Goal: Transaction & Acquisition: Purchase product/service

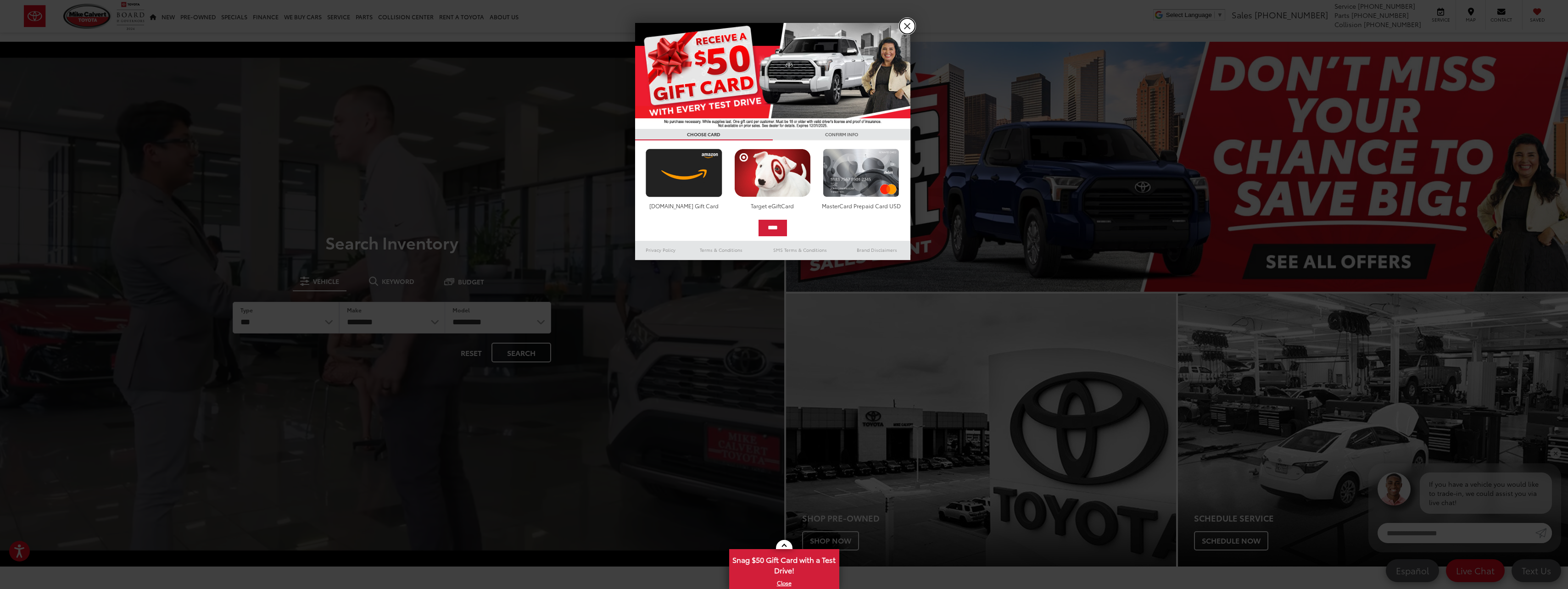
click at [907, 27] on link "X" at bounding box center [907, 26] width 16 height 16
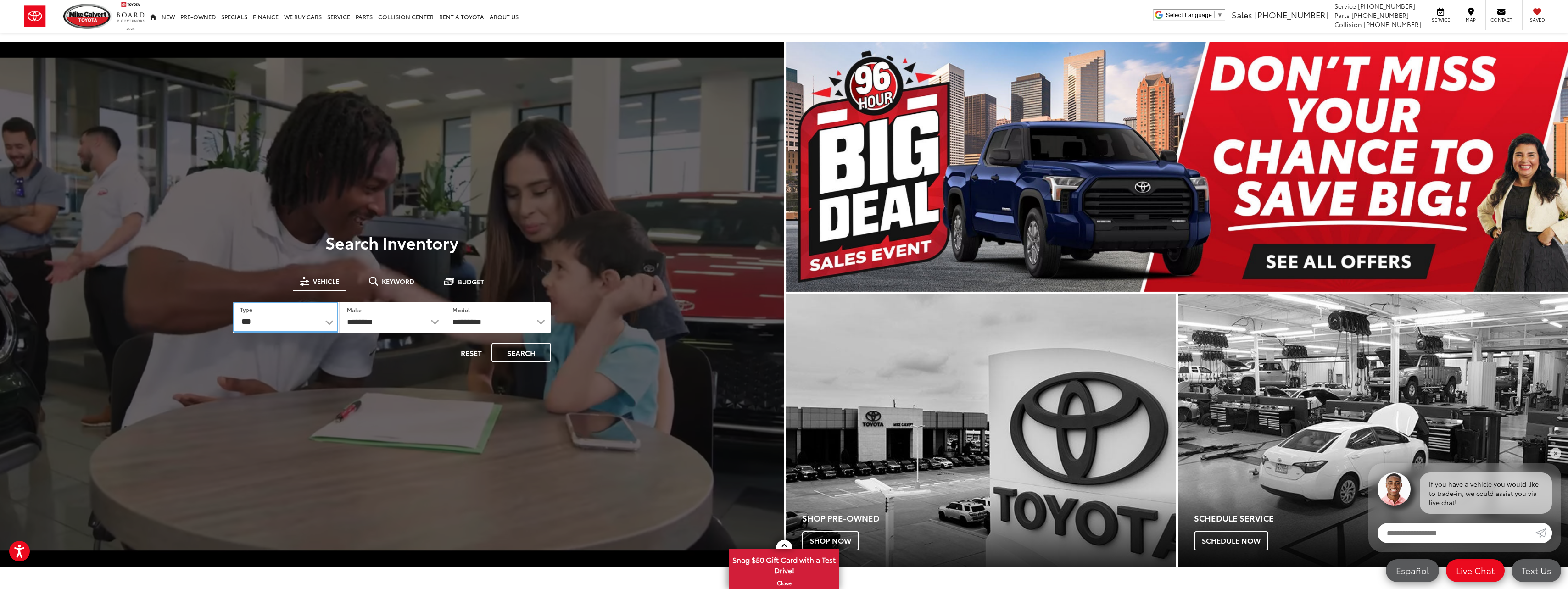
click at [330, 325] on select "*** *** **** *********" at bounding box center [285, 317] width 105 height 31
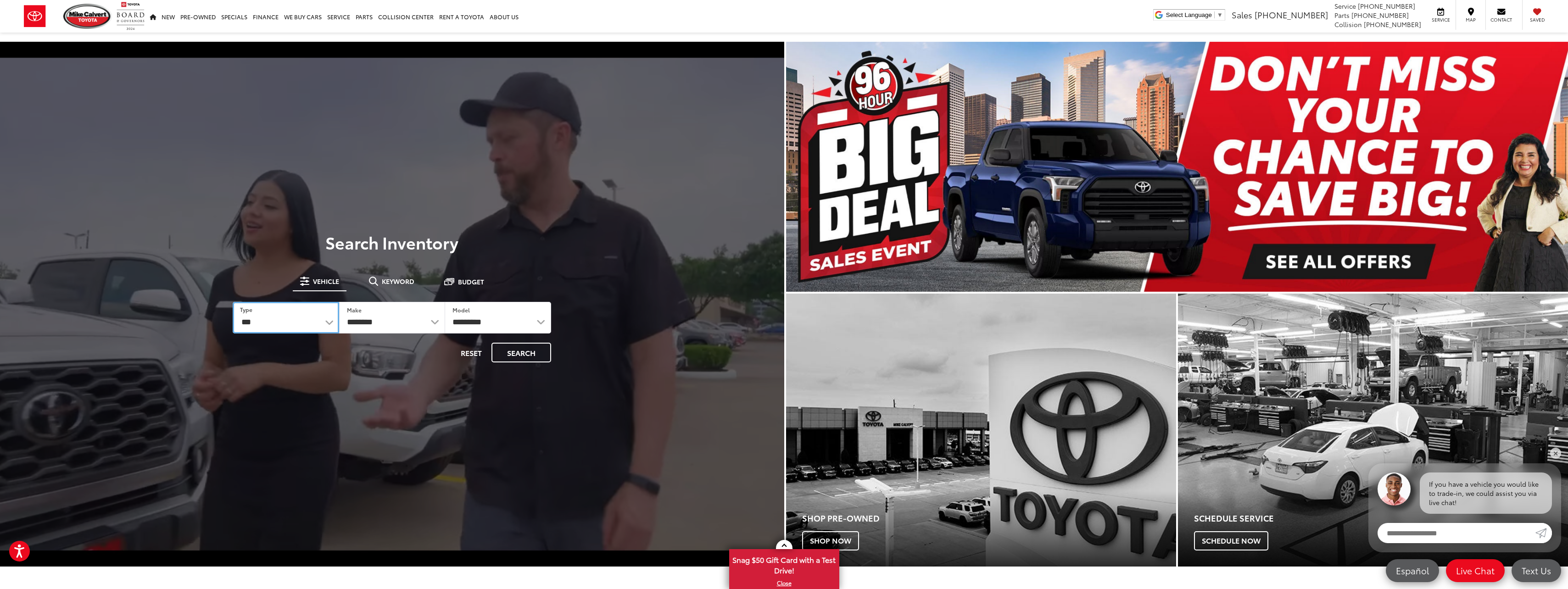
select select "******"
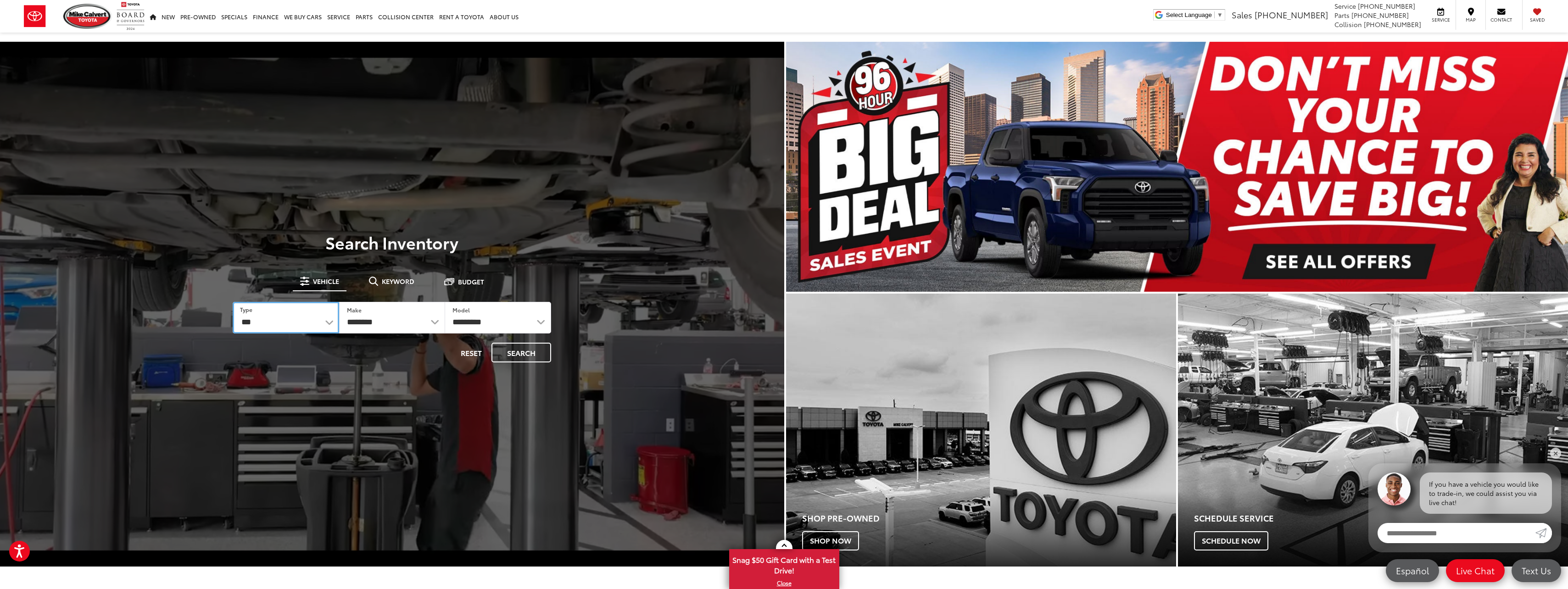
click at [233, 302] on select "*** *** **** *********" at bounding box center [286, 318] width 106 height 32
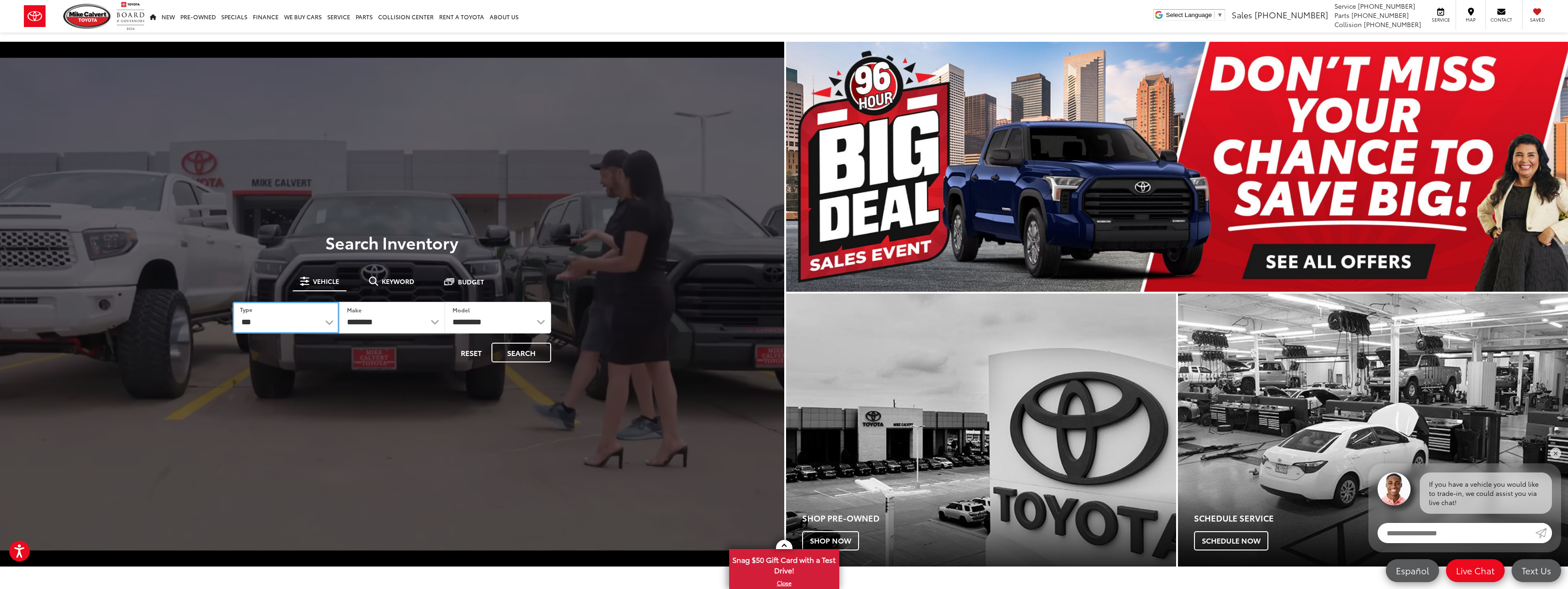
select select
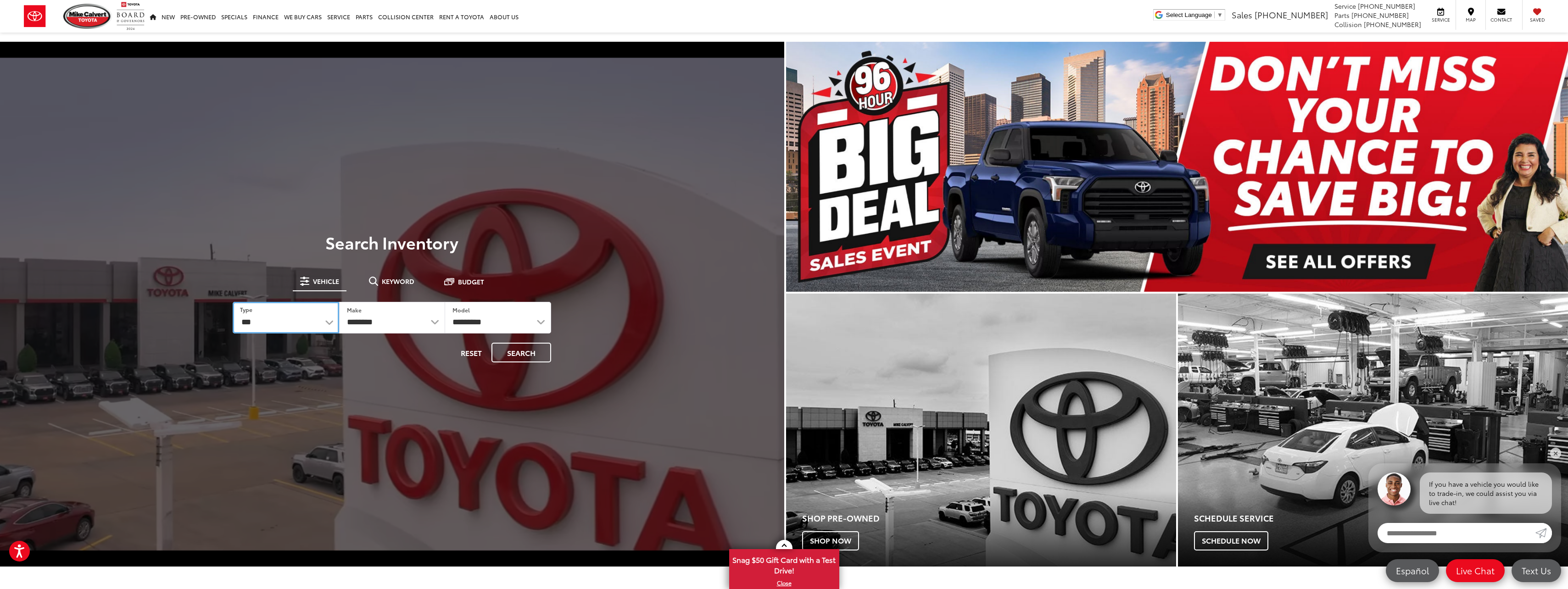
select select
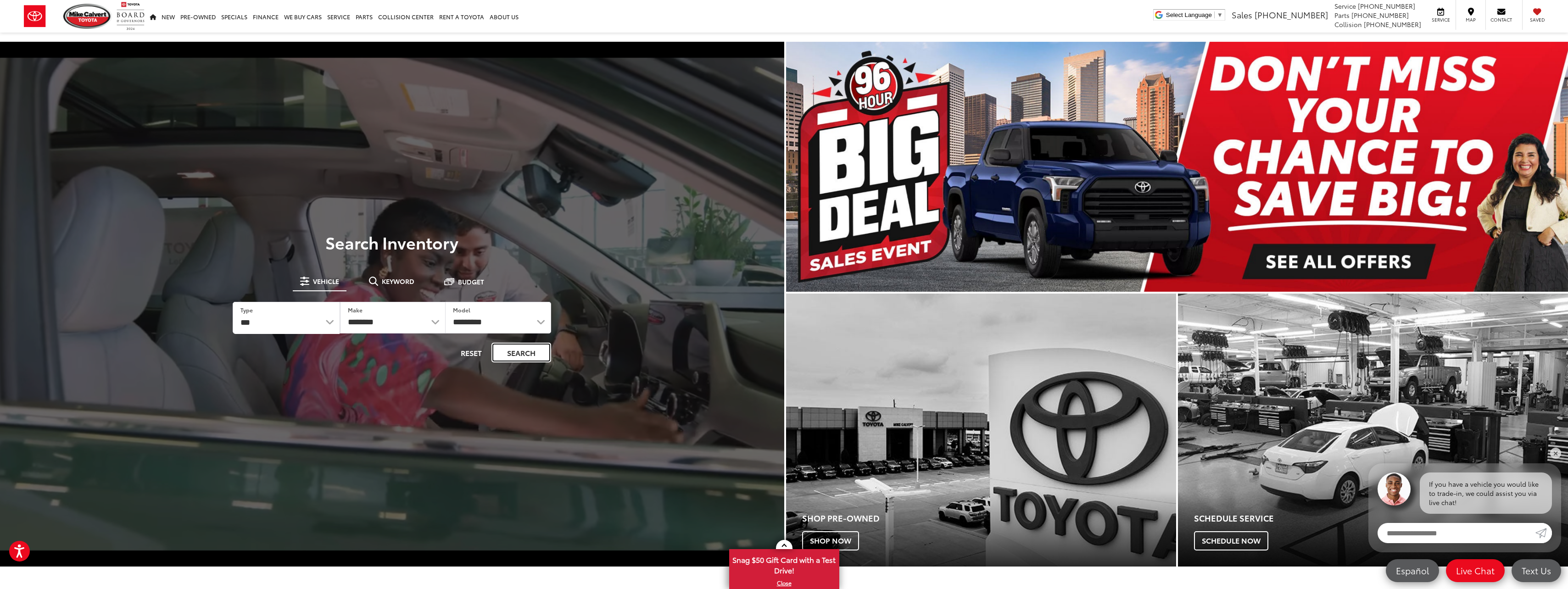
click at [509, 351] on button "Search" at bounding box center [521, 353] width 60 height 20
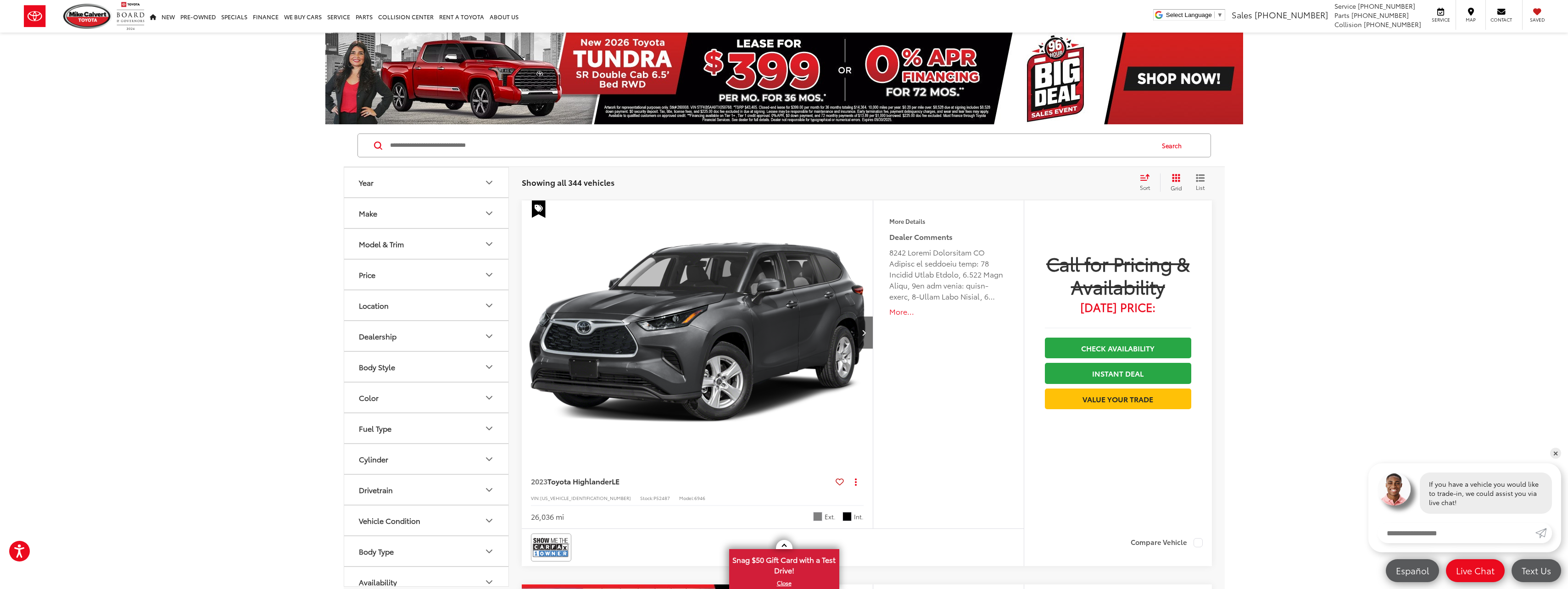
click at [488, 190] on button "Year" at bounding box center [427, 182] width 165 height 29
click at [492, 183] on icon "Year" at bounding box center [489, 183] width 5 height 3
click at [485, 214] on icon "Make" at bounding box center [489, 213] width 11 height 11
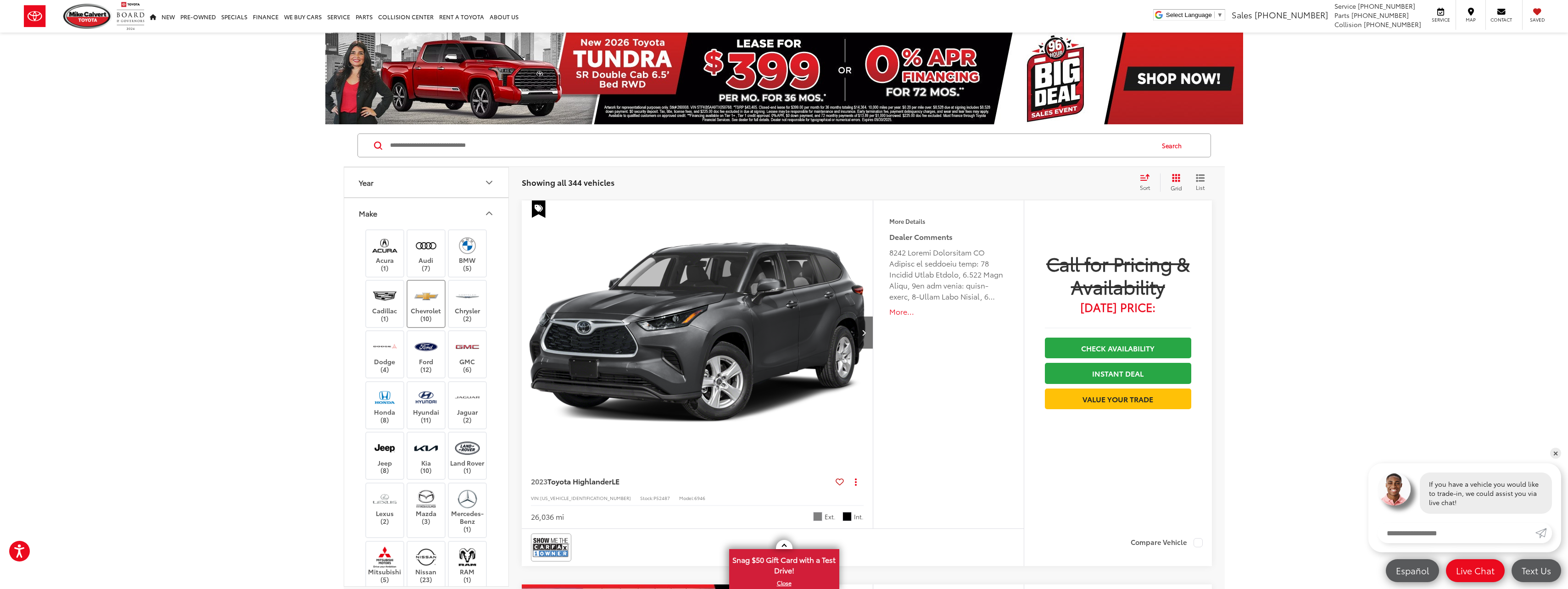
click at [418, 302] on img at bounding box center [425, 296] width 25 height 22
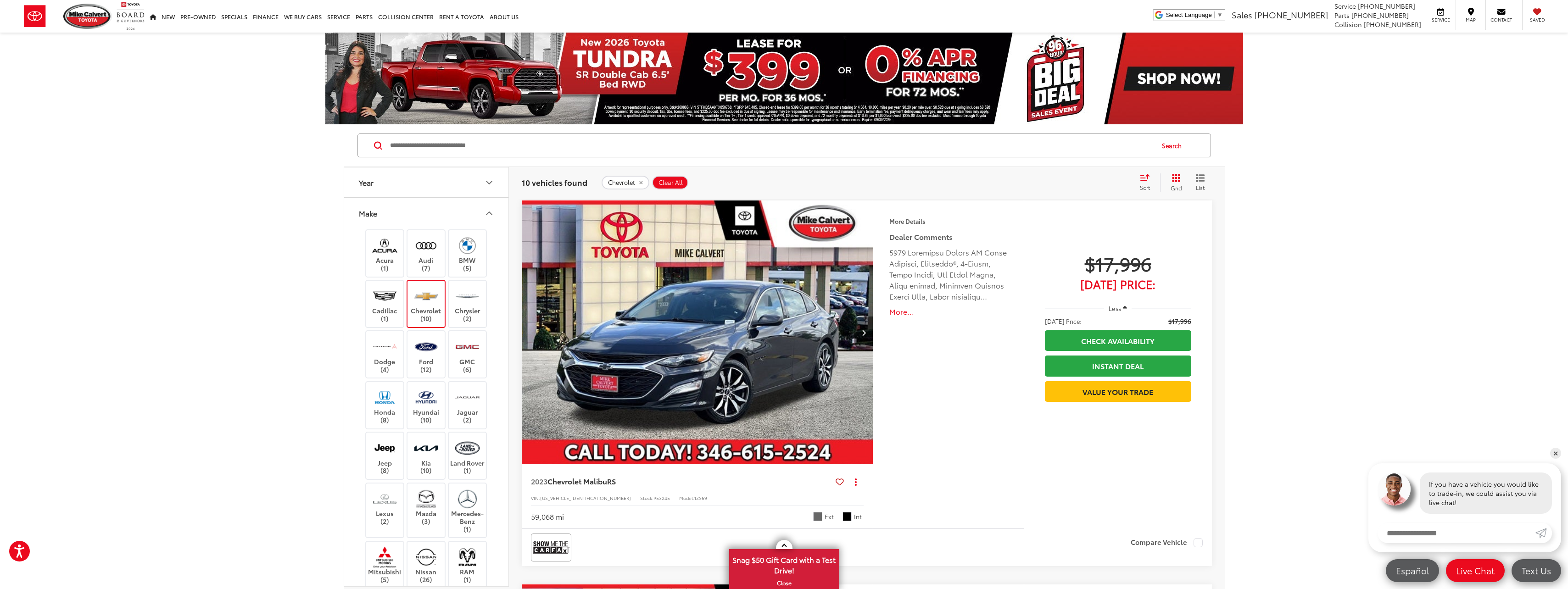
click at [492, 214] on icon "Make" at bounding box center [489, 213] width 11 height 11
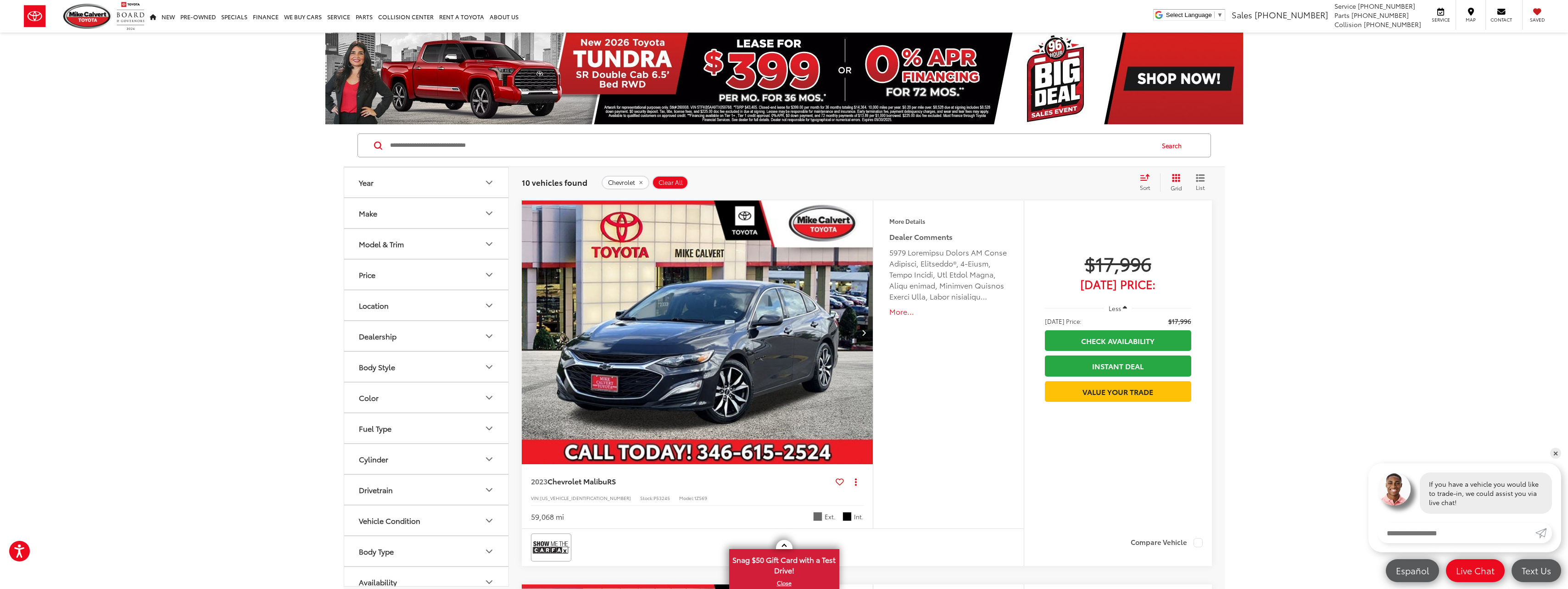
click at [488, 244] on icon "Model & Trim" at bounding box center [489, 244] width 5 height 3
click at [366, 310] on label "Silverado 1500 (3)" at bounding box center [426, 310] width 124 height 16
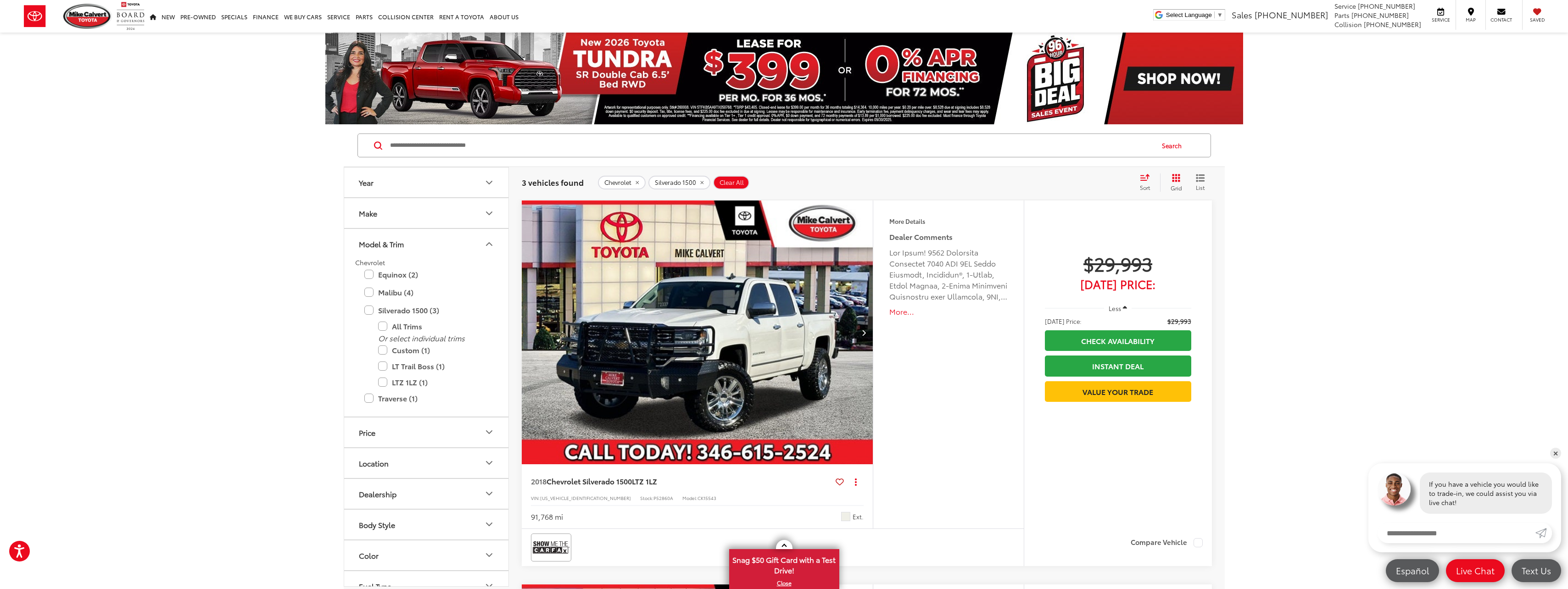
click at [492, 244] on icon "Model & Trim" at bounding box center [489, 244] width 11 height 11
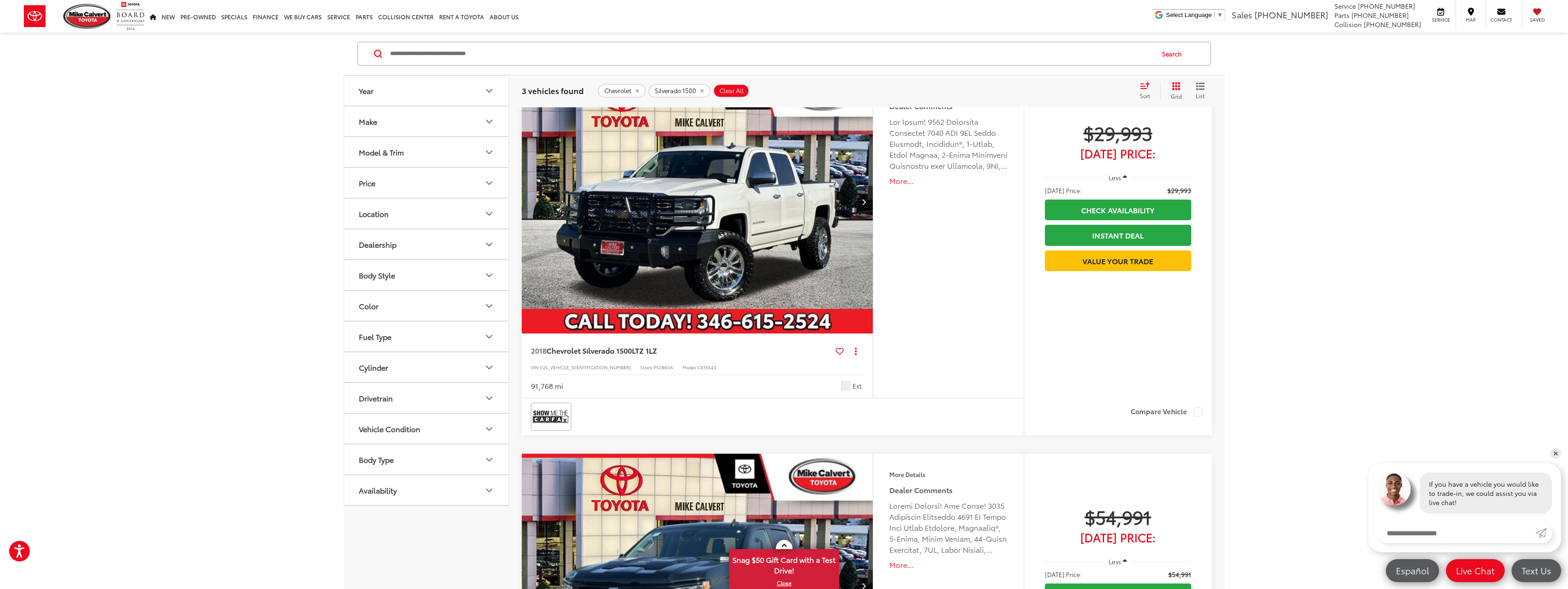
scroll to position [137, 0]
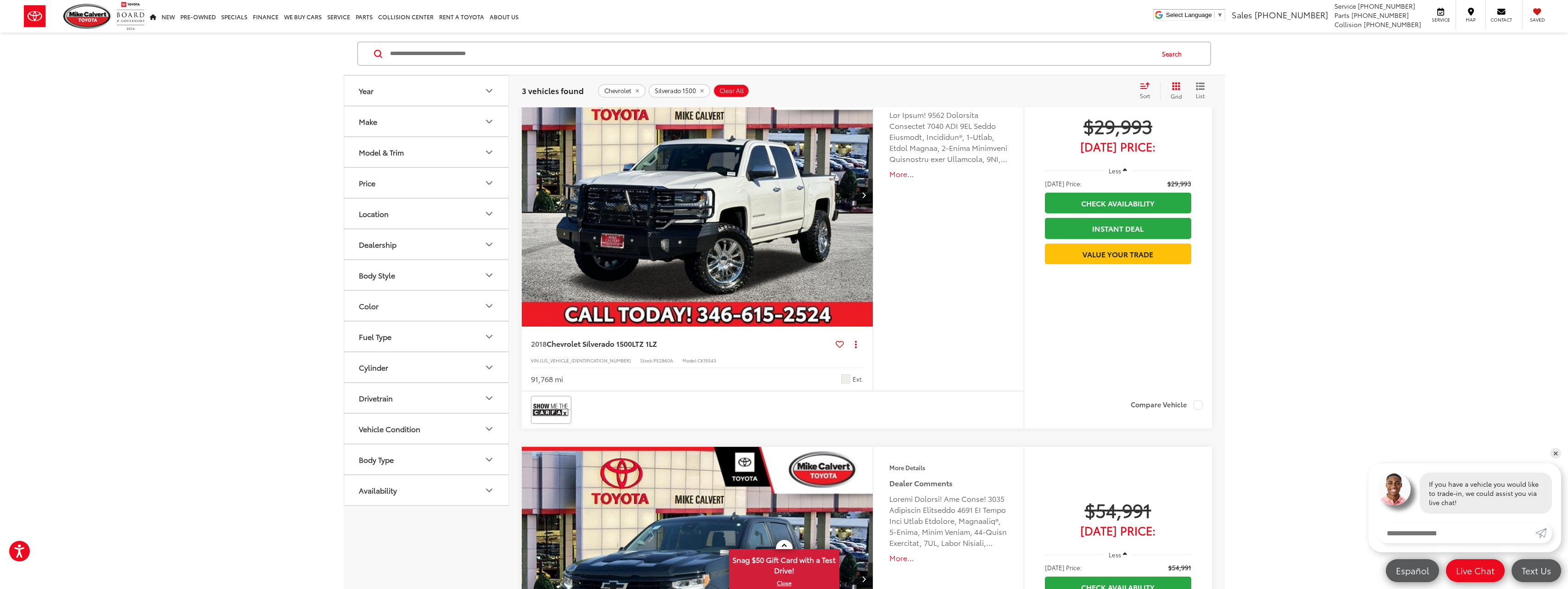
click at [686, 254] on img "2018 Chevrolet Silverado 1500 LTZ 1LZ 0" at bounding box center [697, 195] width 353 height 265
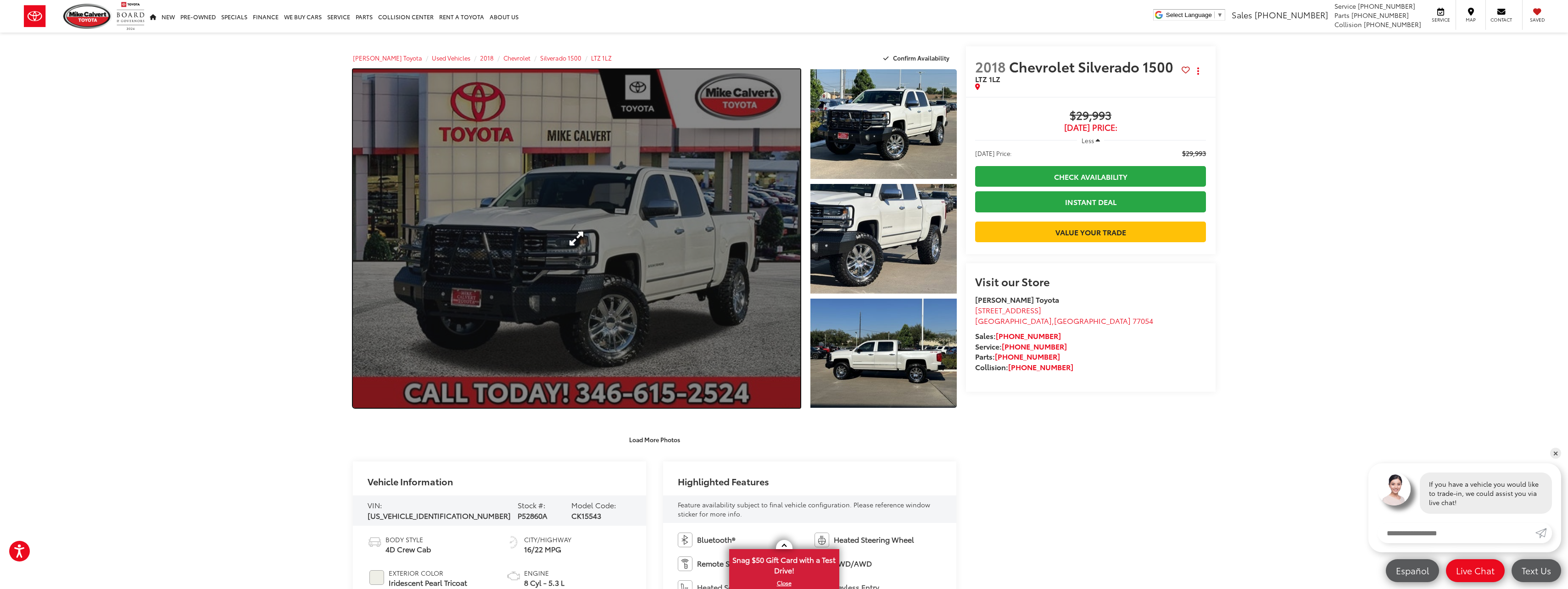
click at [699, 261] on link "Expand Photo 0" at bounding box center [576, 239] width 448 height 338
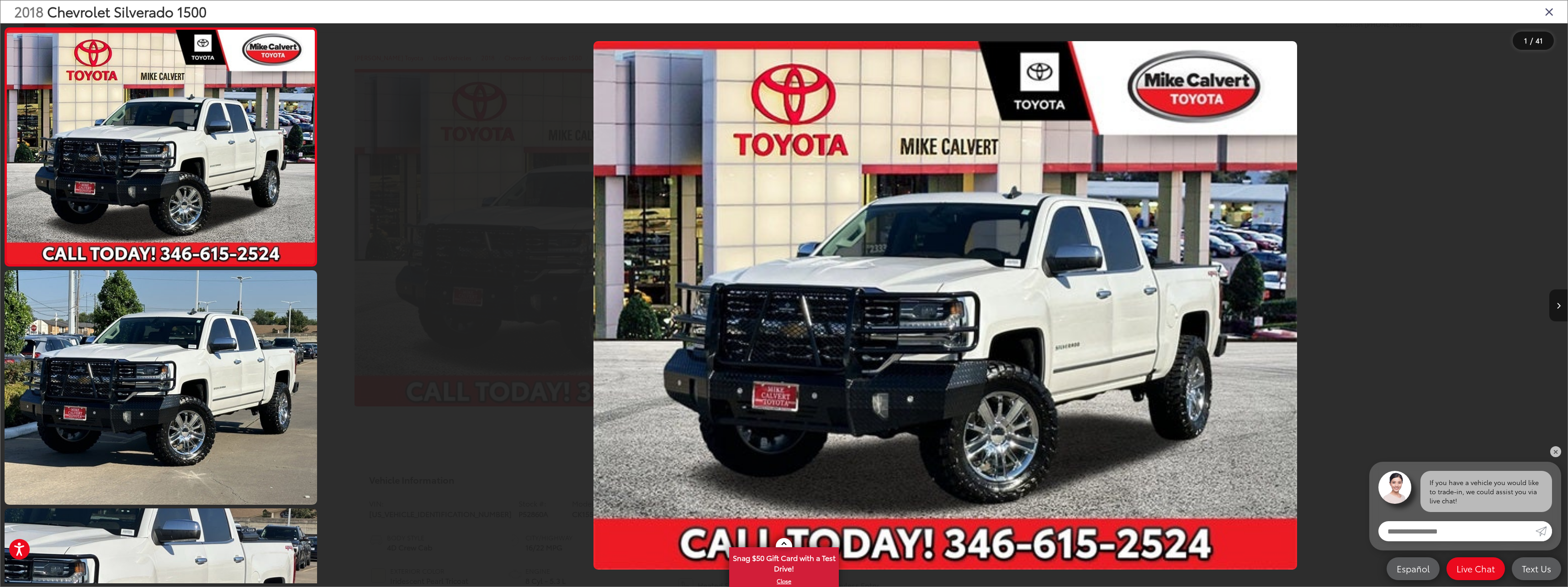
click at [1554, 305] on button "Next image" at bounding box center [1558, 306] width 18 height 32
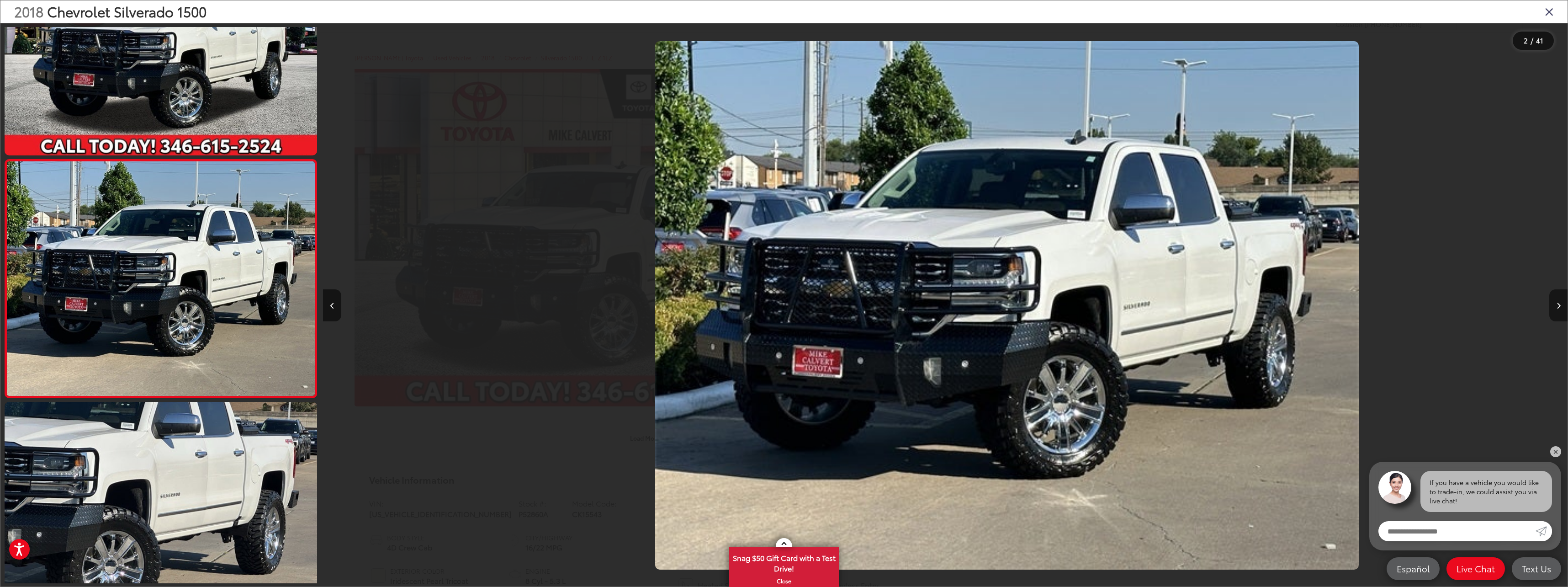
scroll to position [0, 1245]
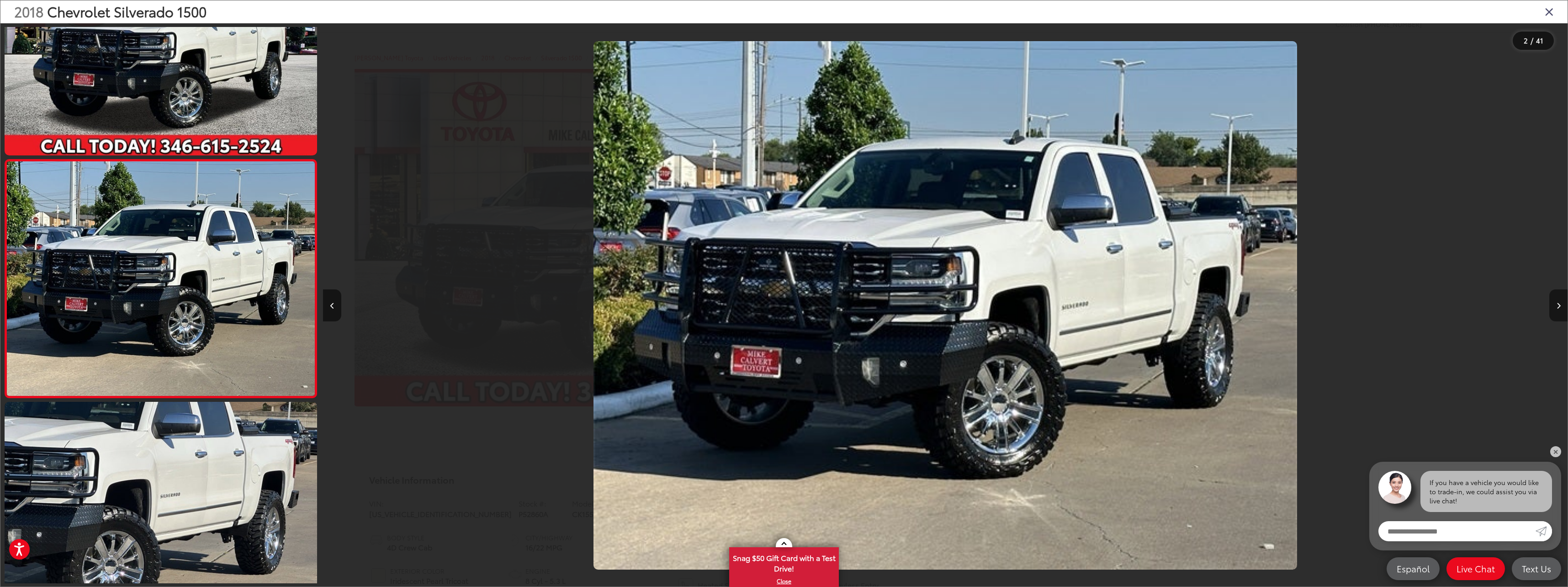
click at [1554, 305] on button "Next image" at bounding box center [1558, 306] width 18 height 32
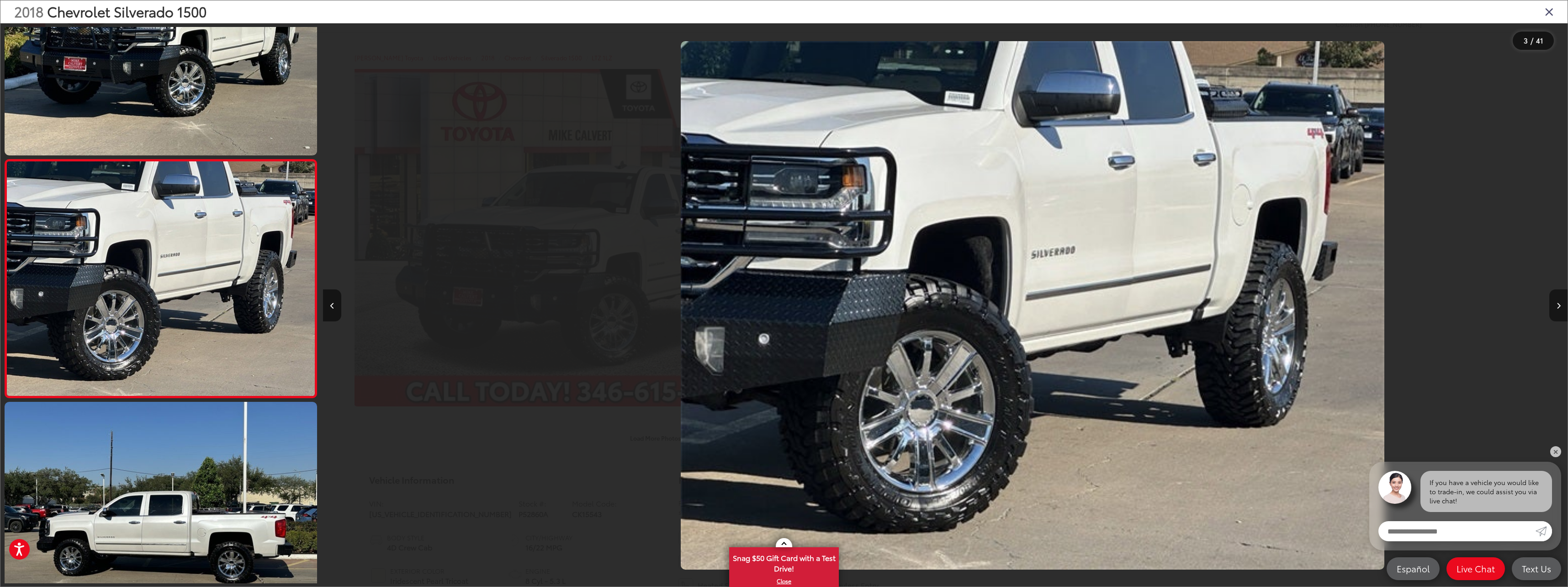
scroll to position [0, 2489]
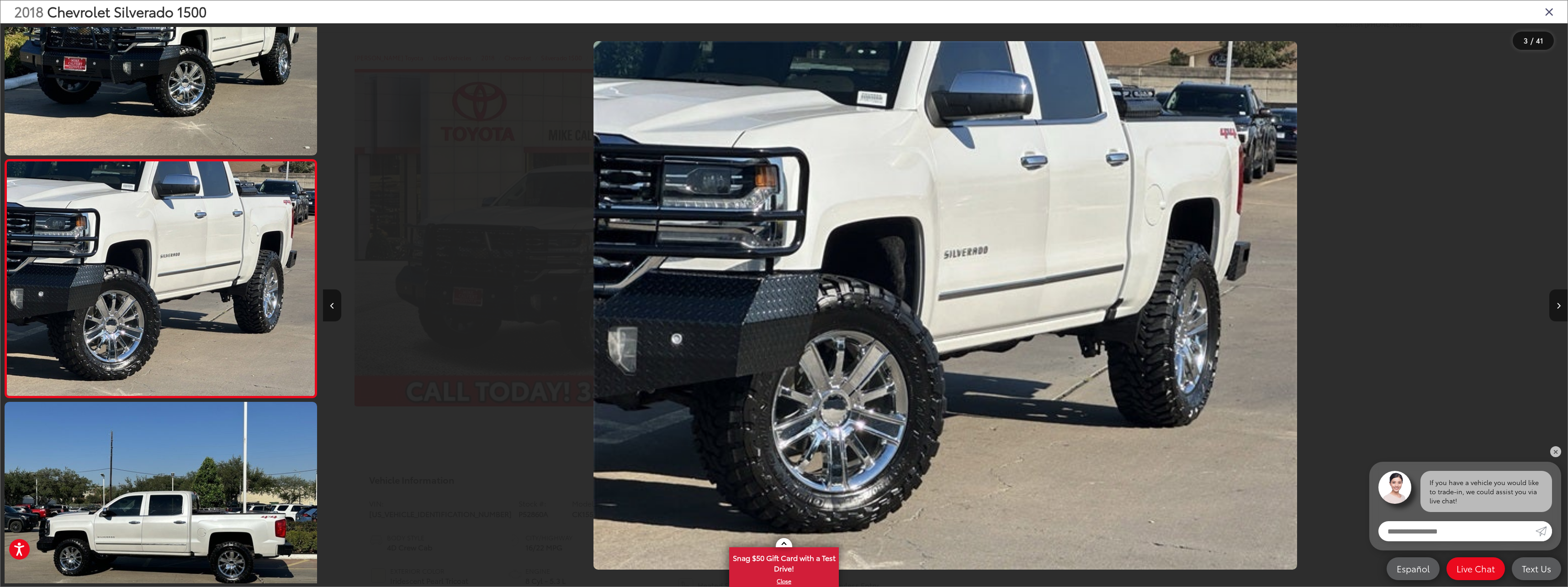
click at [1554, 305] on button "Next image" at bounding box center [1558, 306] width 18 height 32
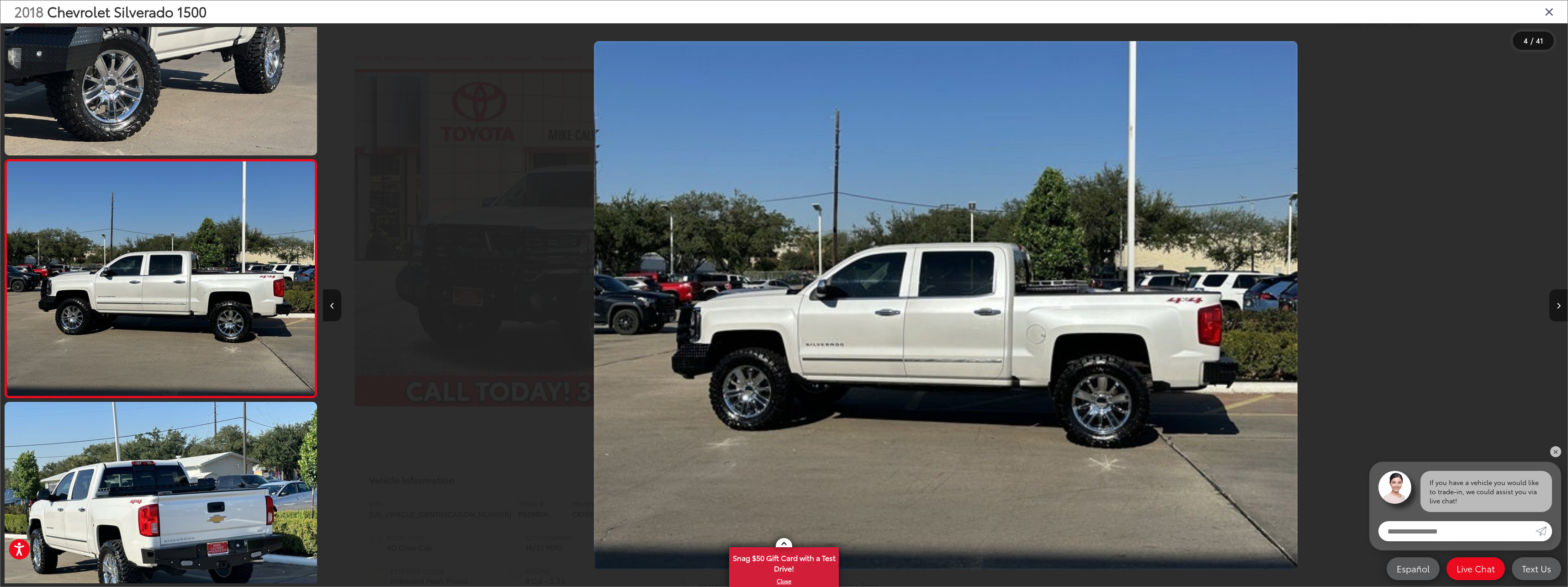
scroll to position [0, 3734]
click at [1554, 305] on button "Next image" at bounding box center [1558, 306] width 18 height 32
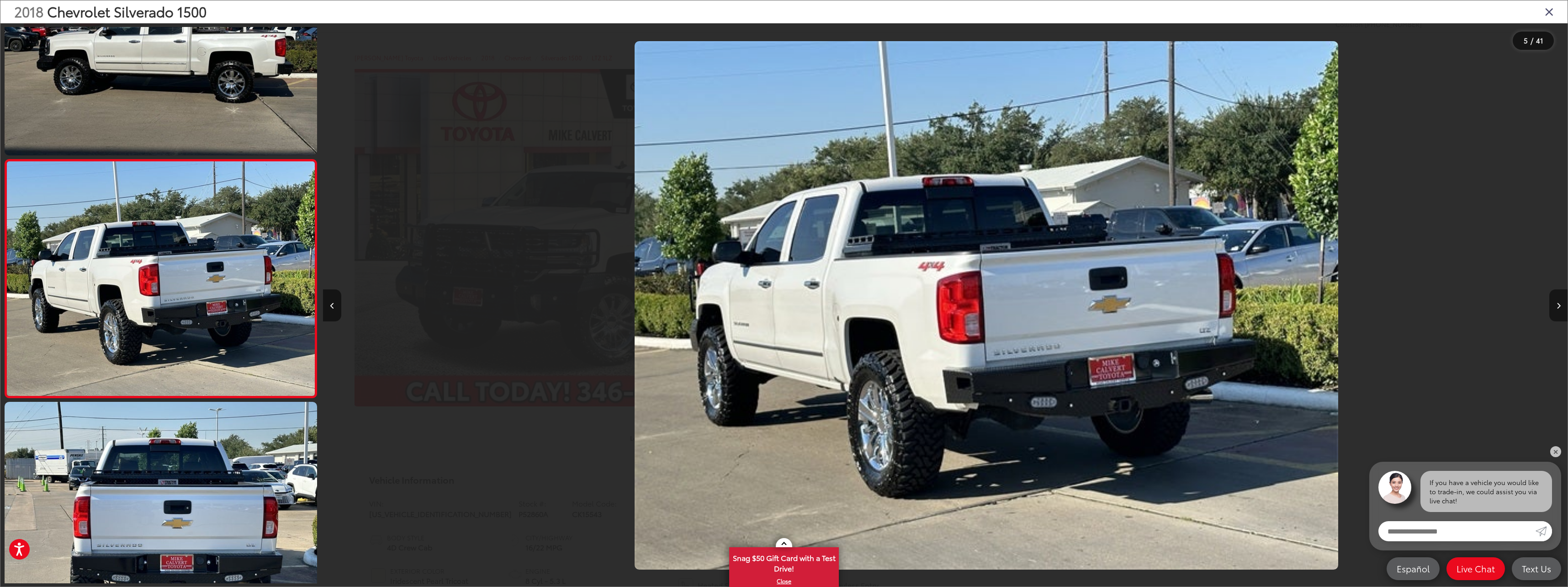
scroll to position [0, 4978]
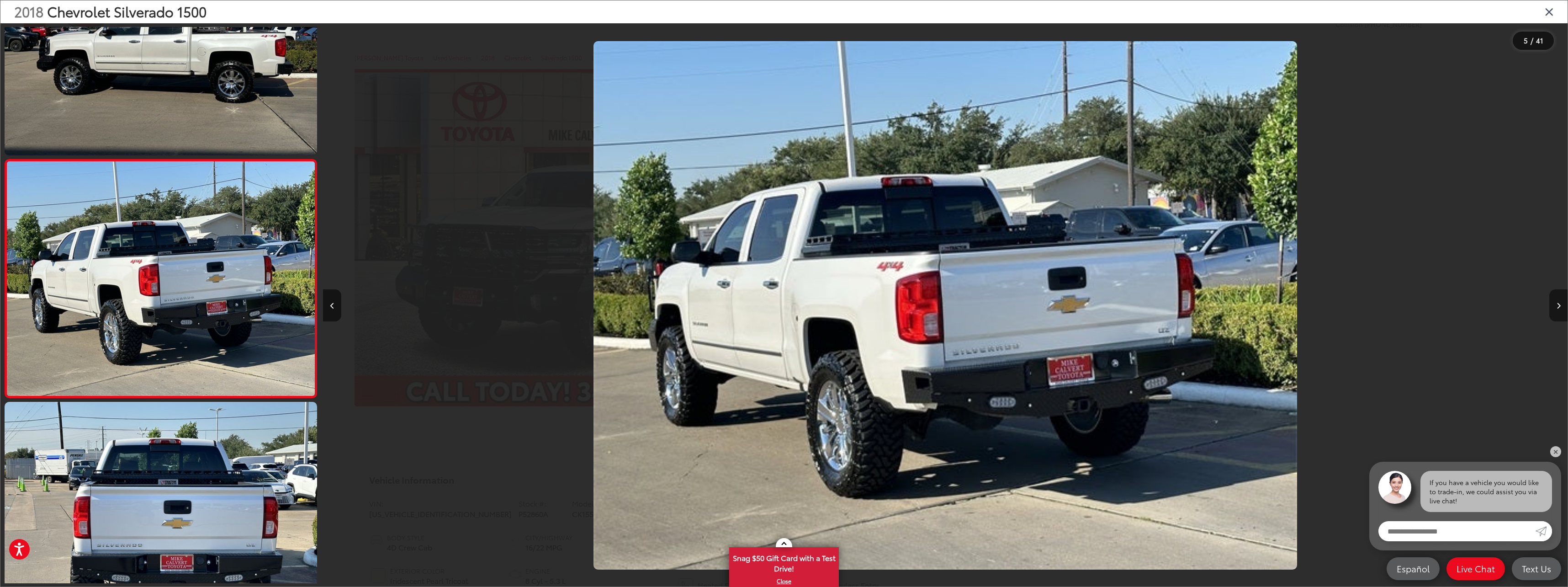
click at [1554, 305] on button "Next image" at bounding box center [1558, 306] width 18 height 32
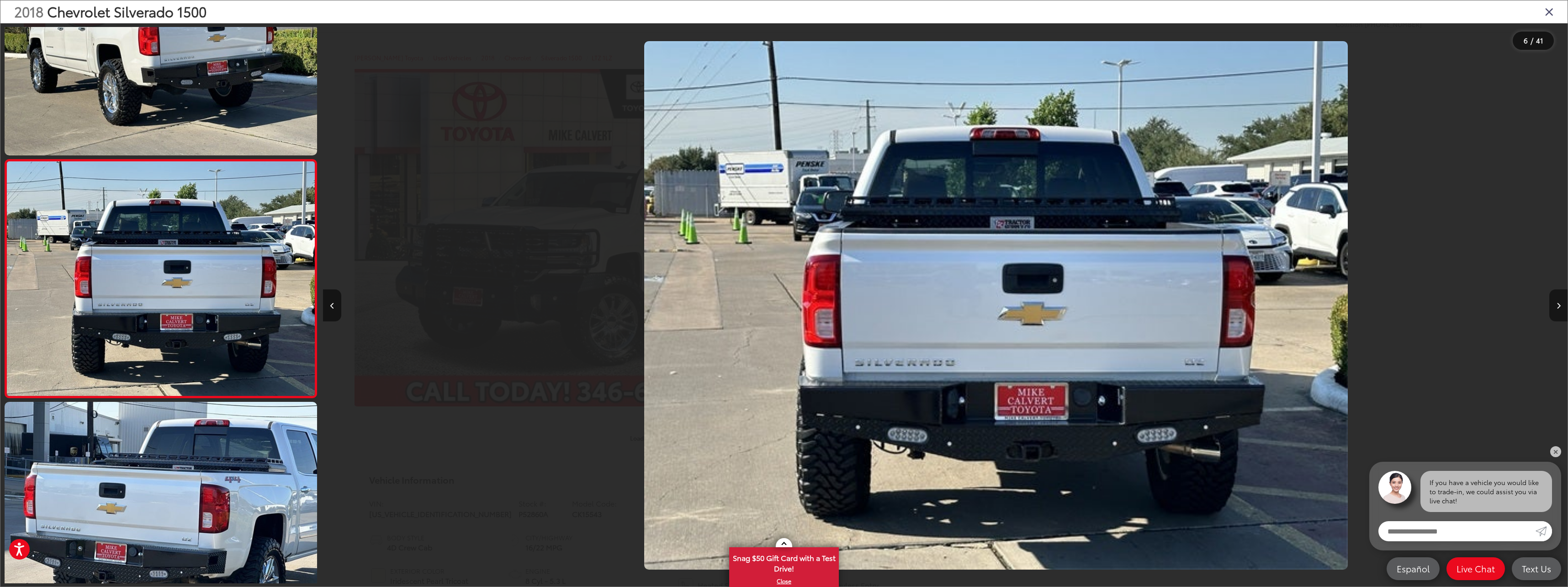
scroll to position [0, 6223]
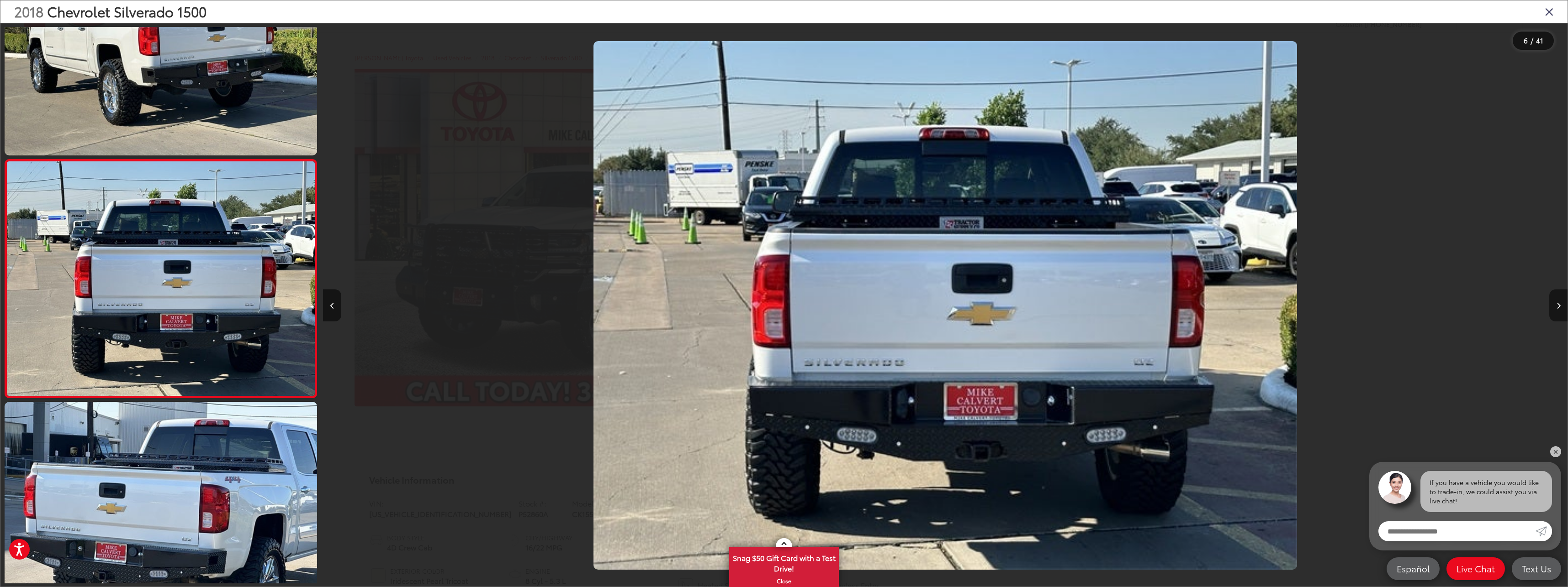
click at [1554, 305] on button "Next image" at bounding box center [1558, 306] width 18 height 32
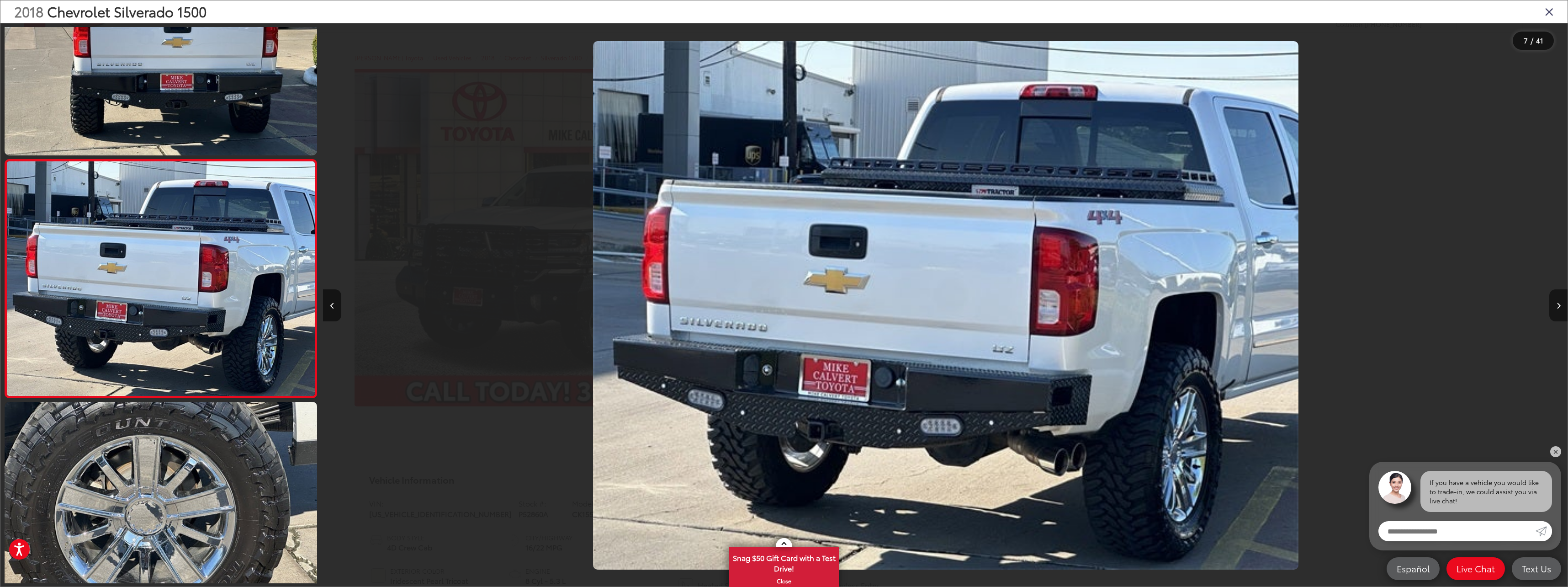
scroll to position [0, 0]
click at [1554, 305] on button "Next image" at bounding box center [1558, 306] width 18 height 32
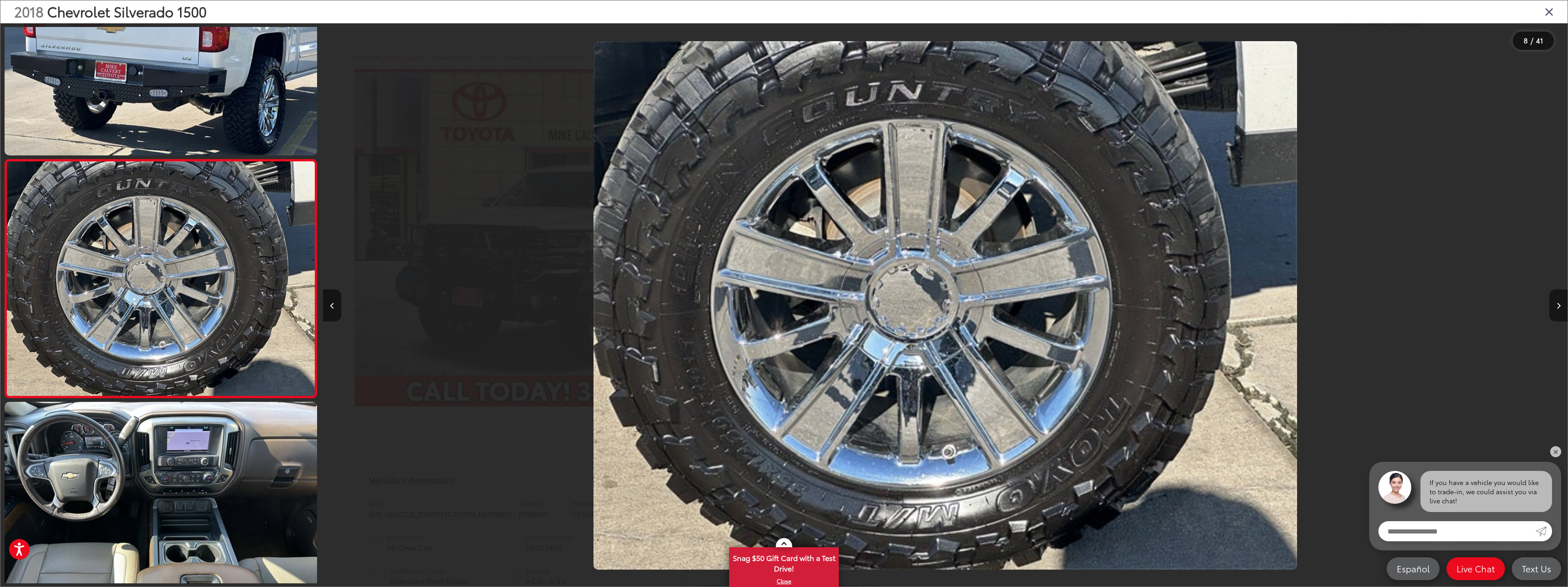
click at [1554, 305] on button "Next image" at bounding box center [1558, 306] width 18 height 32
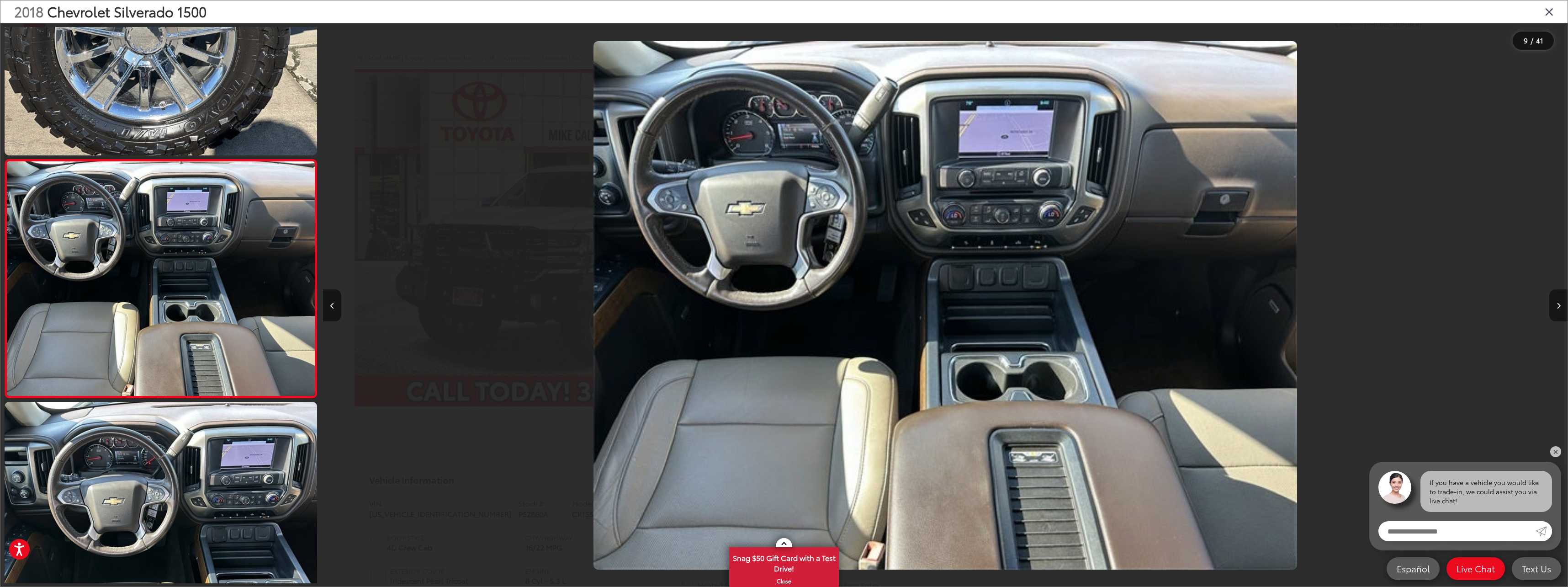
click at [1554, 305] on button "Next image" at bounding box center [1558, 306] width 18 height 32
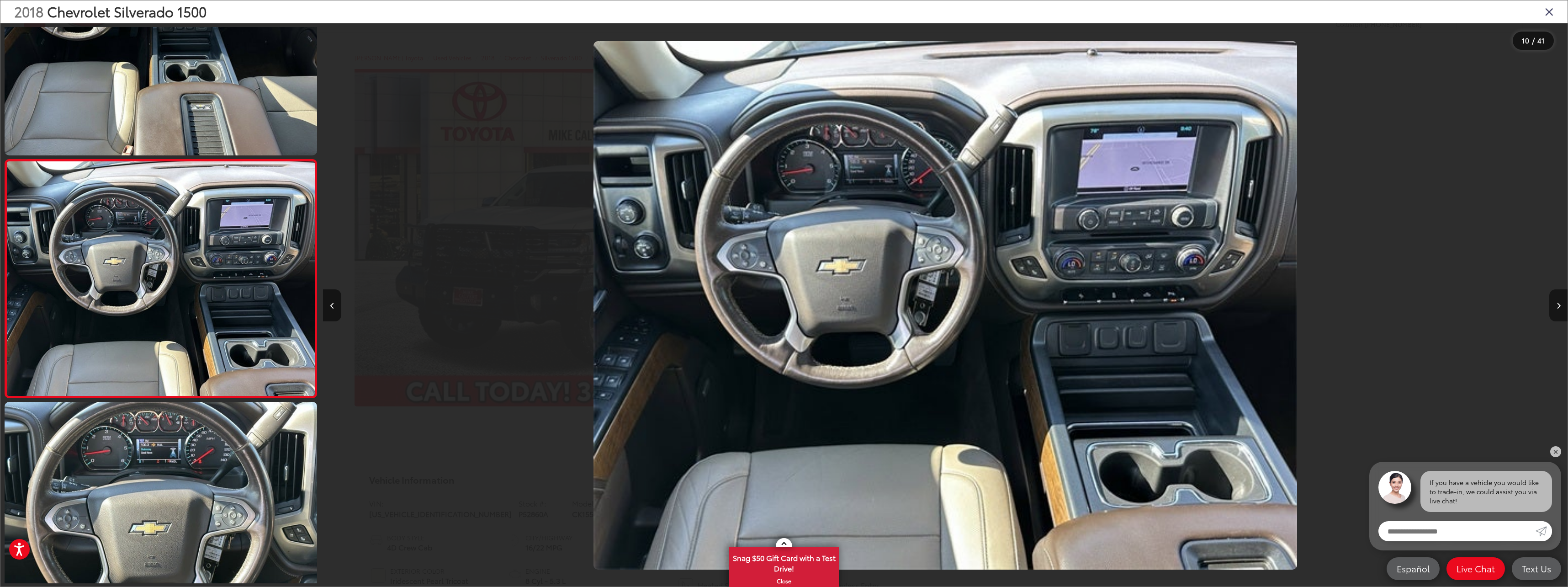
click at [1554, 305] on button "Next image" at bounding box center [1558, 306] width 18 height 32
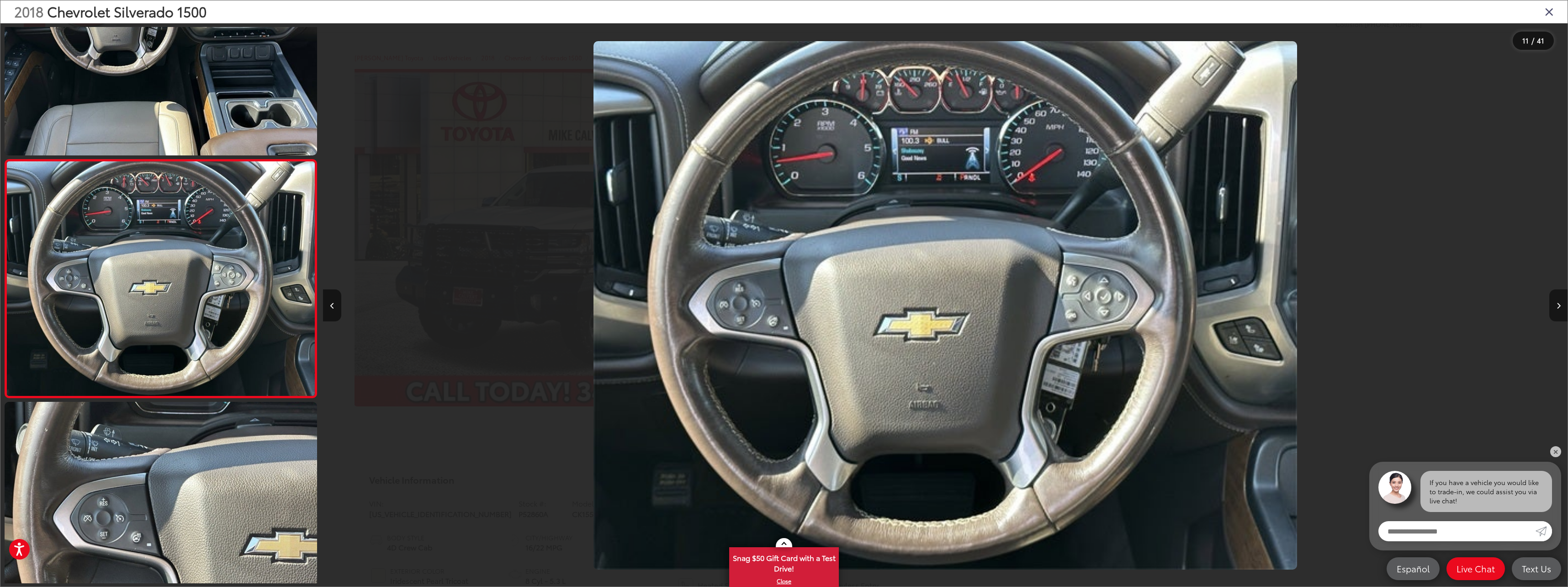
click at [1554, 305] on button "Next image" at bounding box center [1558, 306] width 18 height 32
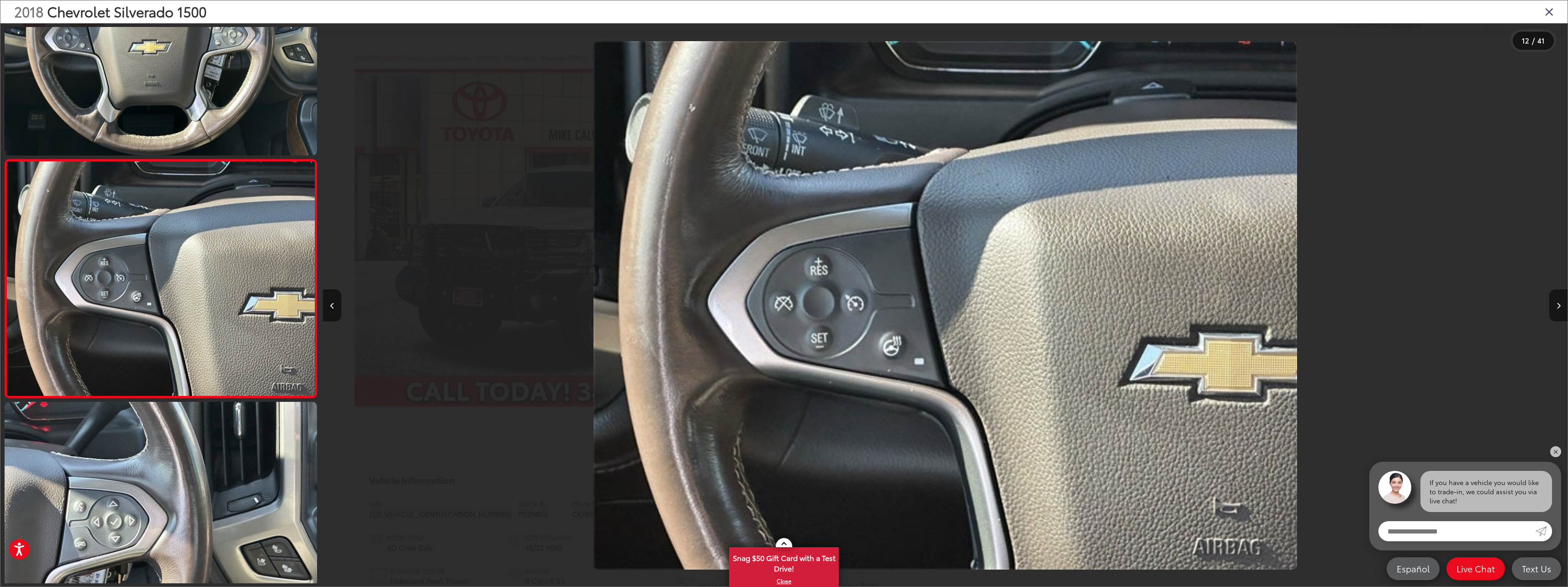
click at [1554, 305] on button "Next image" at bounding box center [1558, 306] width 18 height 32
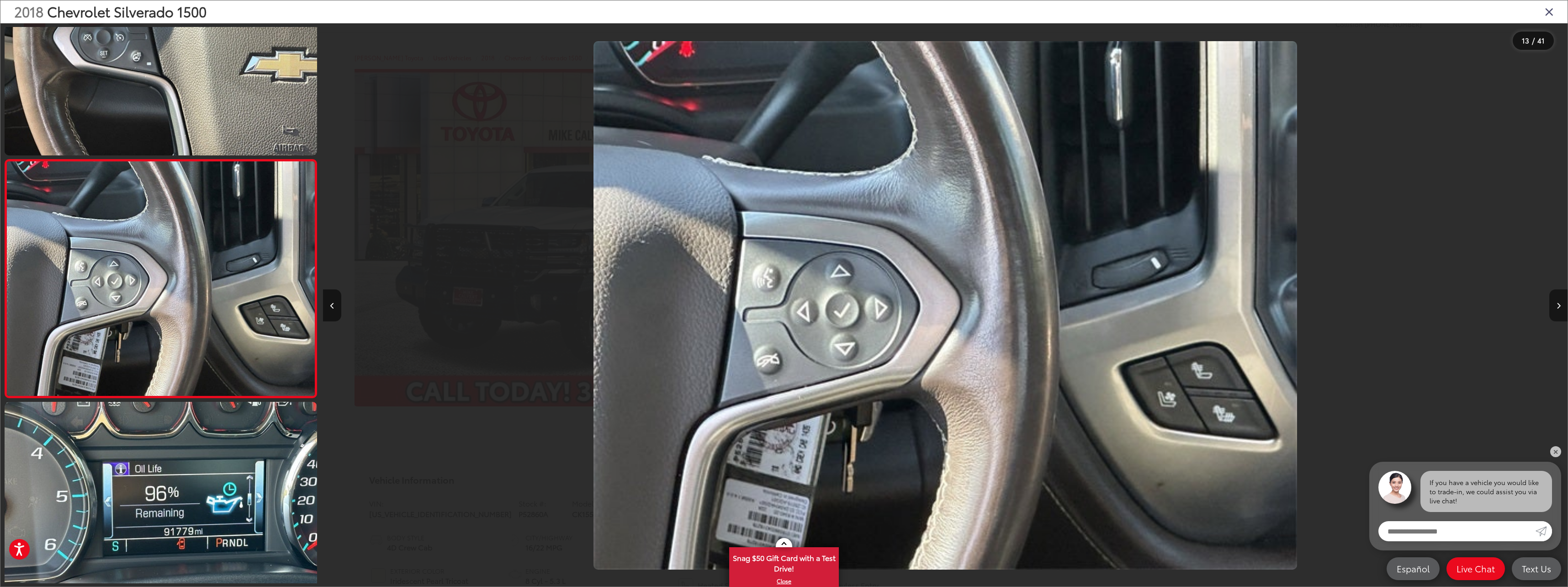
click at [1554, 305] on button "Next image" at bounding box center [1558, 306] width 18 height 32
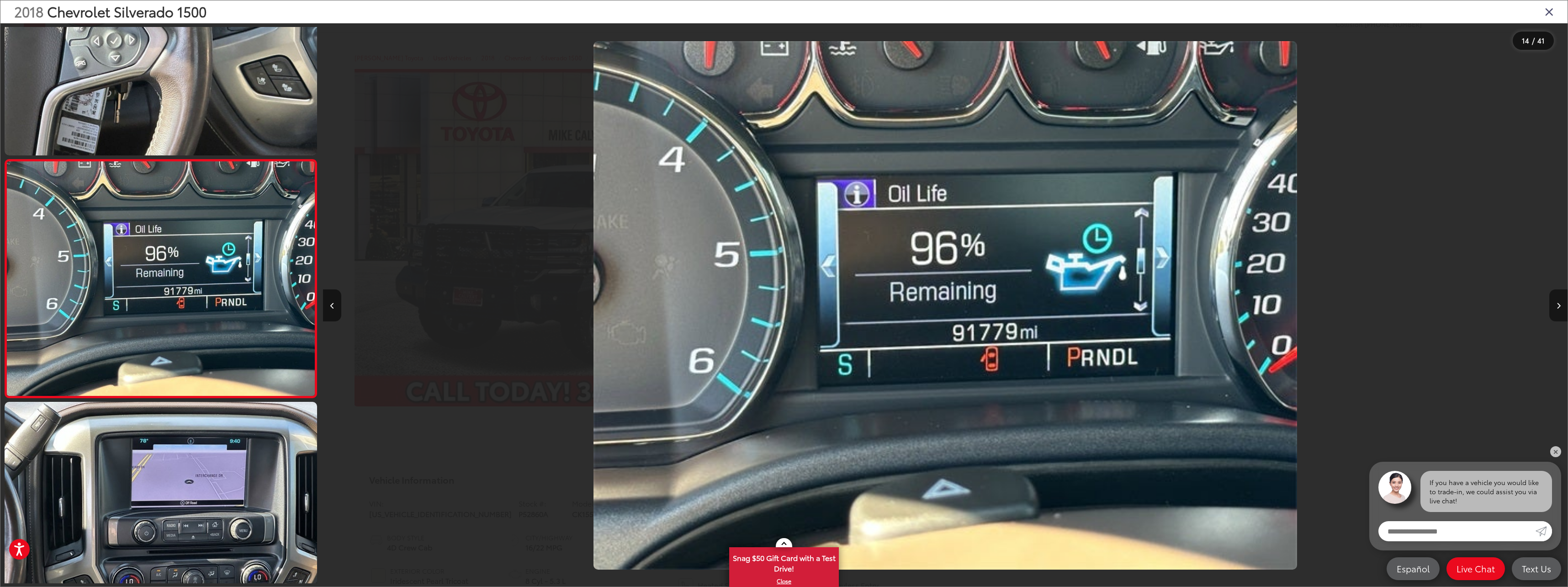
click at [1554, 305] on button "Next image" at bounding box center [1558, 306] width 18 height 32
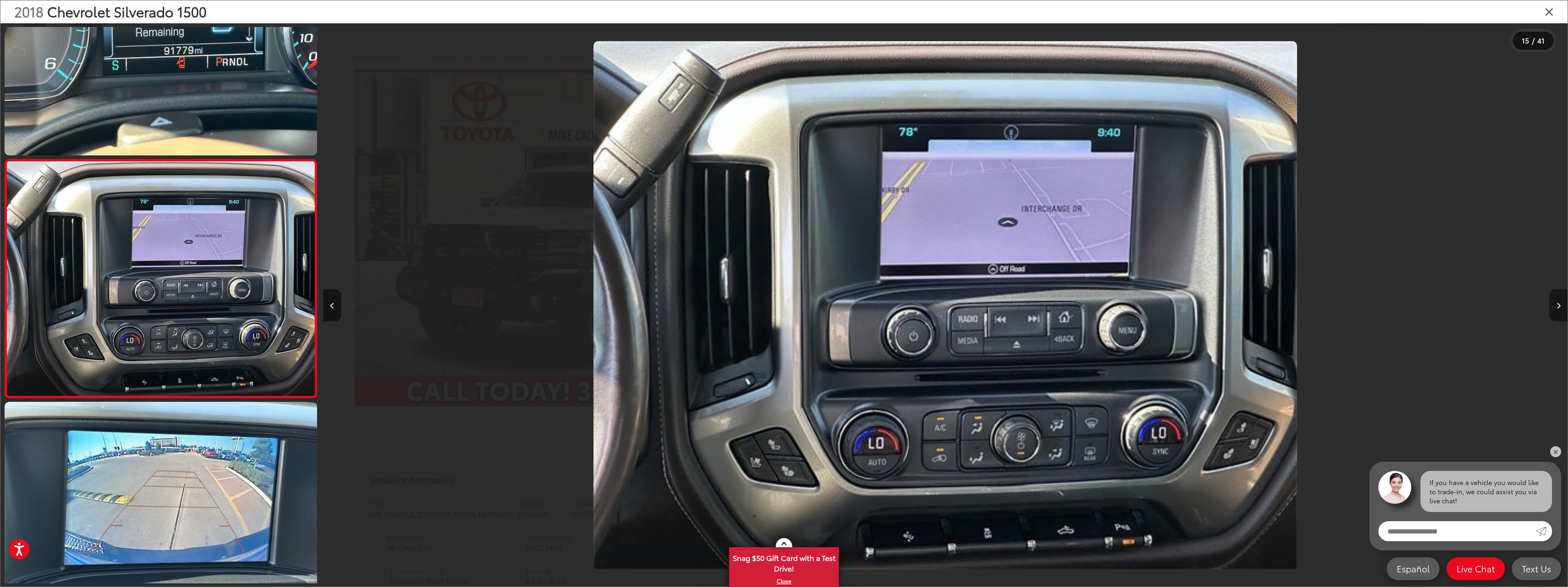
click at [1554, 305] on button "Next image" at bounding box center [1558, 306] width 18 height 32
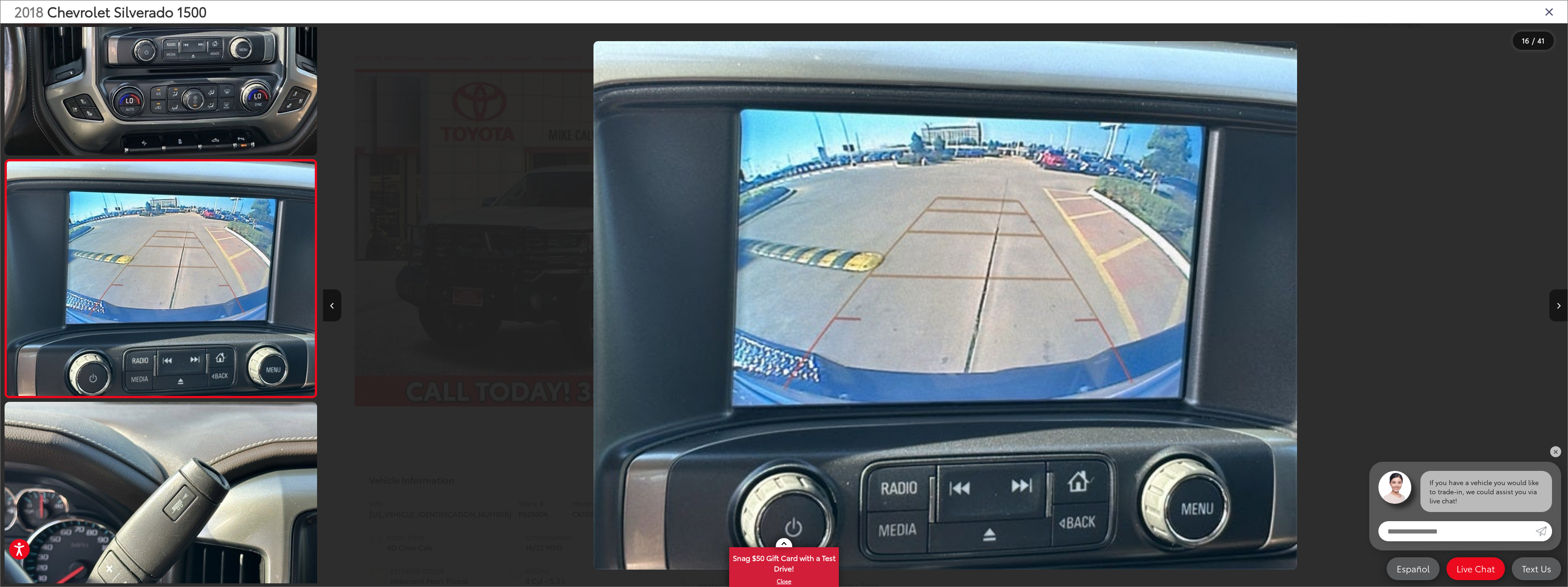
click at [1554, 305] on button "Next image" at bounding box center [1558, 306] width 18 height 32
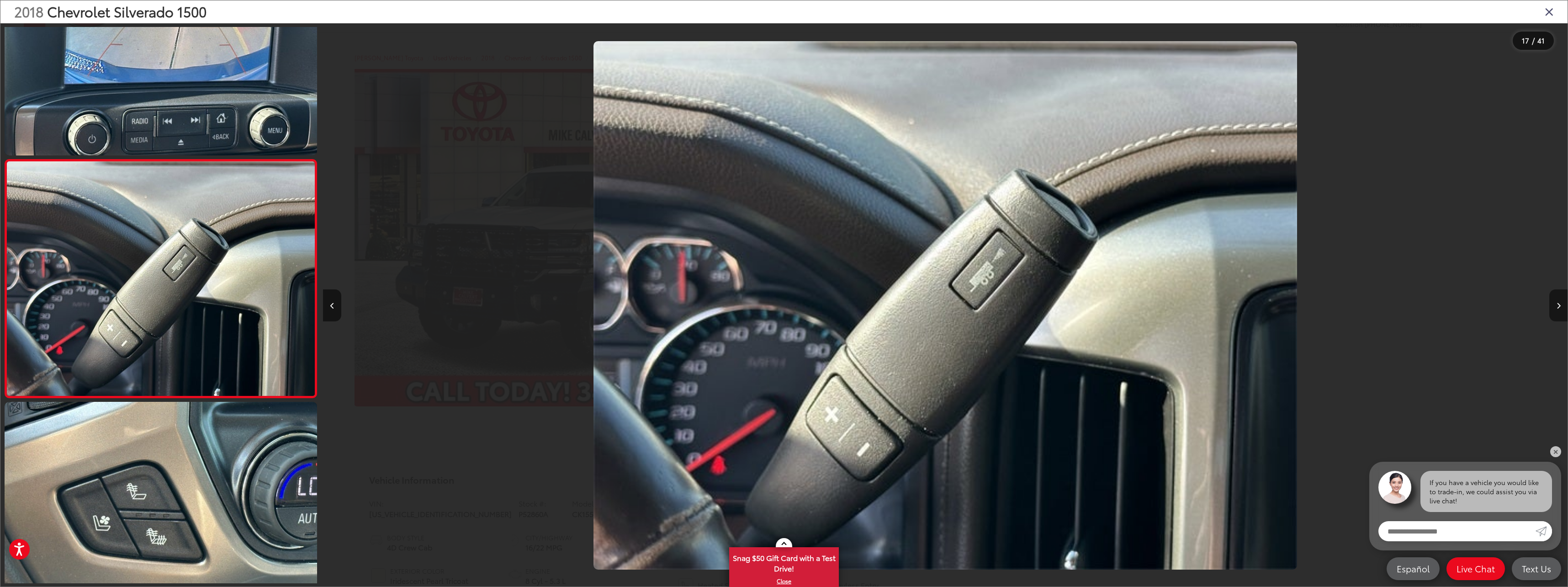
click at [1554, 305] on button "Next image" at bounding box center [1558, 306] width 18 height 32
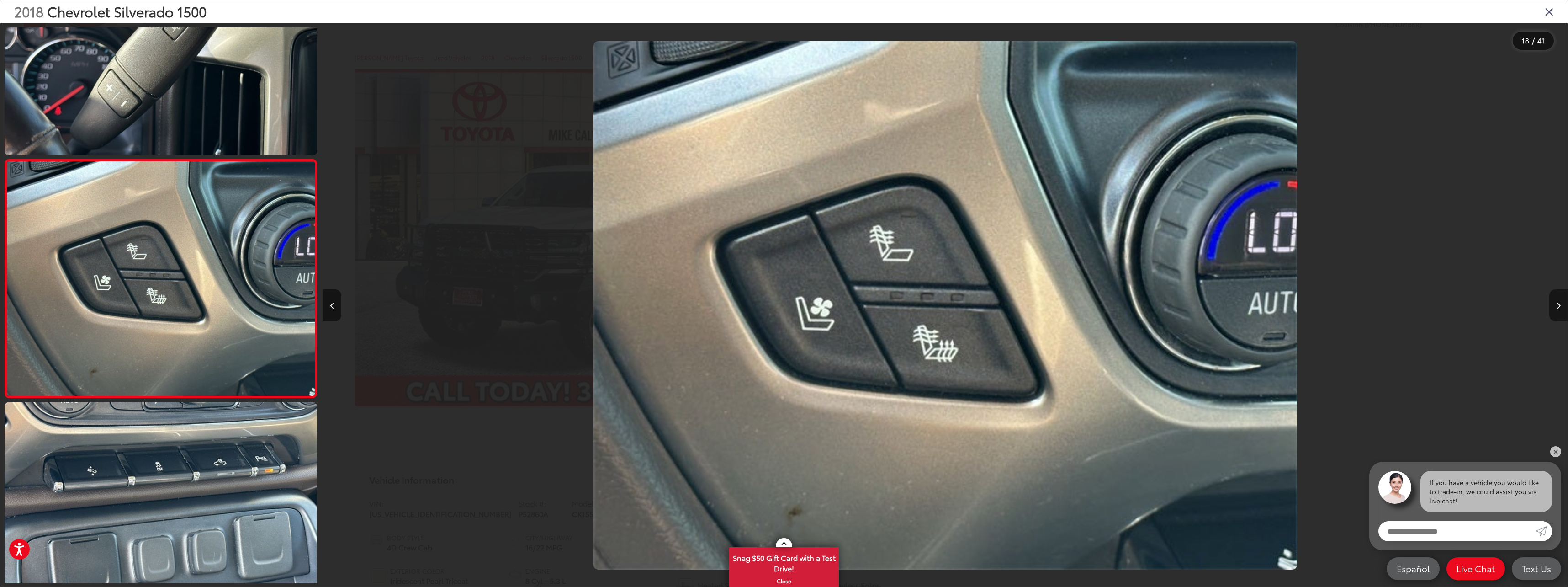
click at [1554, 305] on button "Next image" at bounding box center [1558, 306] width 18 height 32
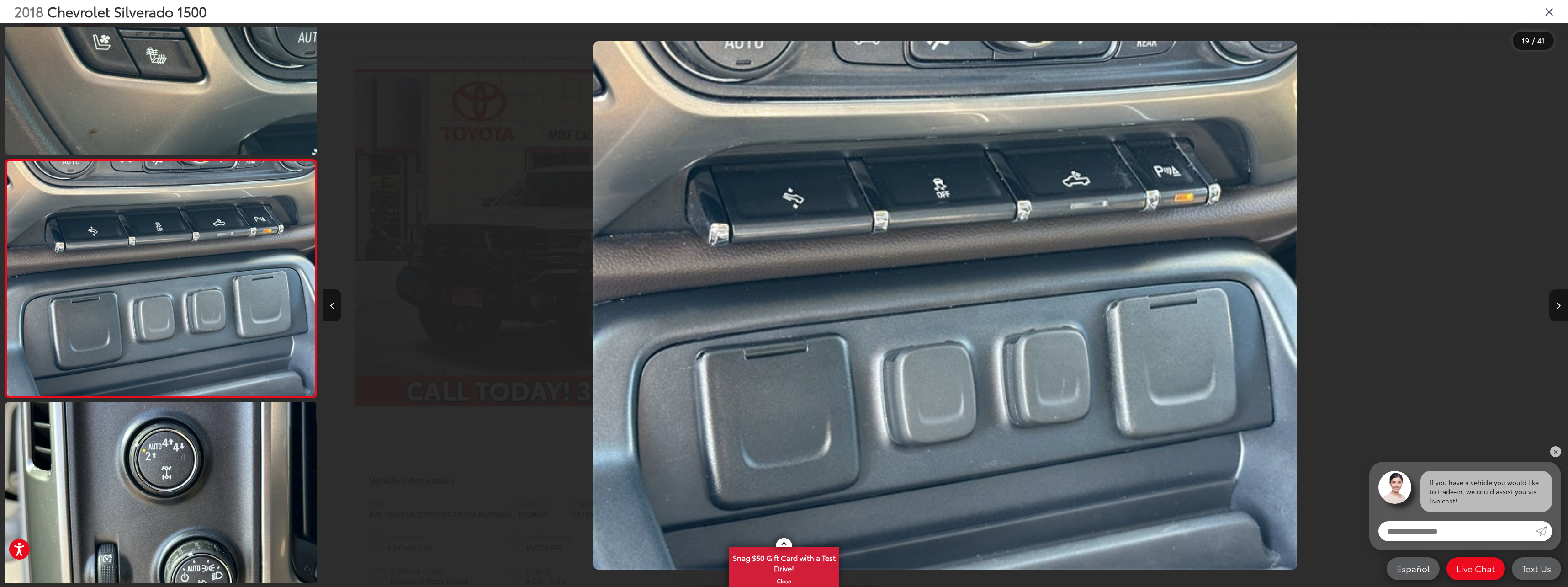
click at [1554, 305] on button "Next image" at bounding box center [1558, 306] width 18 height 32
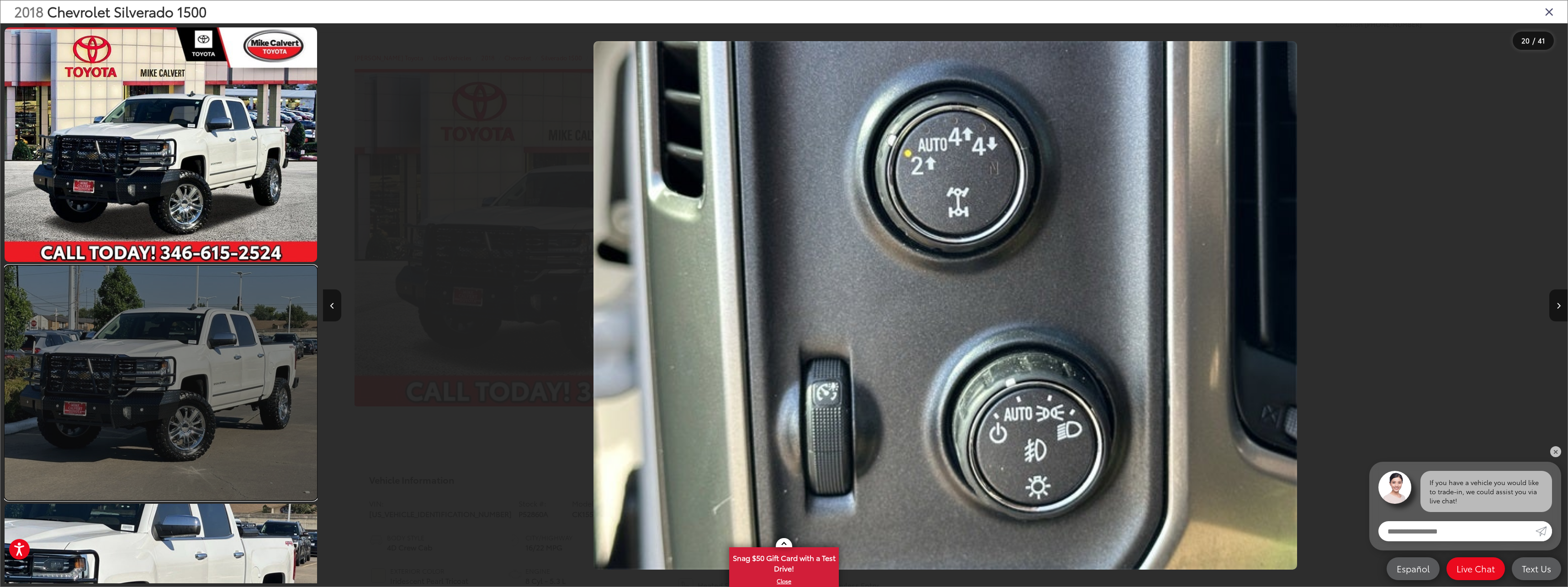
click at [227, 382] on link at bounding box center [161, 383] width 313 height 235
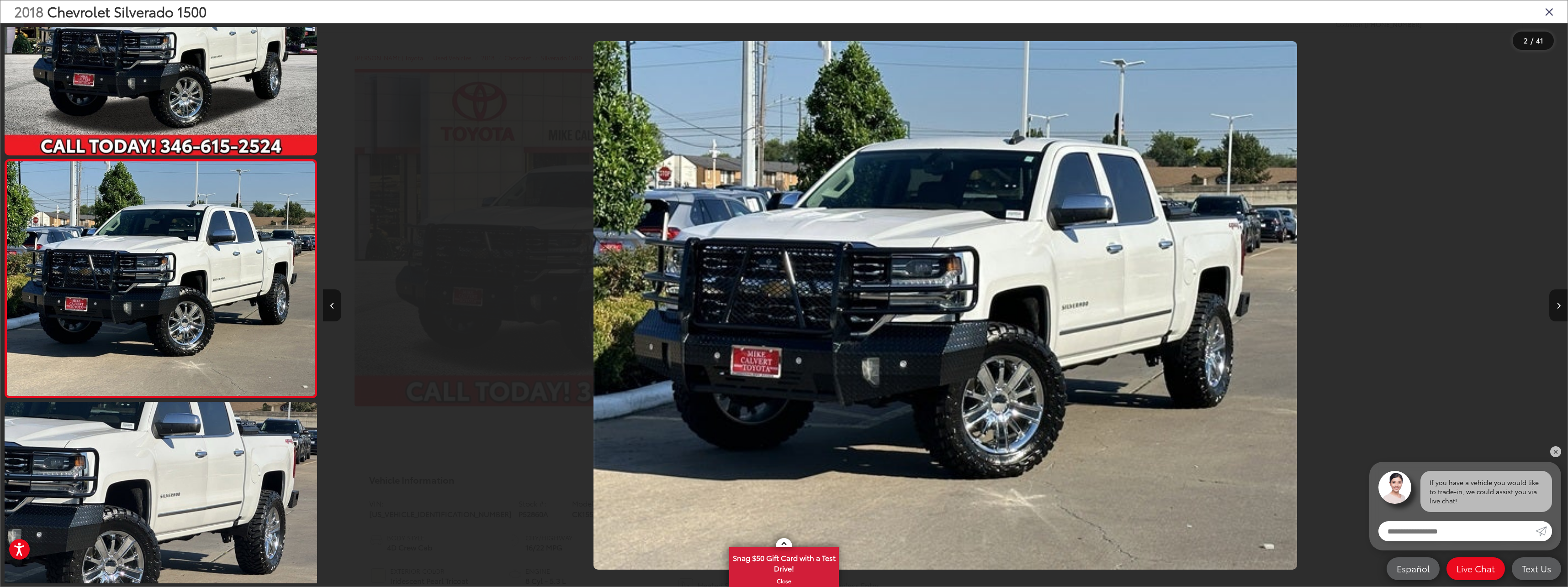
click at [1551, 306] on button "Next image" at bounding box center [1558, 306] width 18 height 32
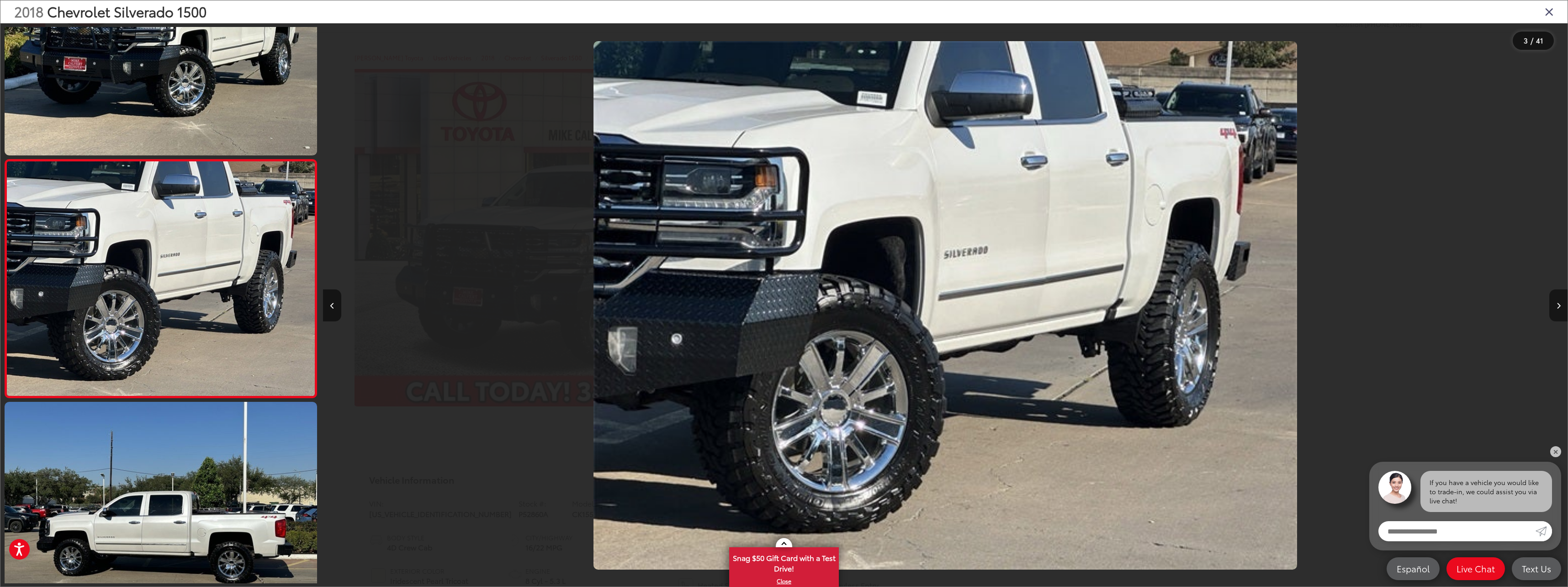
click at [1554, 306] on button "Next image" at bounding box center [1558, 306] width 18 height 32
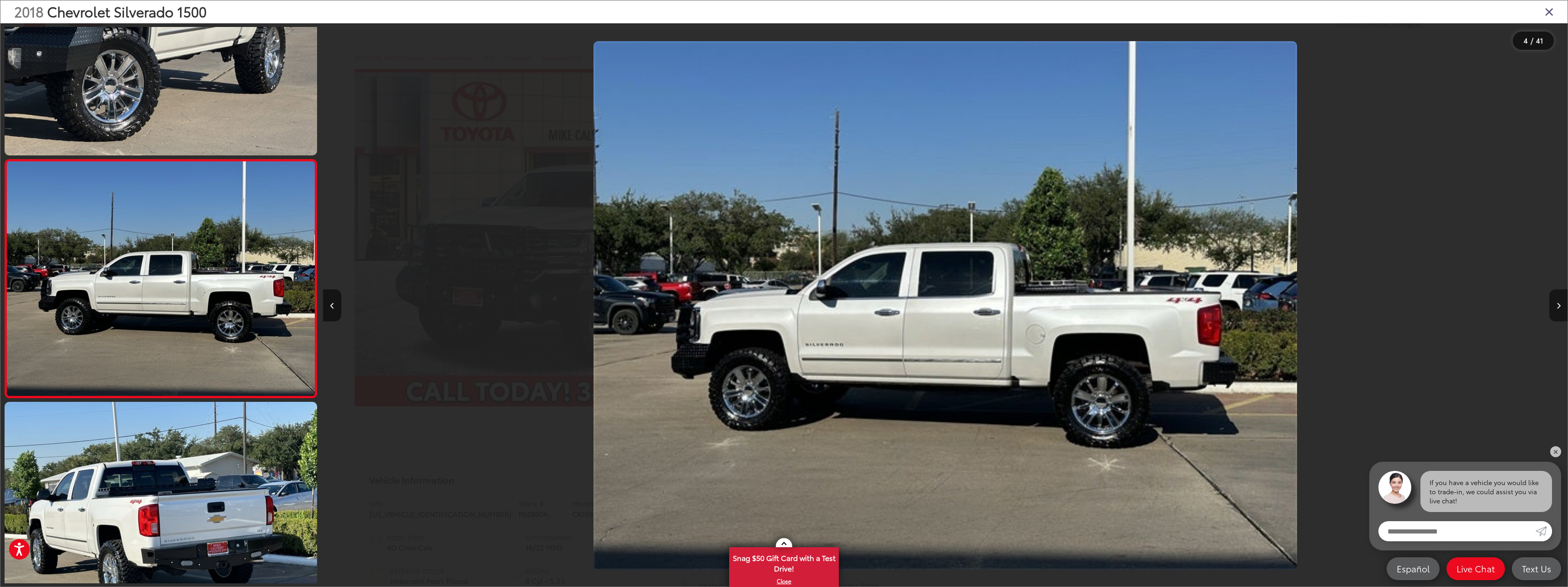
click at [1554, 306] on button "Next image" at bounding box center [1558, 306] width 18 height 32
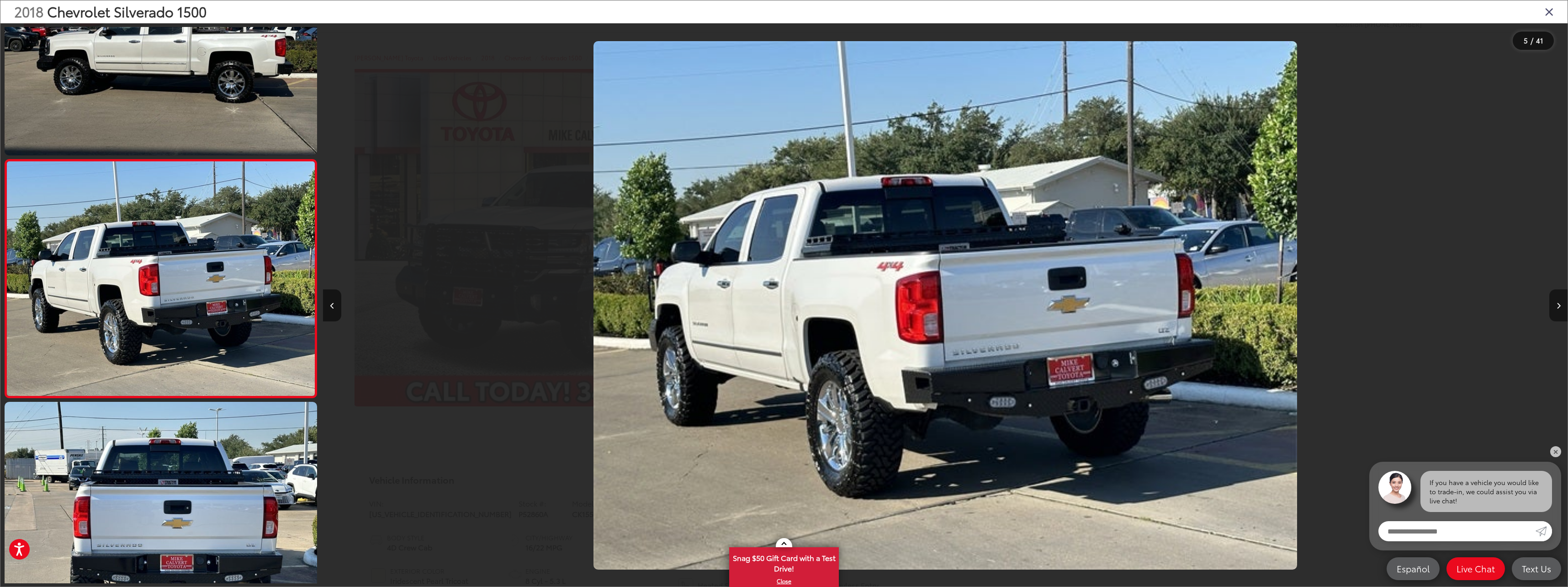
click at [1554, 306] on button "Next image" at bounding box center [1558, 306] width 18 height 32
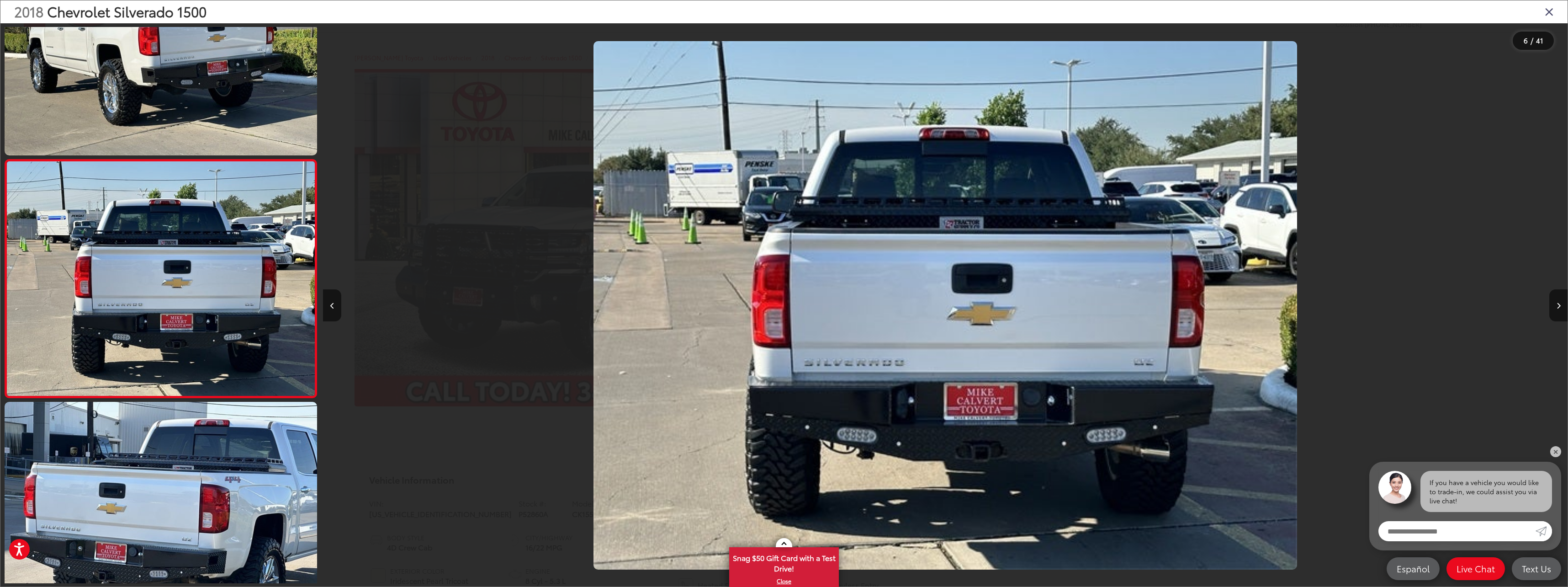
click at [1543, 12] on div "2018 Chevrolet Silverado 1500" at bounding box center [784, 12] width 1567 height 23
click at [1546, 12] on icon "Close gallery" at bounding box center [1549, 11] width 9 height 12
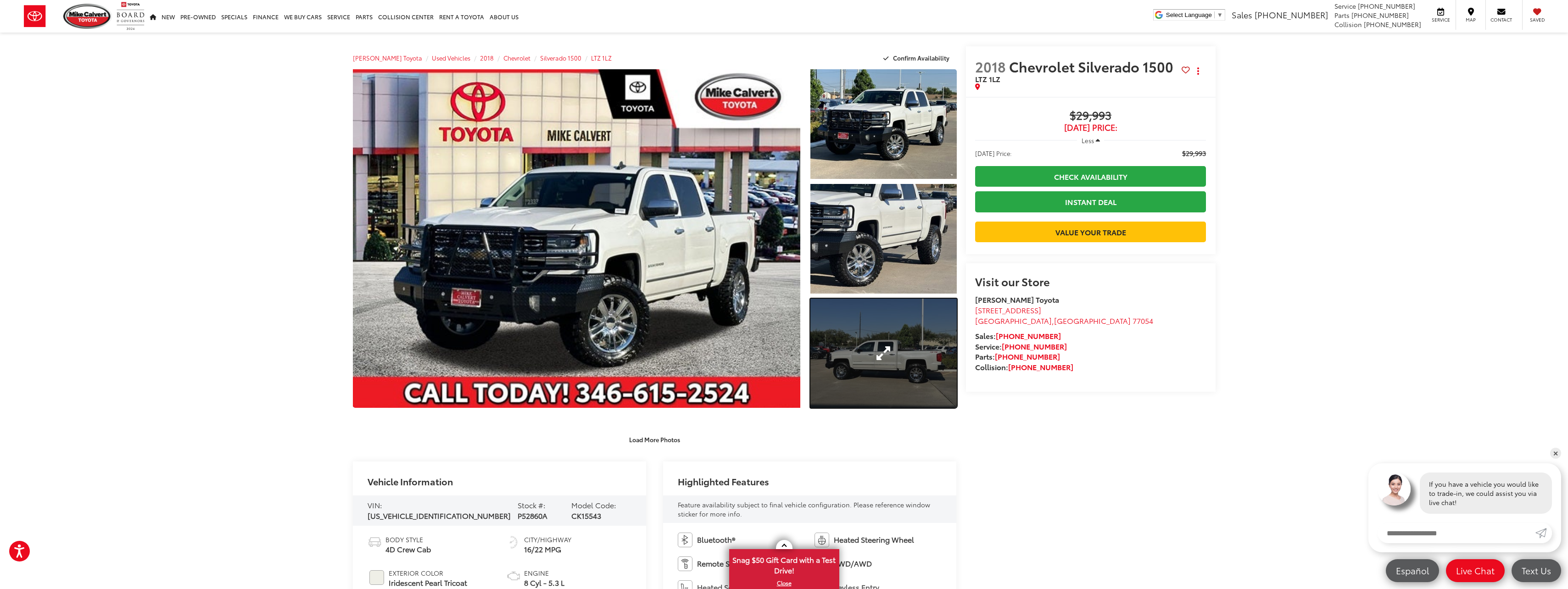
click at [850, 340] on link "Expand Photo 3" at bounding box center [883, 353] width 146 height 109
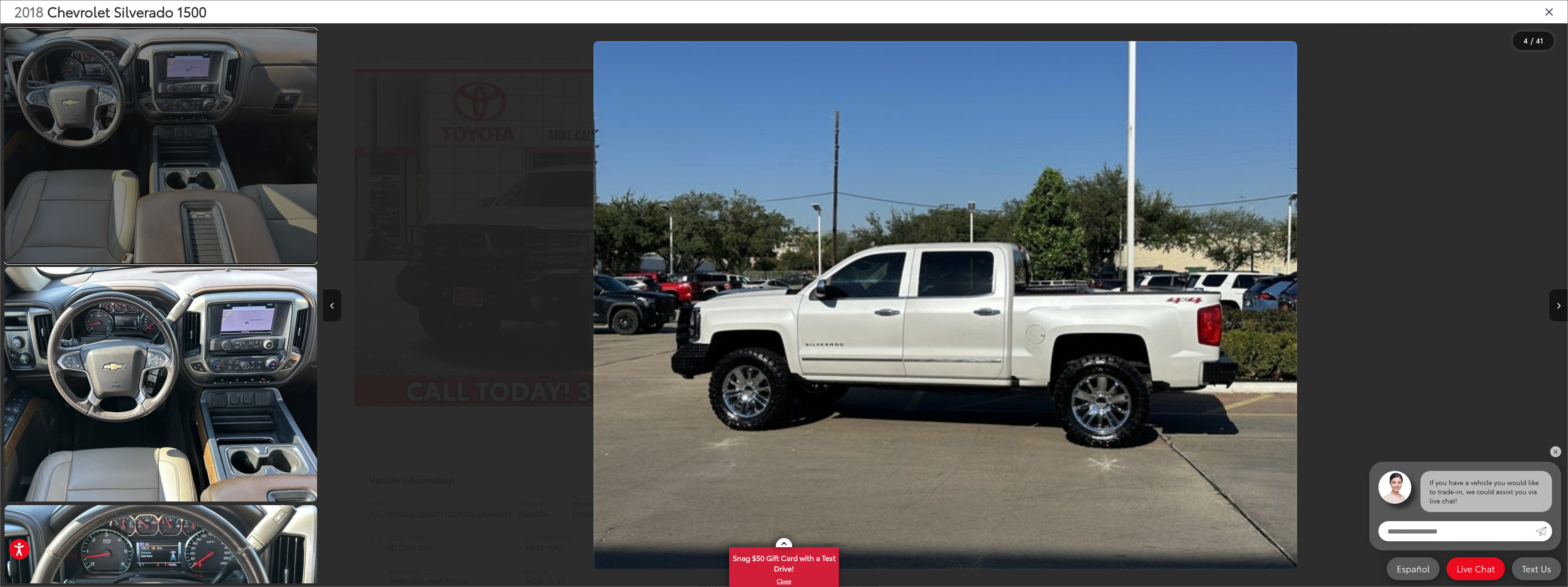
click at [205, 139] on link at bounding box center [161, 146] width 313 height 235
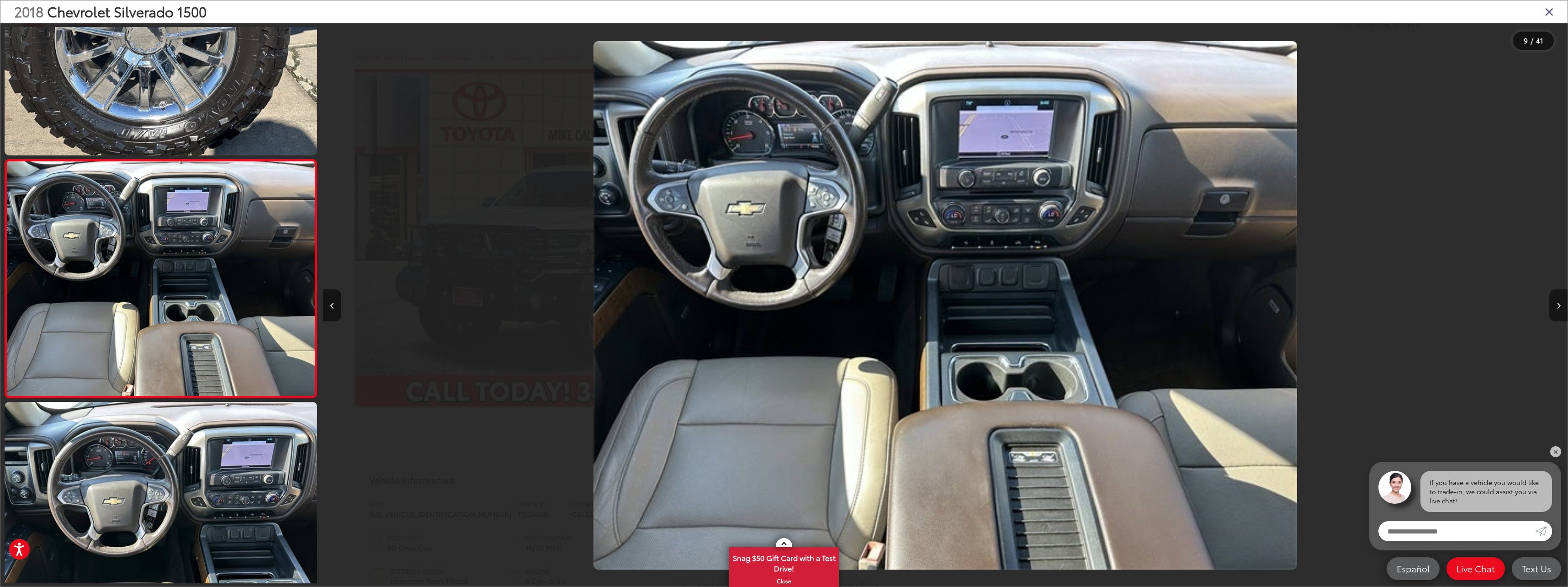
click at [1554, 308] on button "Next image" at bounding box center [1558, 306] width 18 height 32
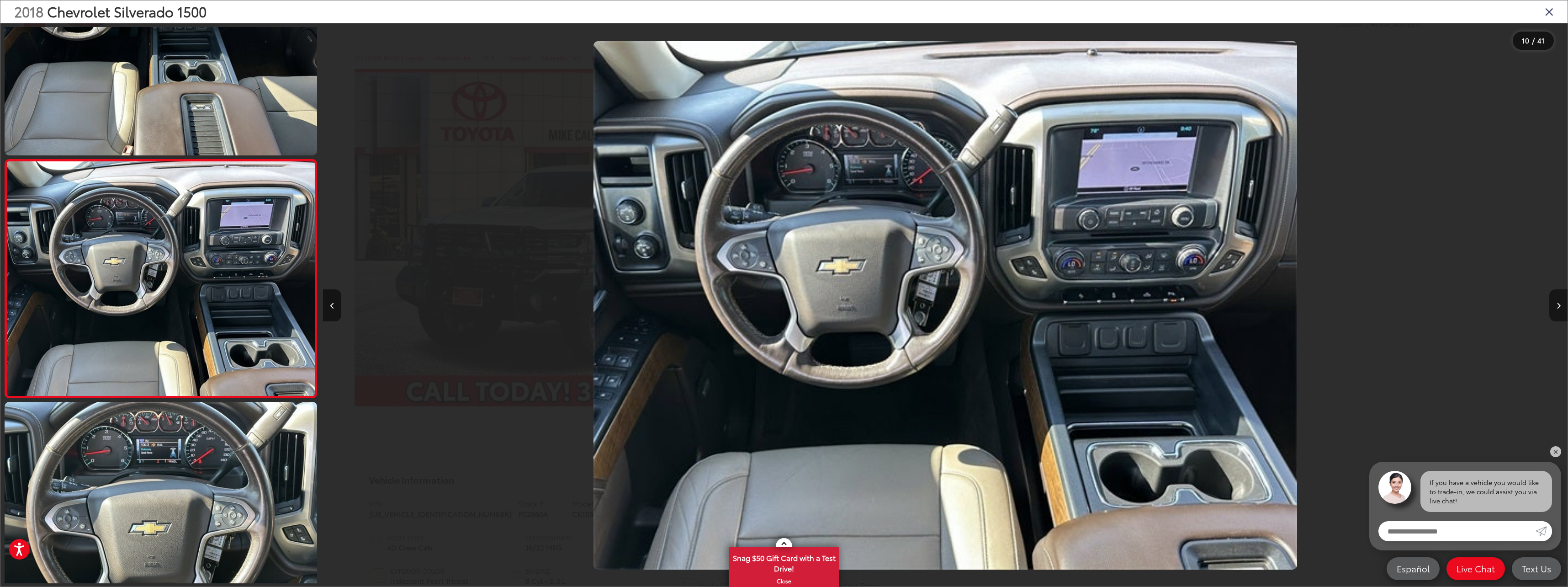
click at [1554, 308] on button "Next image" at bounding box center [1558, 306] width 18 height 32
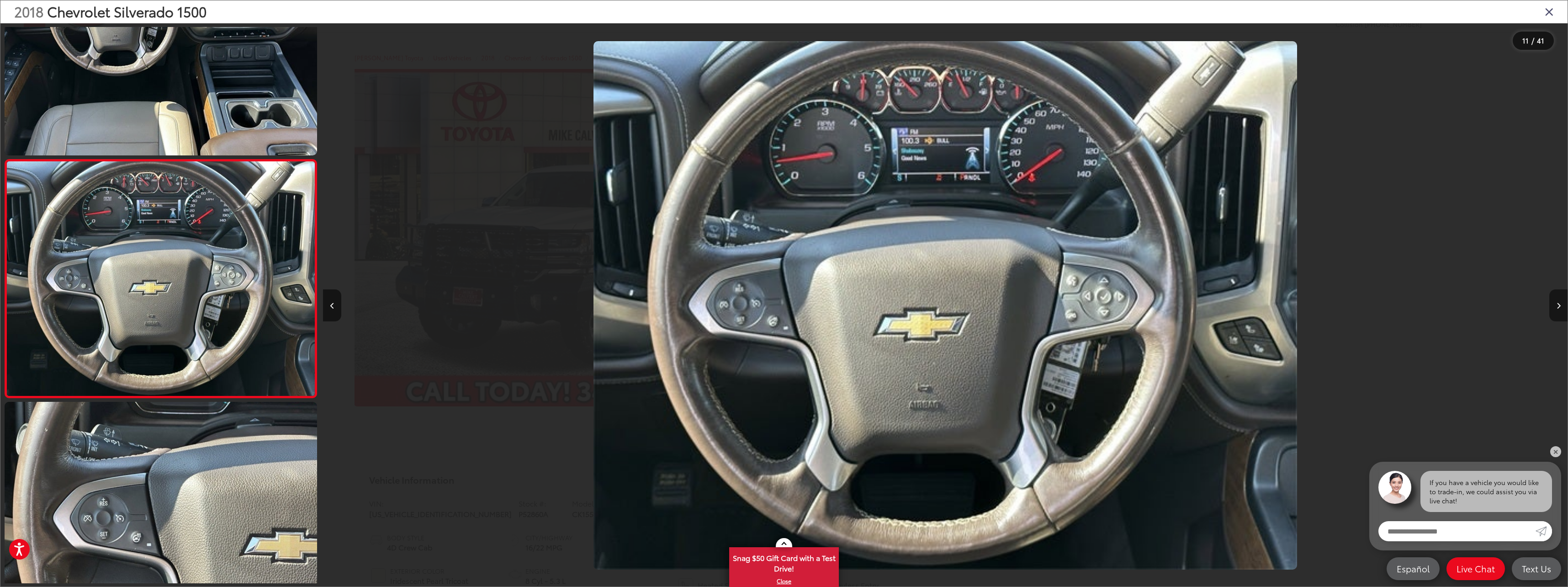
click at [1554, 308] on button "Next image" at bounding box center [1558, 306] width 18 height 32
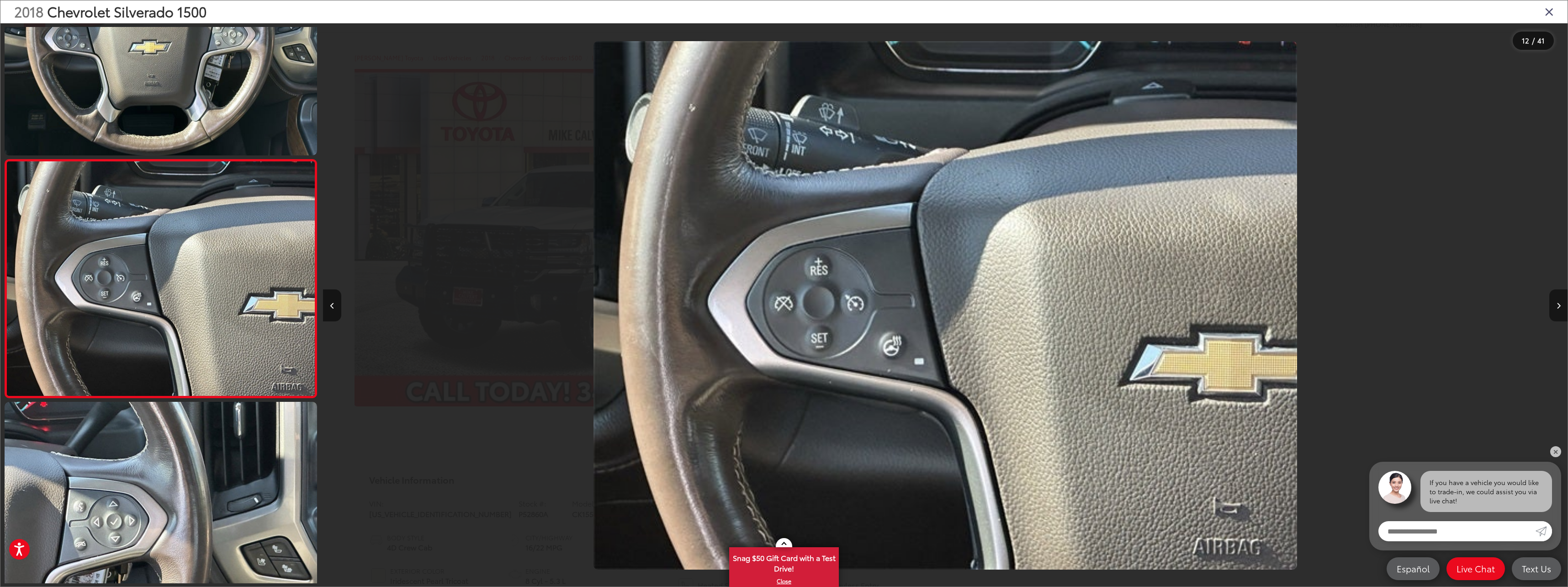
click at [1554, 308] on button "Next image" at bounding box center [1558, 306] width 18 height 32
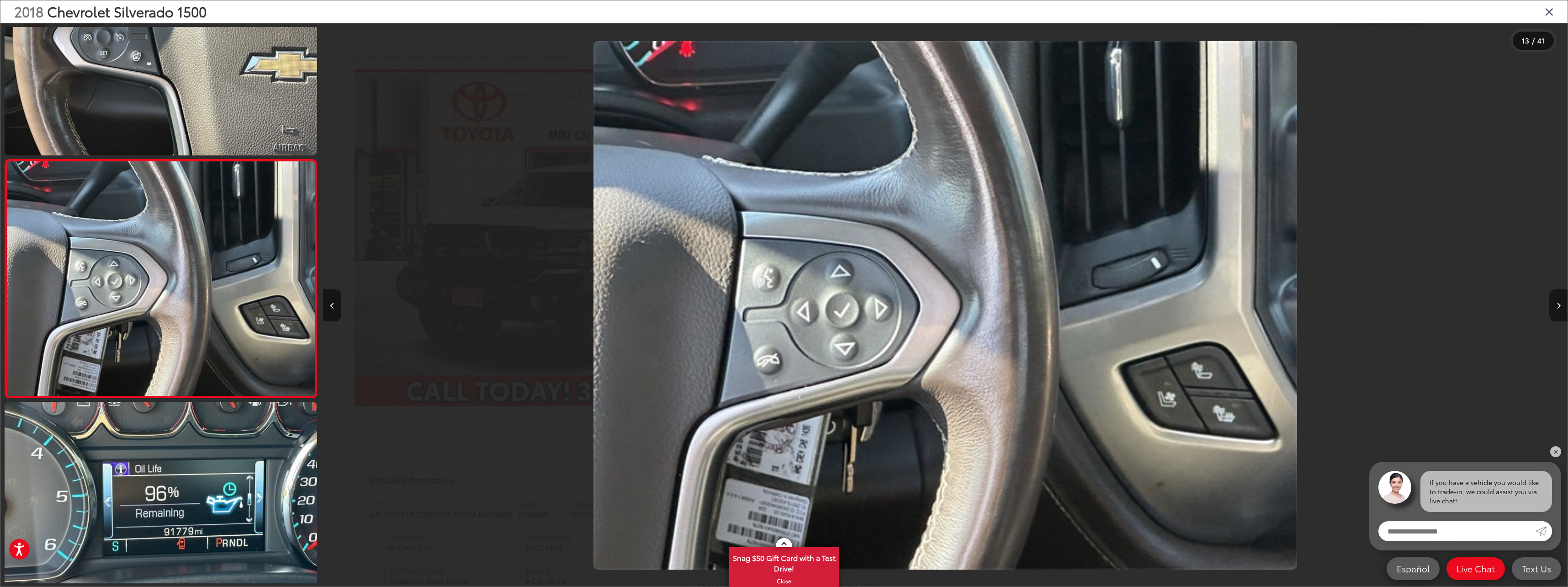
click at [1554, 308] on button "Next image" at bounding box center [1558, 306] width 18 height 32
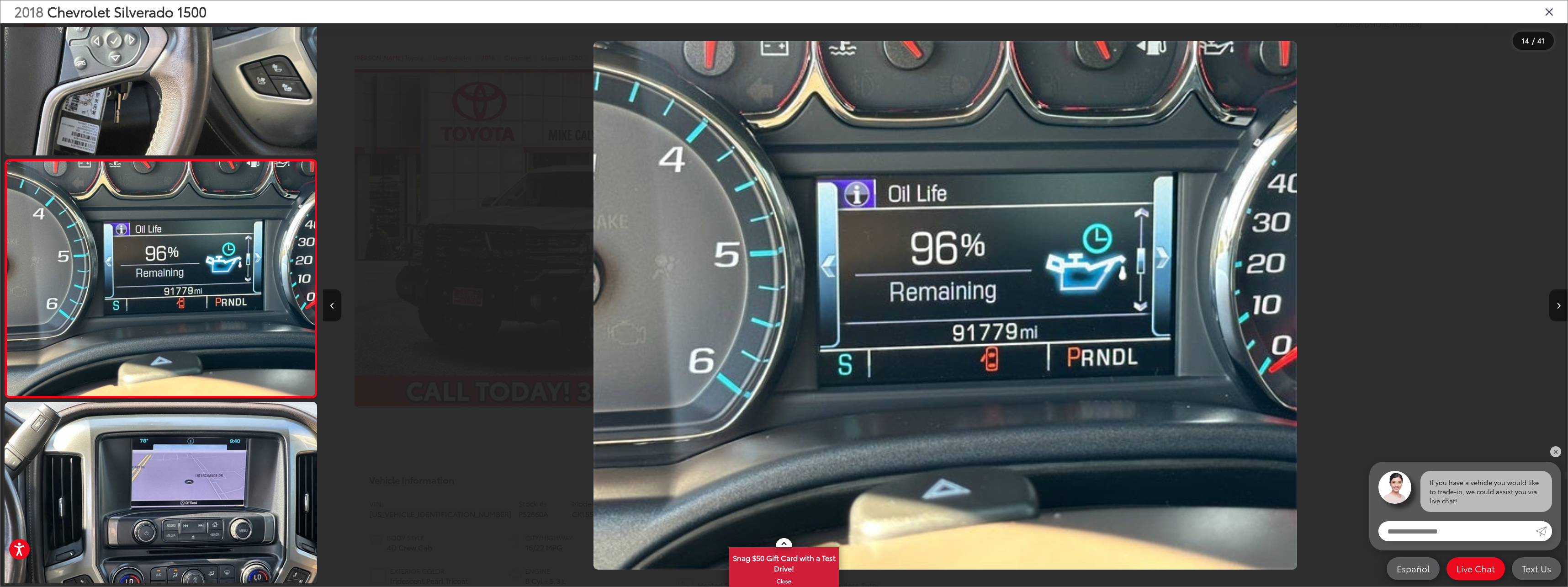
click at [1554, 308] on button "Next image" at bounding box center [1558, 306] width 18 height 32
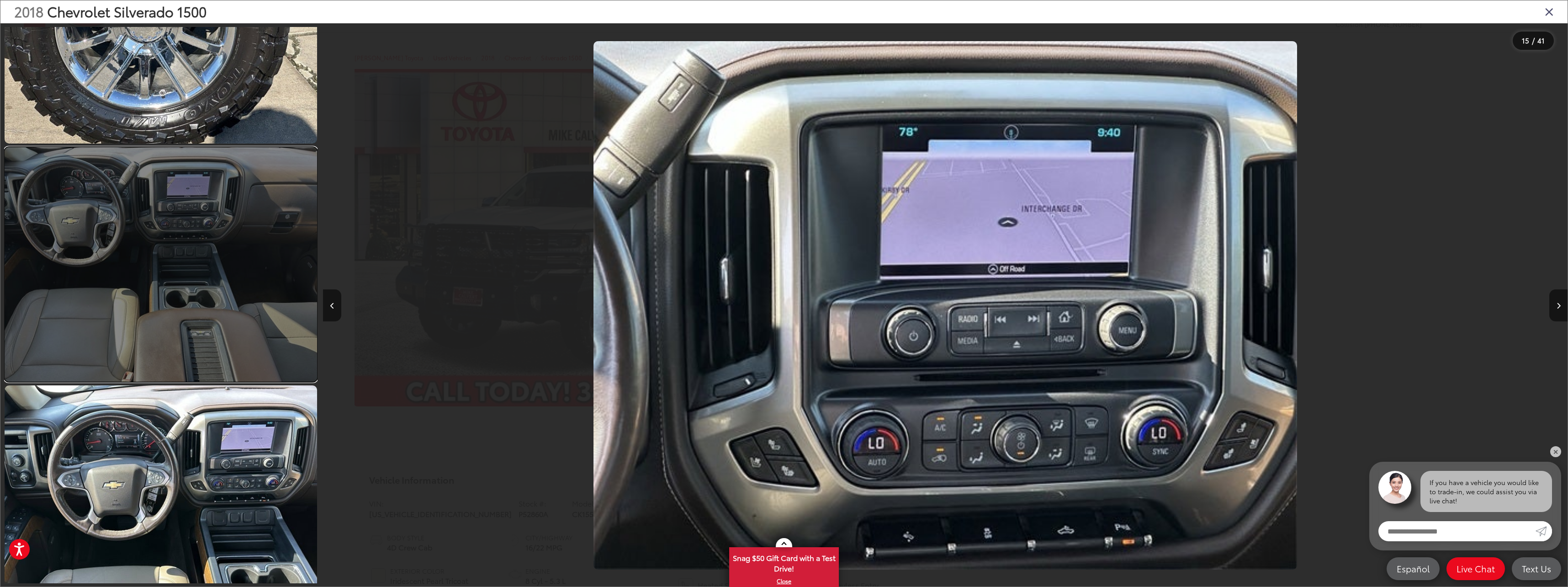
click at [143, 313] on link at bounding box center [161, 265] width 313 height 235
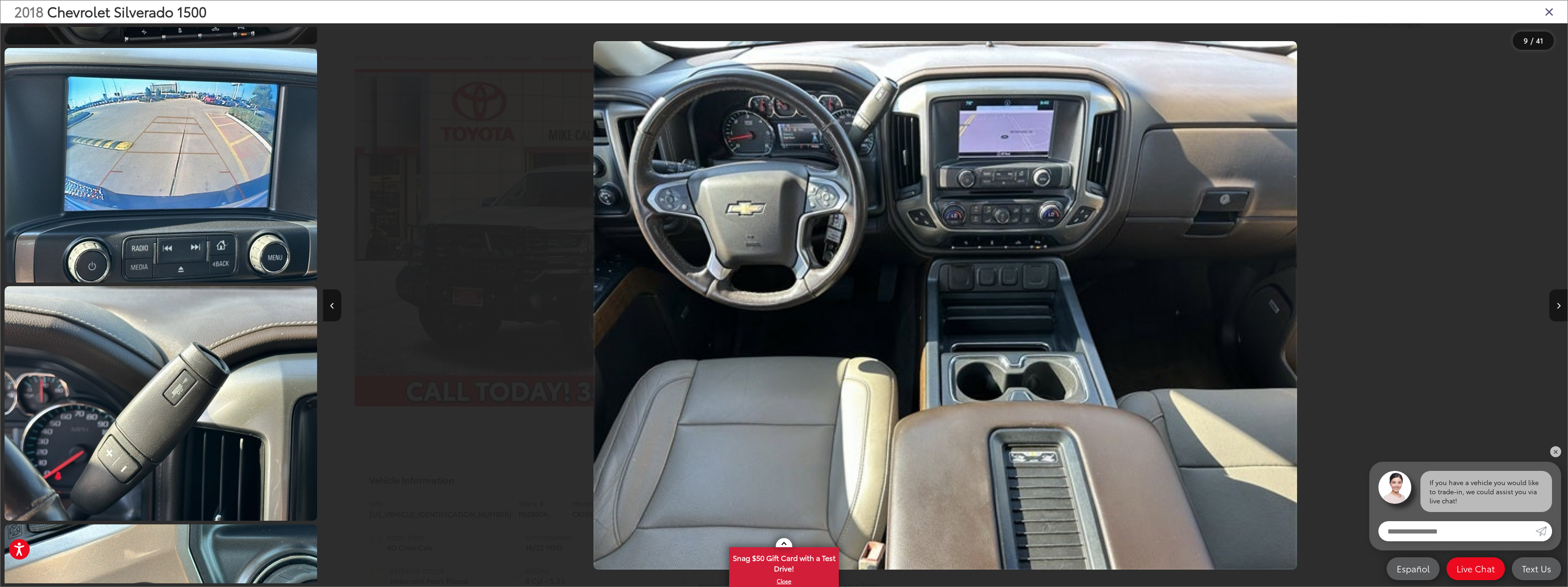
click at [1554, 314] on button "Next image" at bounding box center [1558, 306] width 18 height 32
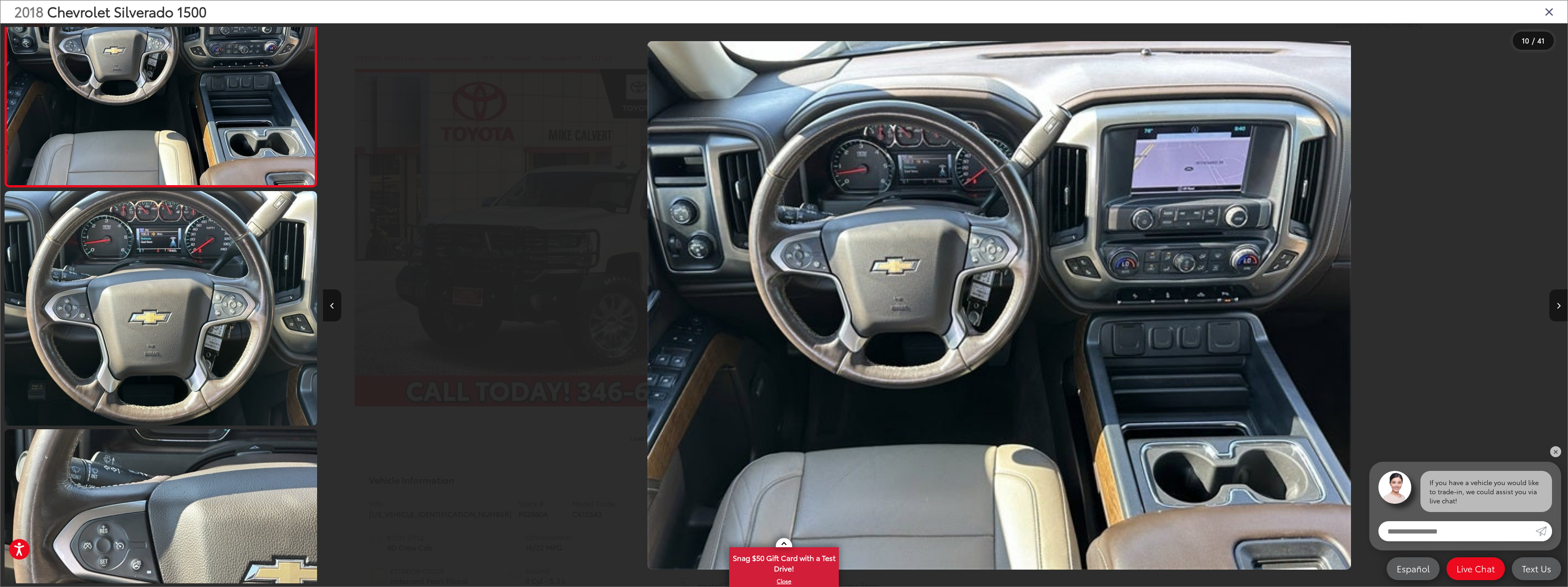
scroll to position [0, 11199]
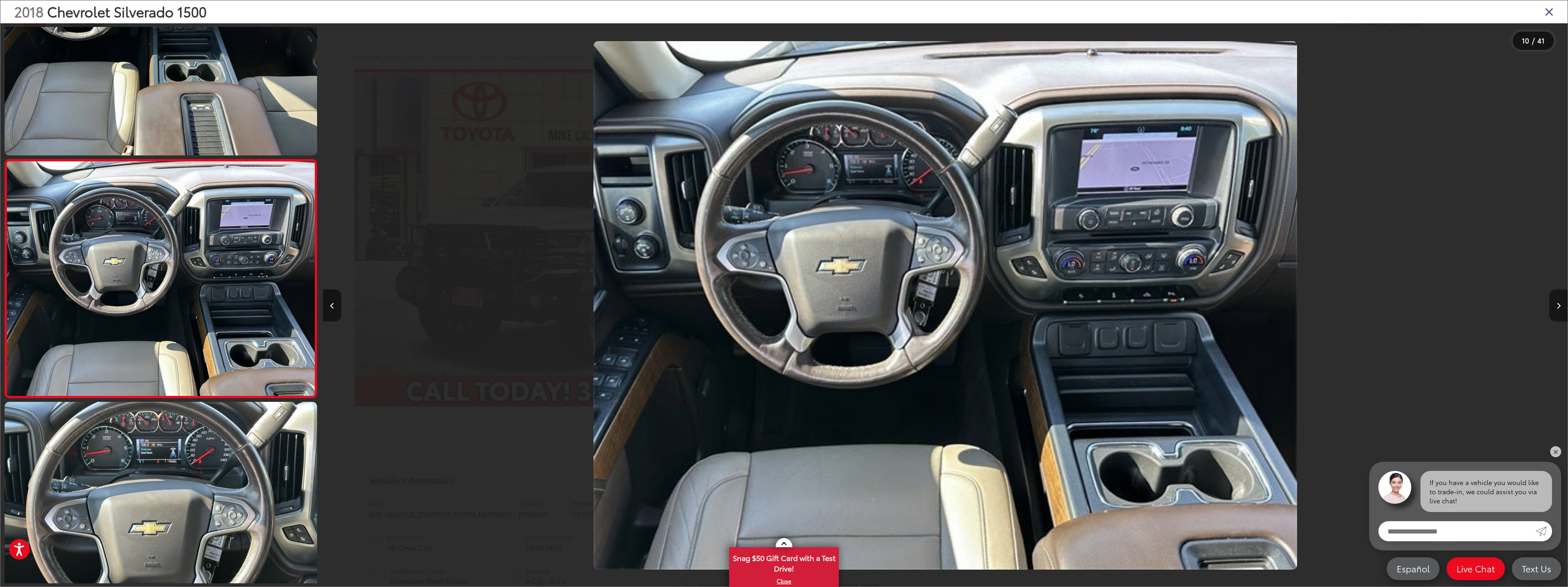
click at [1554, 314] on button "Next image" at bounding box center [1558, 306] width 18 height 32
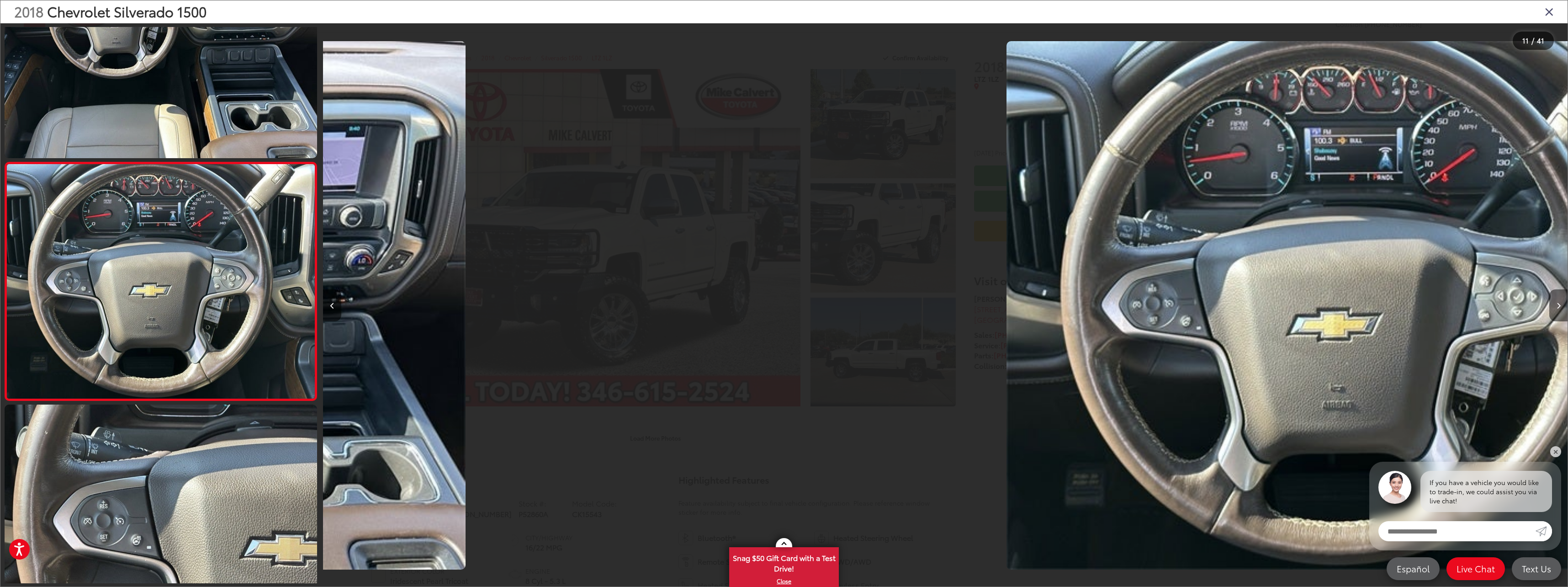
scroll to position [2250, 0]
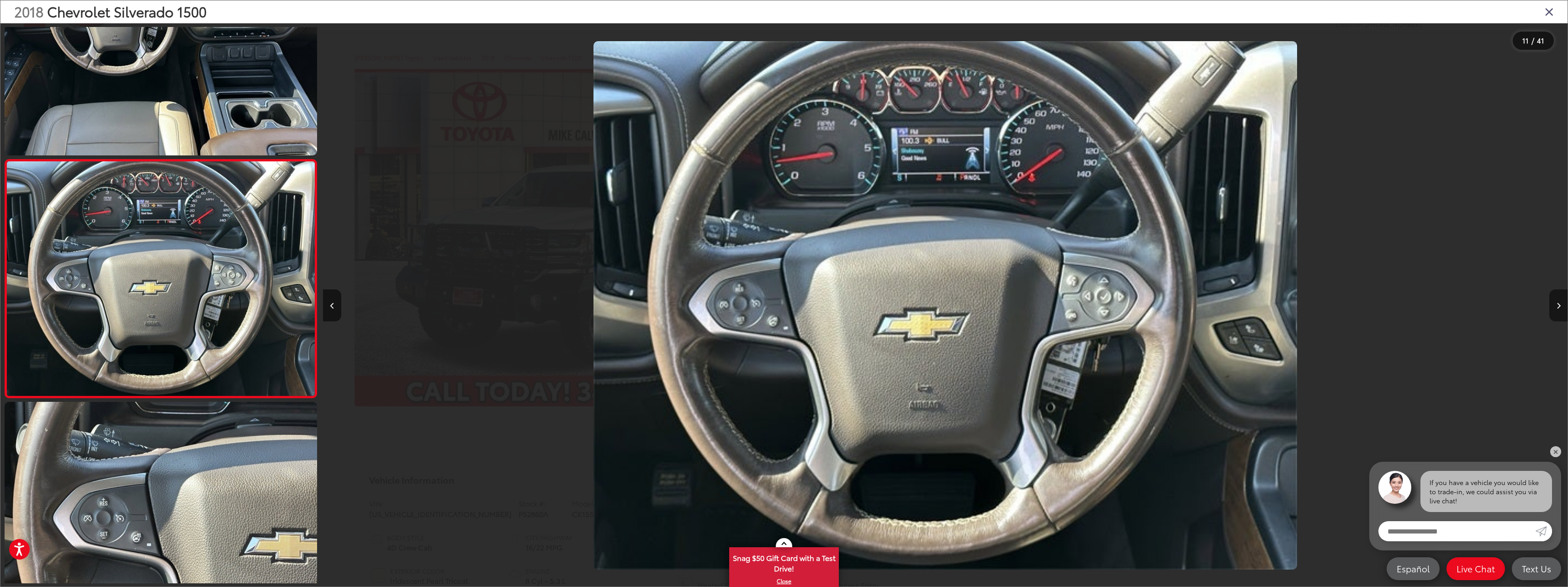
click at [1554, 314] on button "Next image" at bounding box center [1558, 306] width 18 height 32
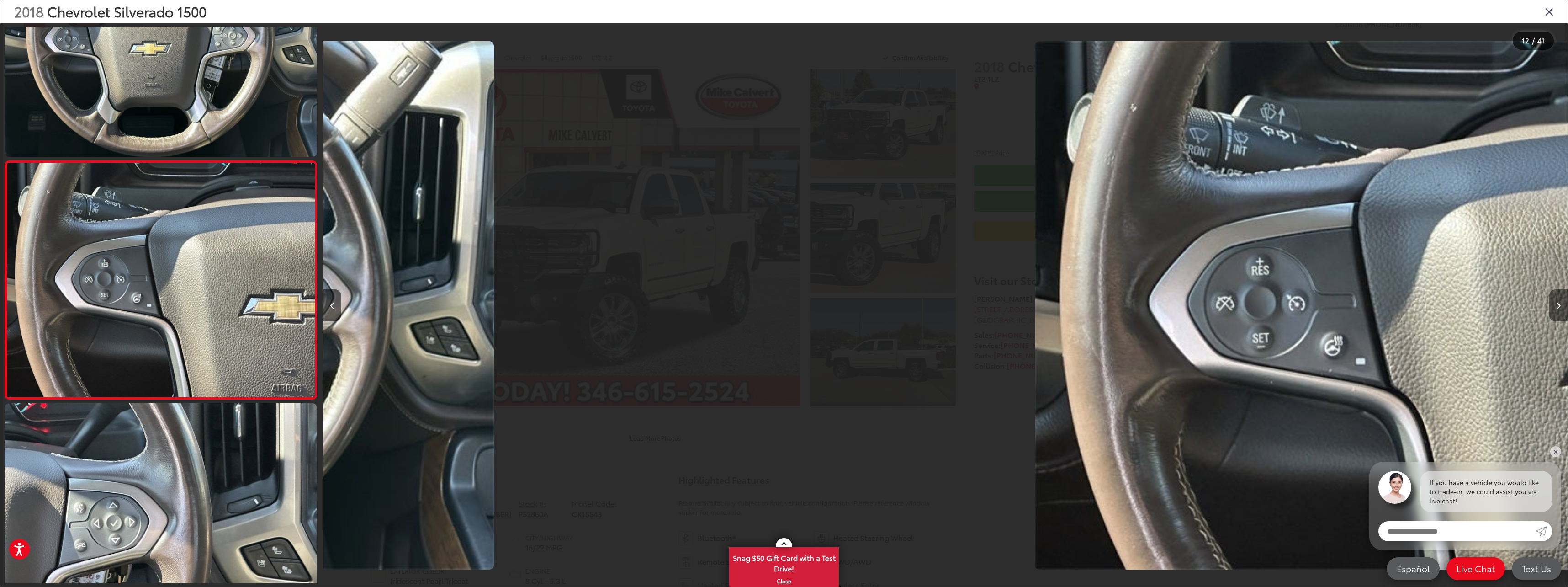
scroll to position [2489, 0]
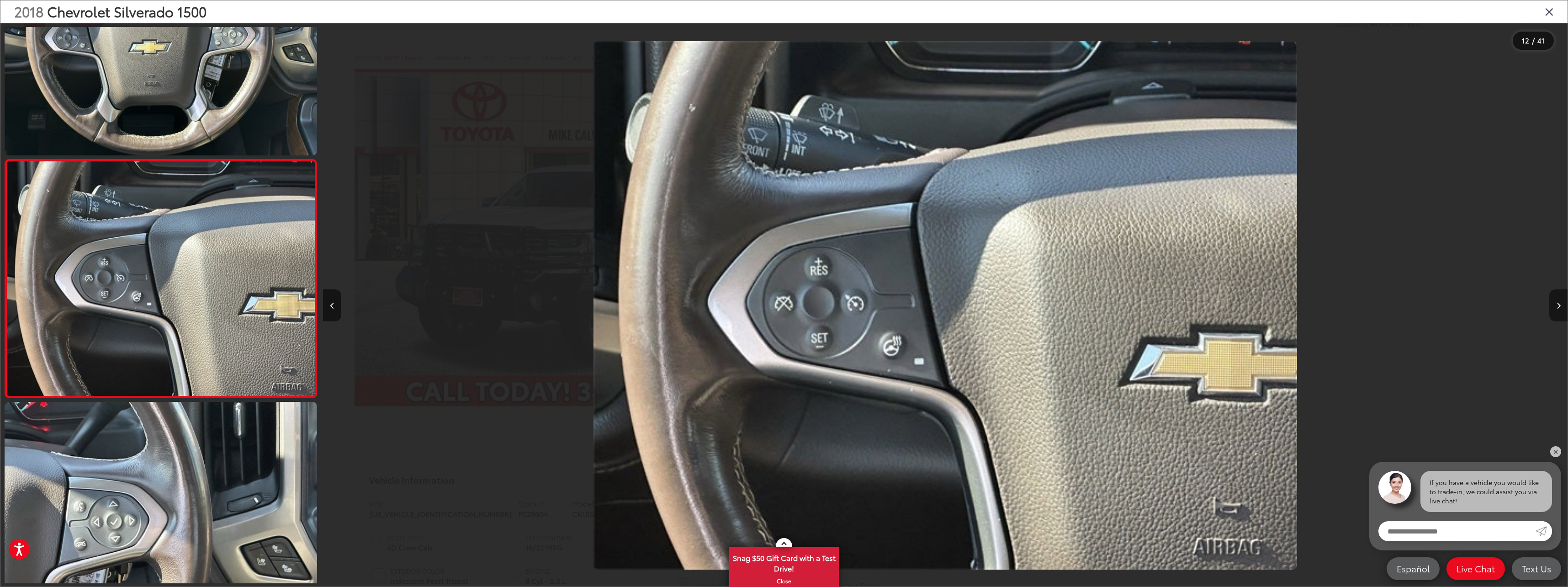
click at [1554, 314] on button "Next image" at bounding box center [1558, 306] width 18 height 32
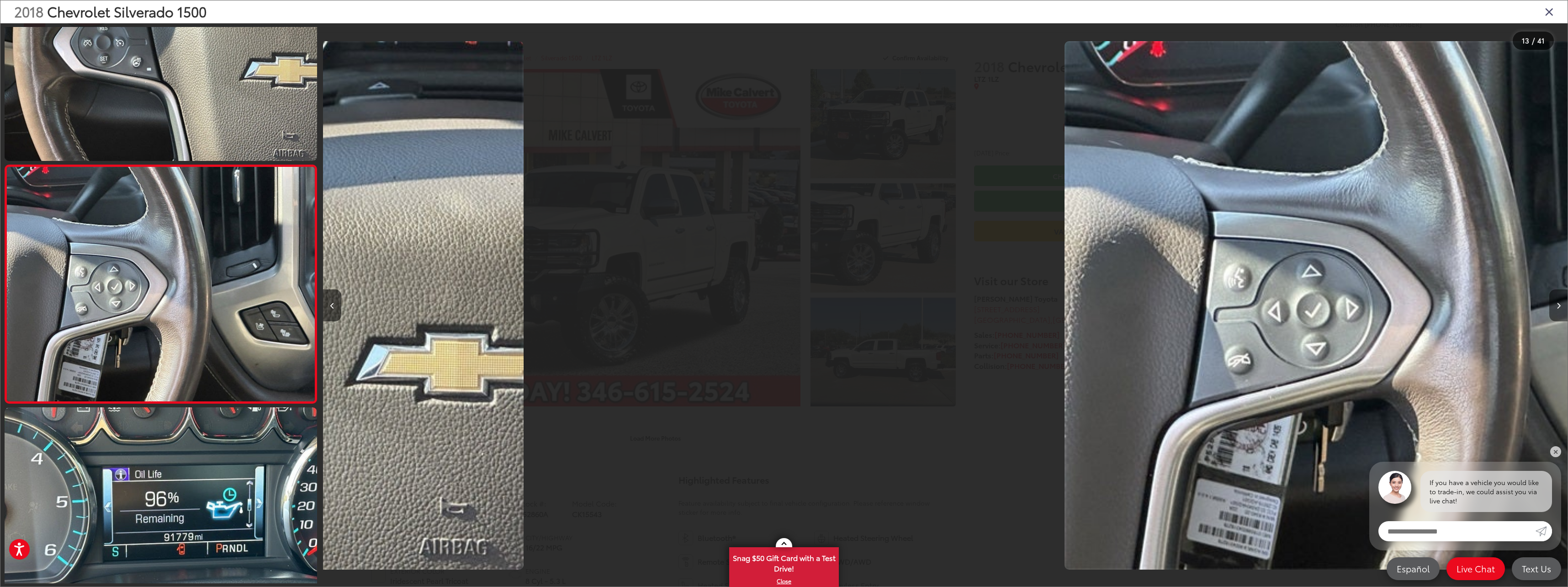
scroll to position [2727, 0]
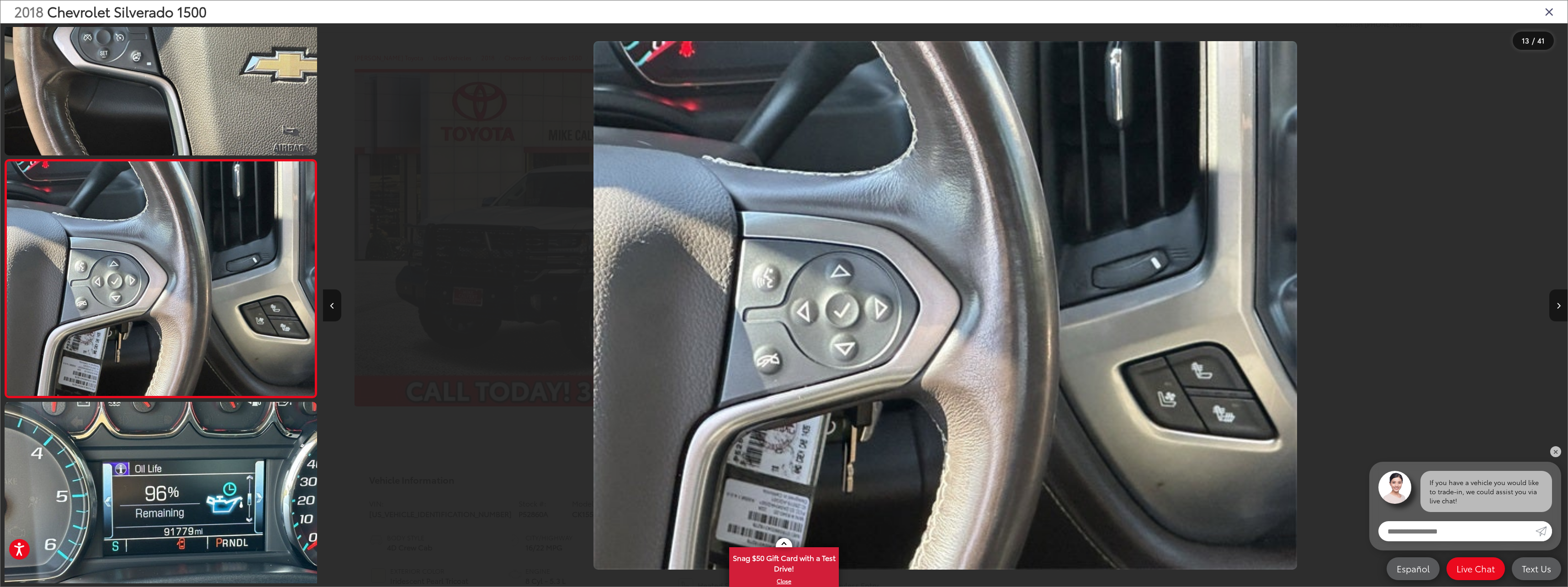
click at [1554, 314] on button "Next image" at bounding box center [1558, 306] width 18 height 32
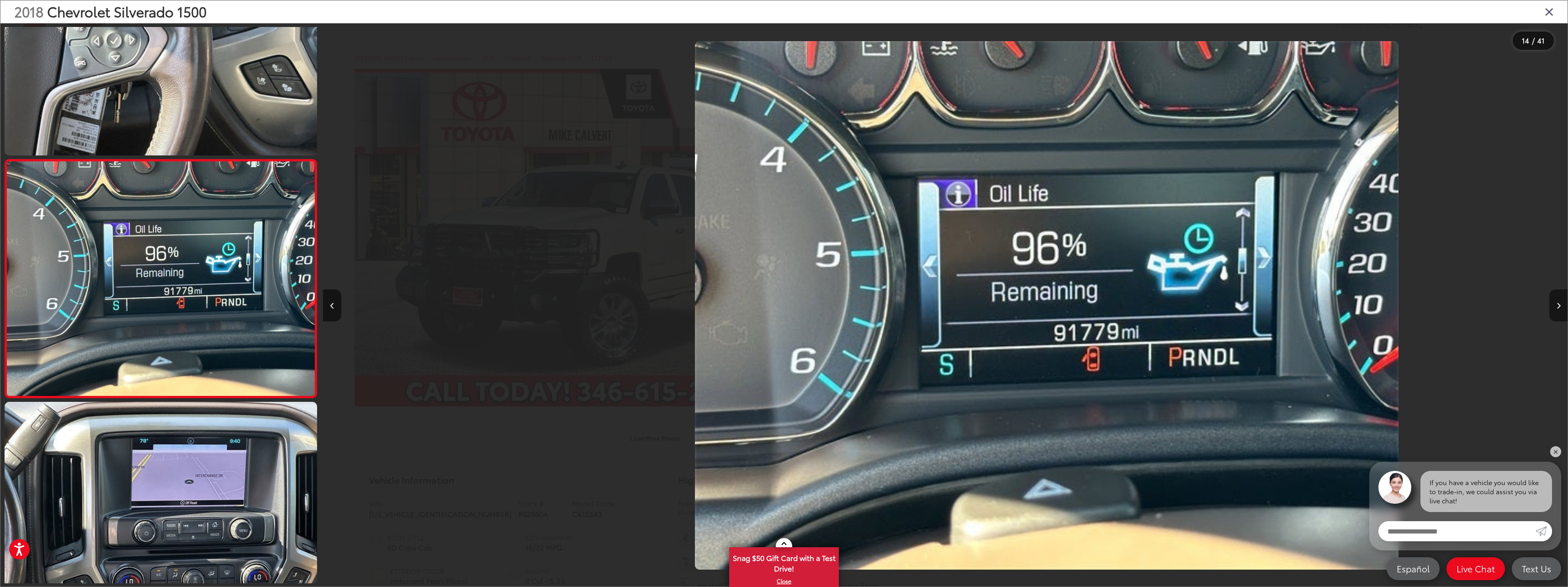
scroll to position [0, 16179]
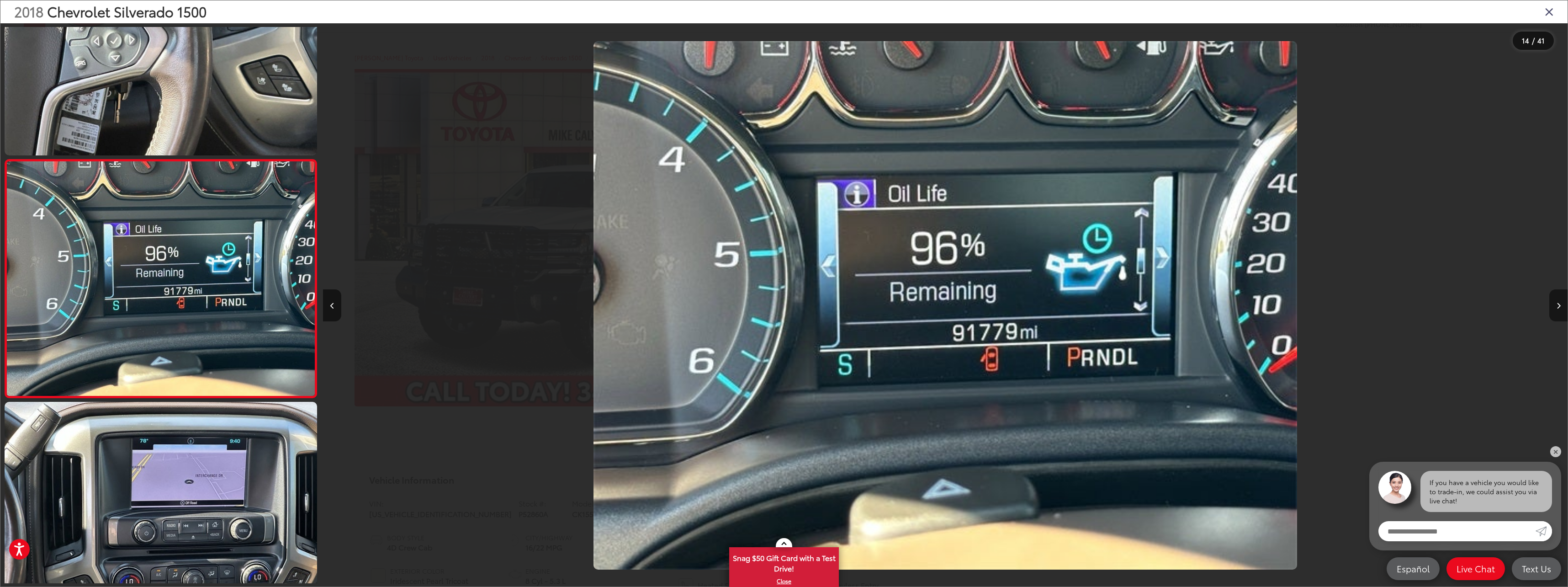
click at [1554, 314] on button "Next image" at bounding box center [1558, 306] width 18 height 32
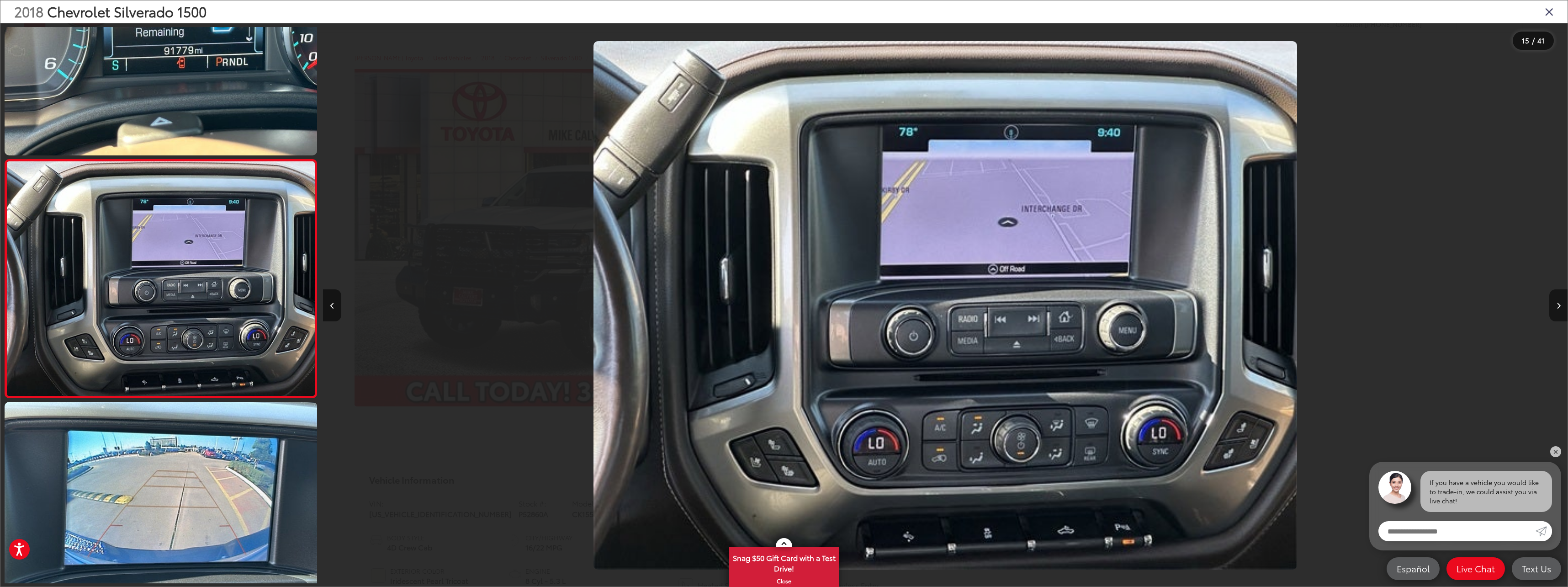
click at [1554, 314] on button "Next image" at bounding box center [1558, 306] width 18 height 32
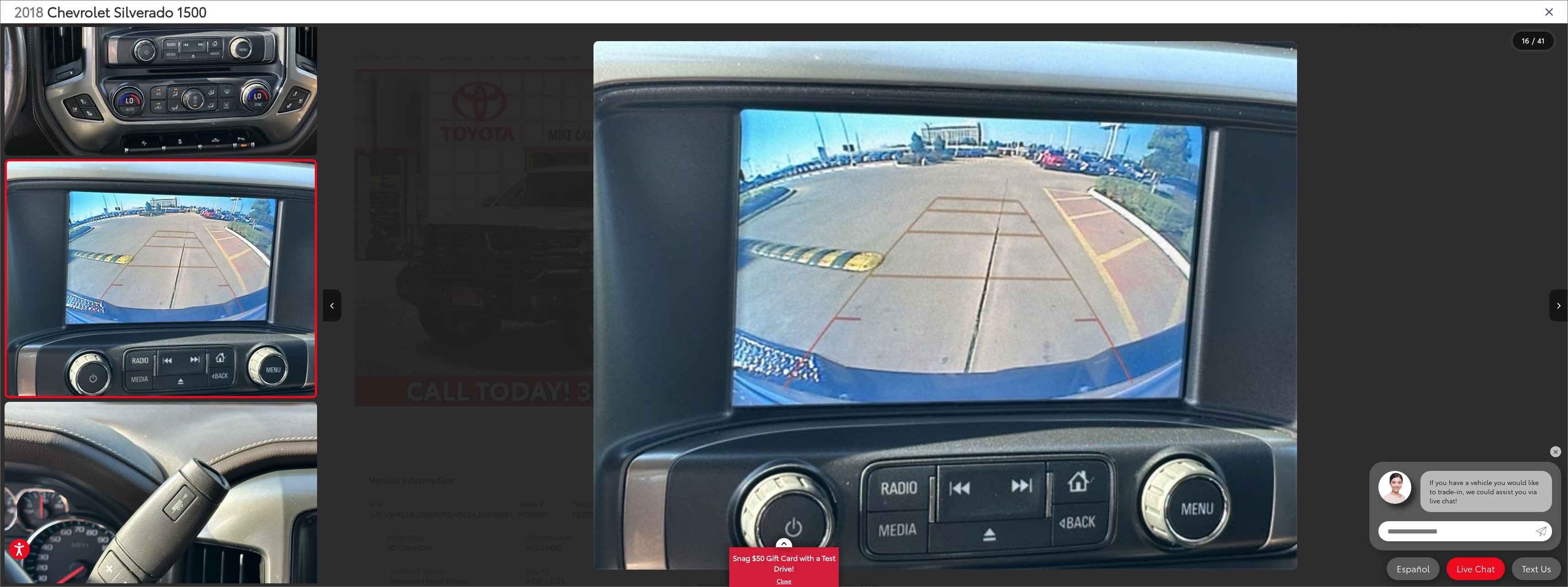
click at [1554, 314] on button "Next image" at bounding box center [1558, 306] width 18 height 32
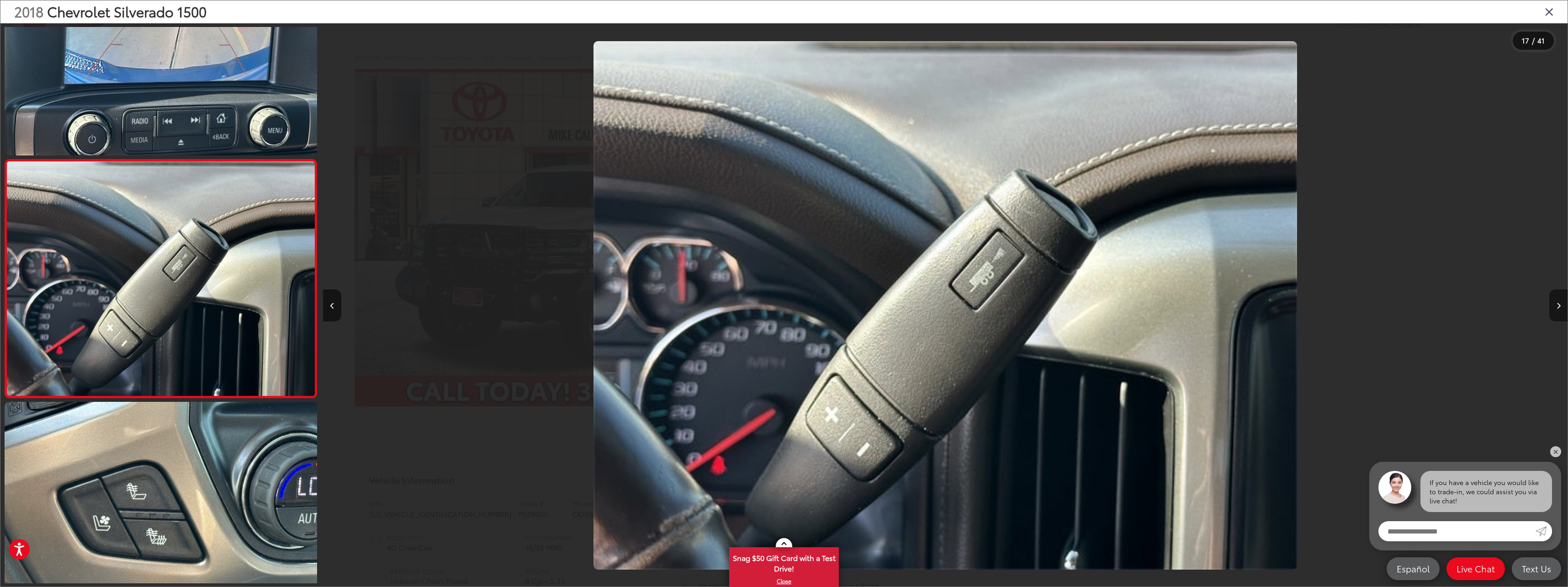
click at [1554, 314] on button "Next image" at bounding box center [1558, 306] width 18 height 32
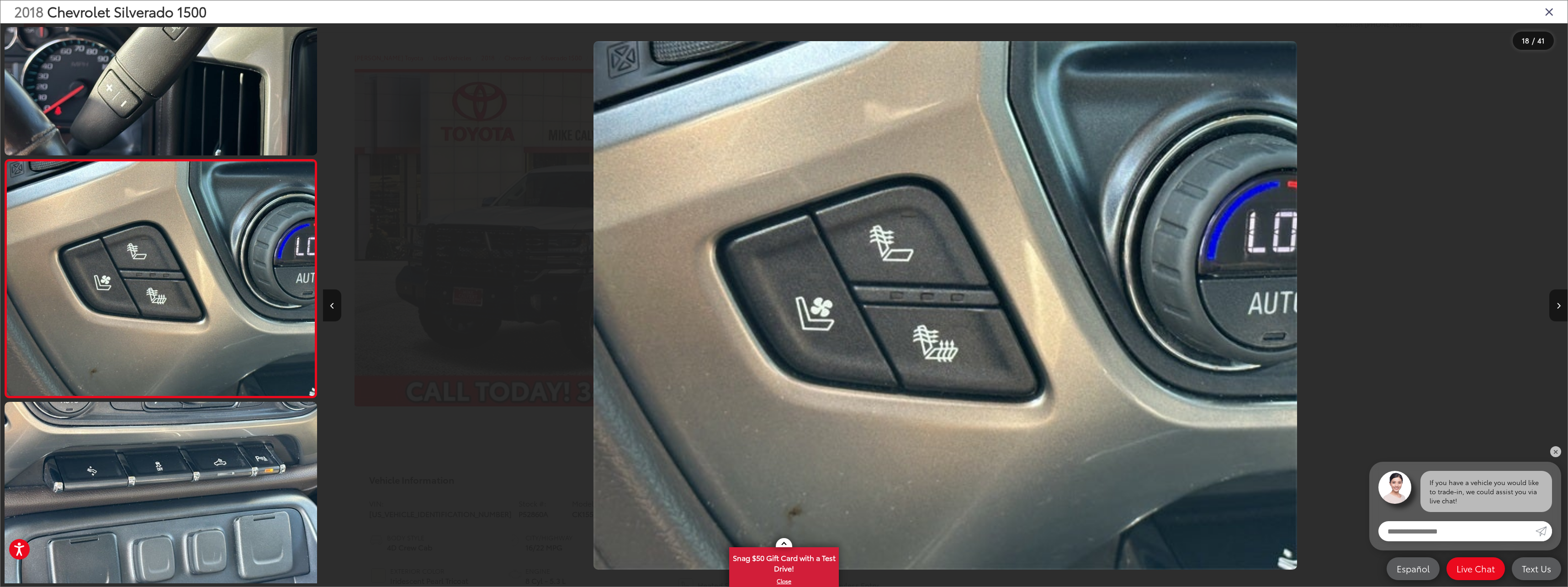
click at [1554, 314] on button "Next image" at bounding box center [1558, 306] width 18 height 32
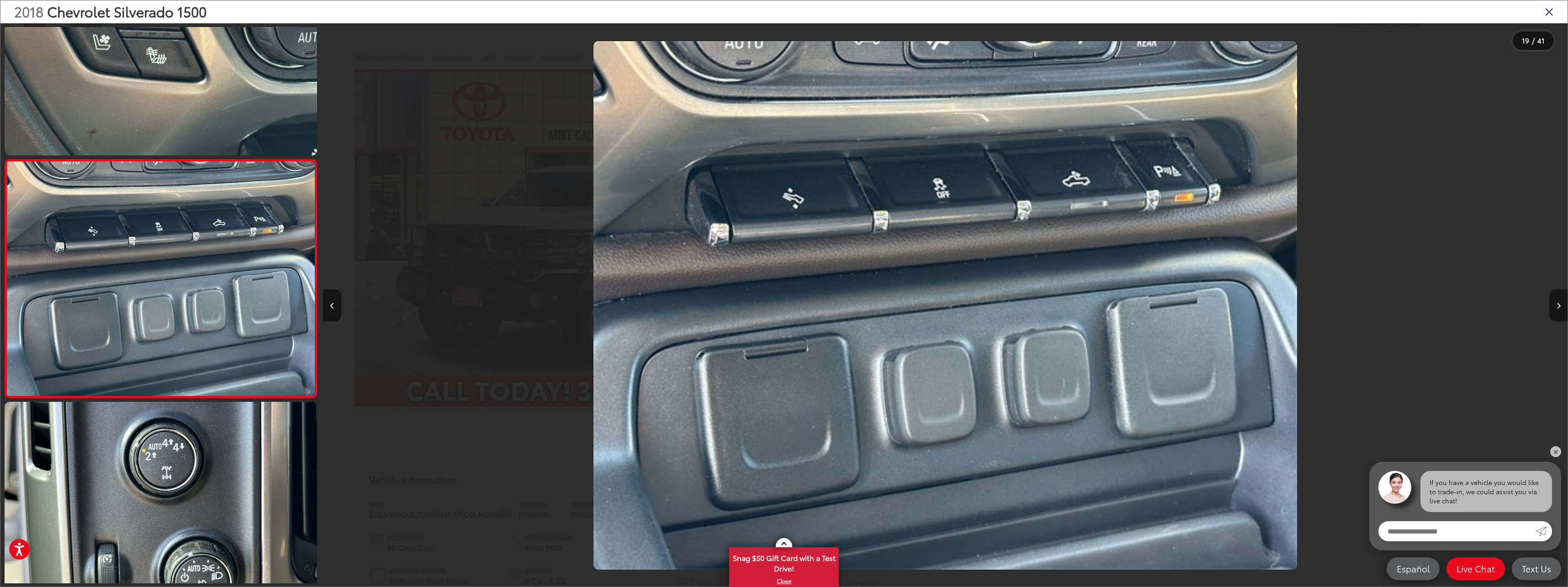
click at [1554, 314] on button "Next image" at bounding box center [1558, 306] width 18 height 32
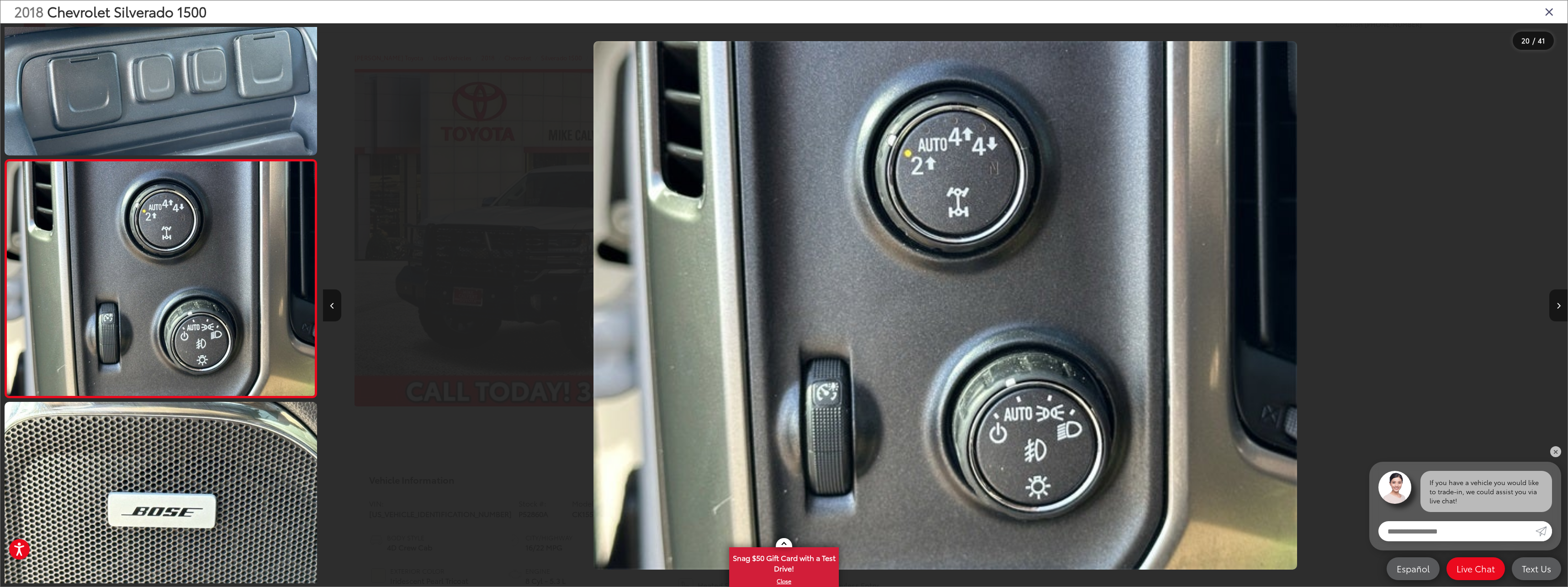
click at [1554, 314] on button "Next image" at bounding box center [1558, 306] width 18 height 32
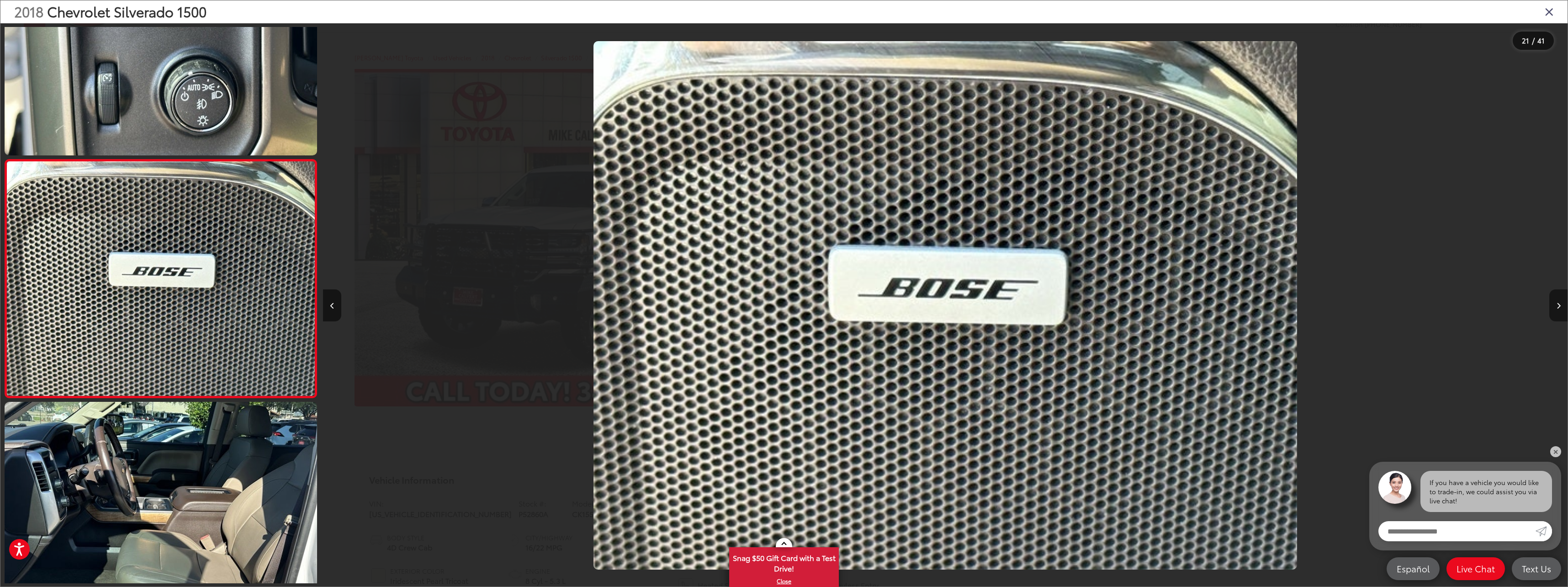
click at [1554, 314] on button "Next image" at bounding box center [1558, 306] width 18 height 32
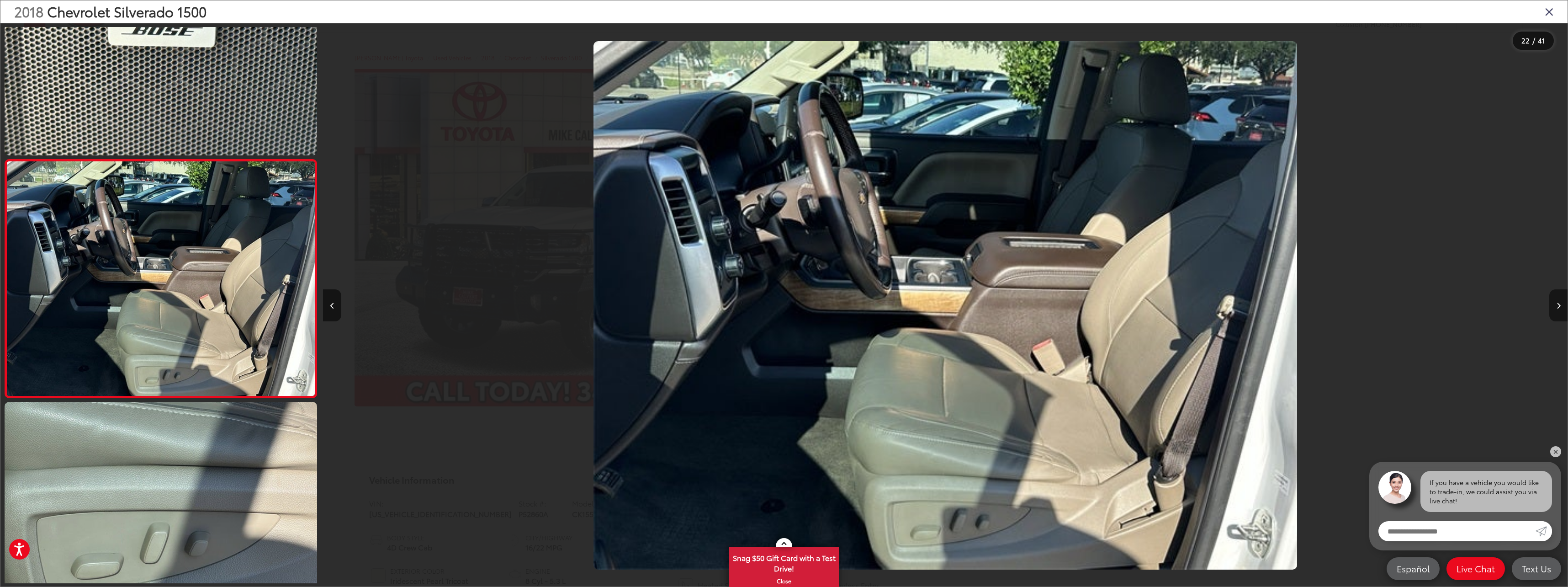
click at [1554, 314] on button "Next image" at bounding box center [1558, 306] width 18 height 32
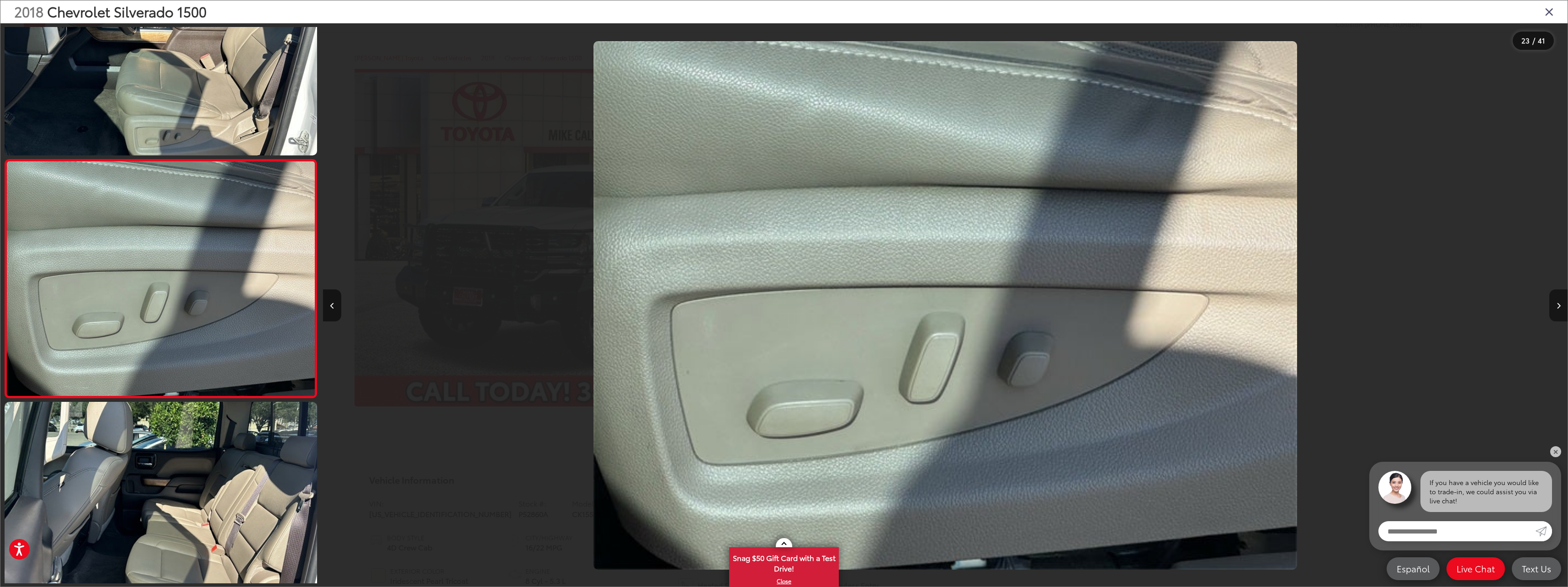
click at [1554, 314] on button "Next image" at bounding box center [1558, 306] width 18 height 32
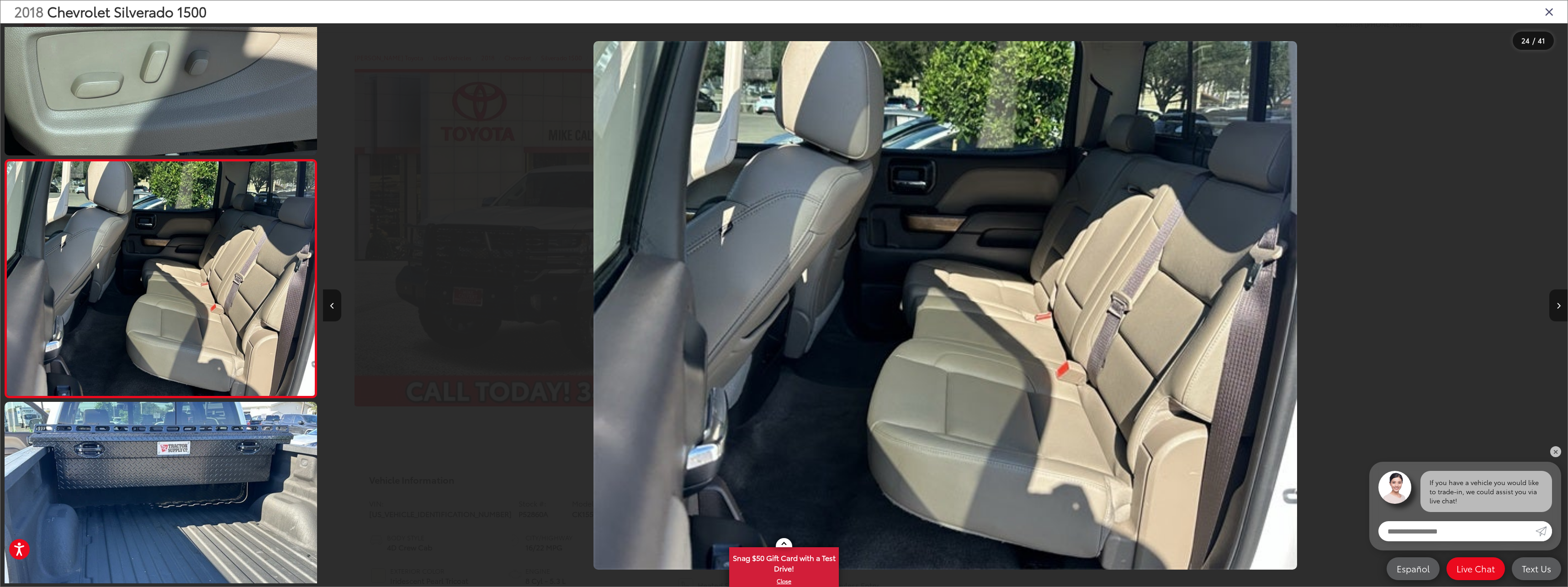
click at [1554, 314] on button "Next image" at bounding box center [1558, 306] width 18 height 32
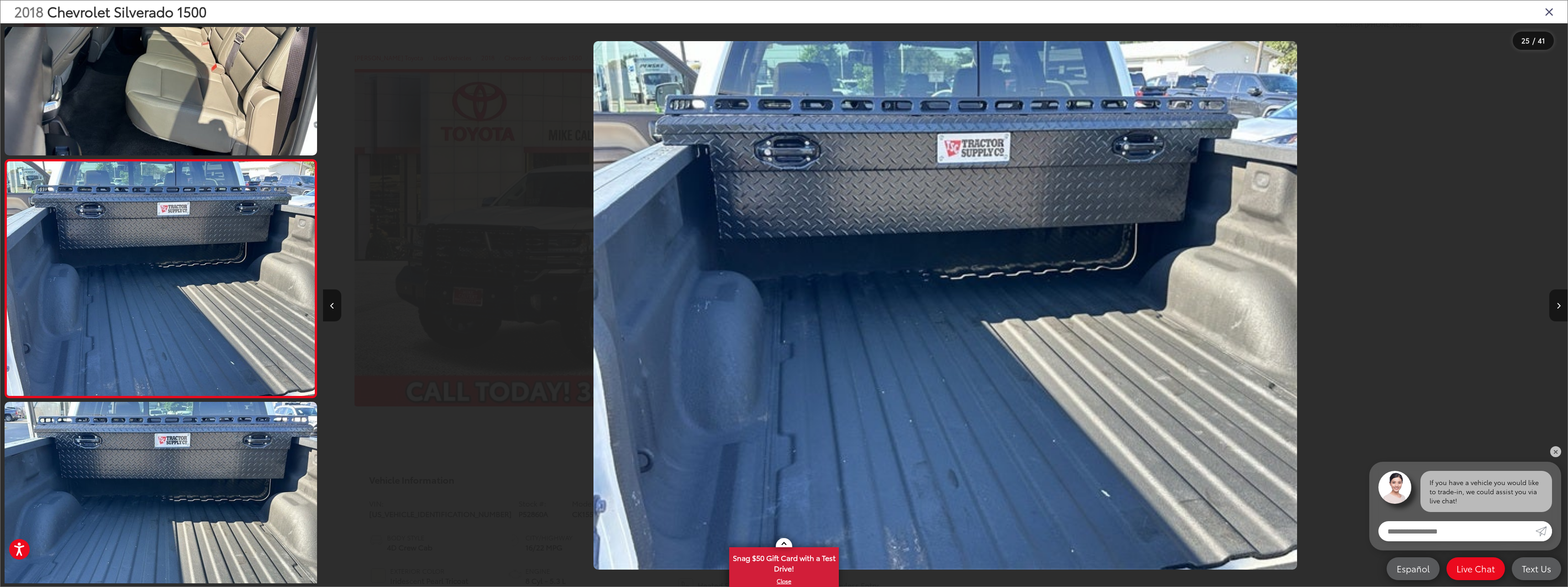
click at [1554, 314] on button "Next image" at bounding box center [1558, 306] width 18 height 32
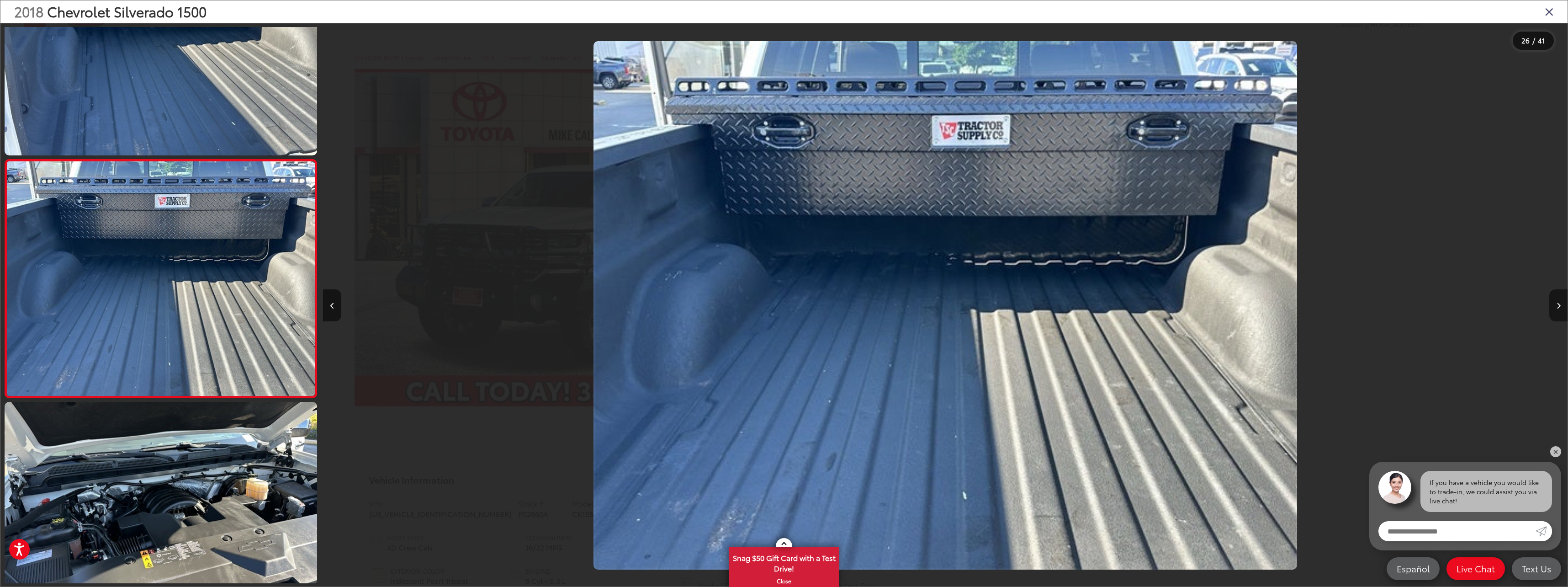
click at [1554, 314] on button "Next image" at bounding box center [1558, 306] width 18 height 32
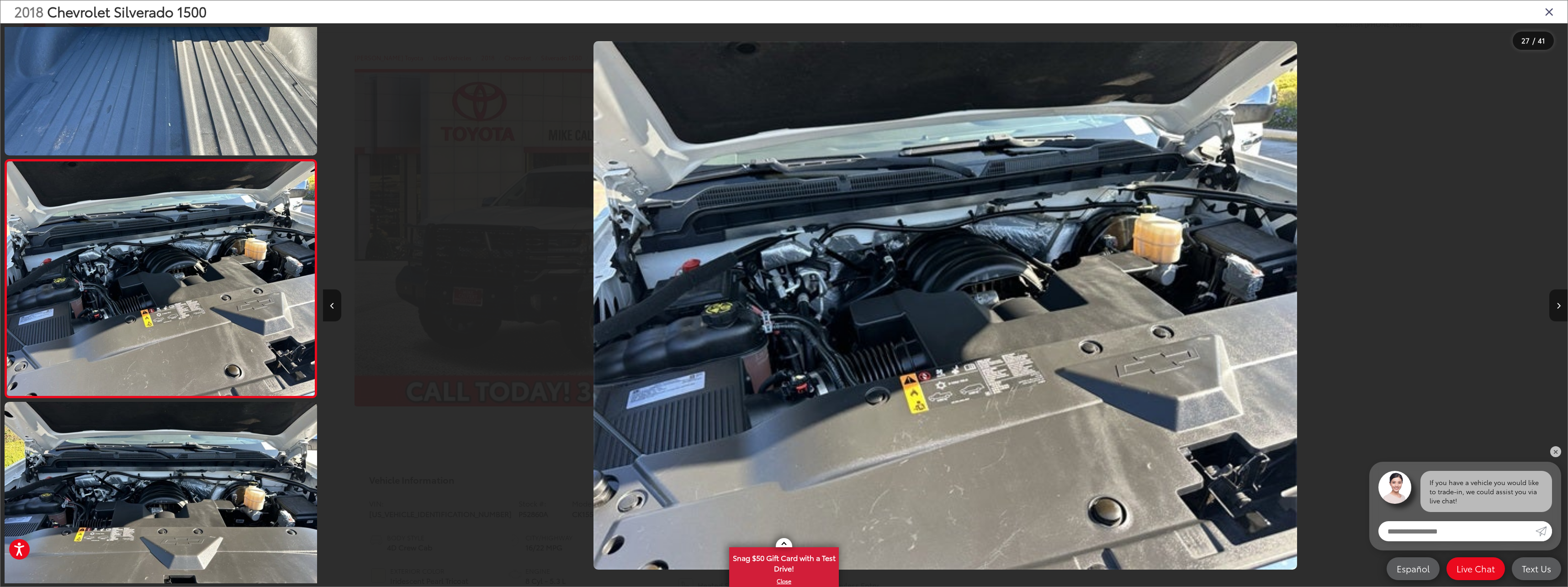
click at [1554, 314] on button "Next image" at bounding box center [1558, 306] width 18 height 32
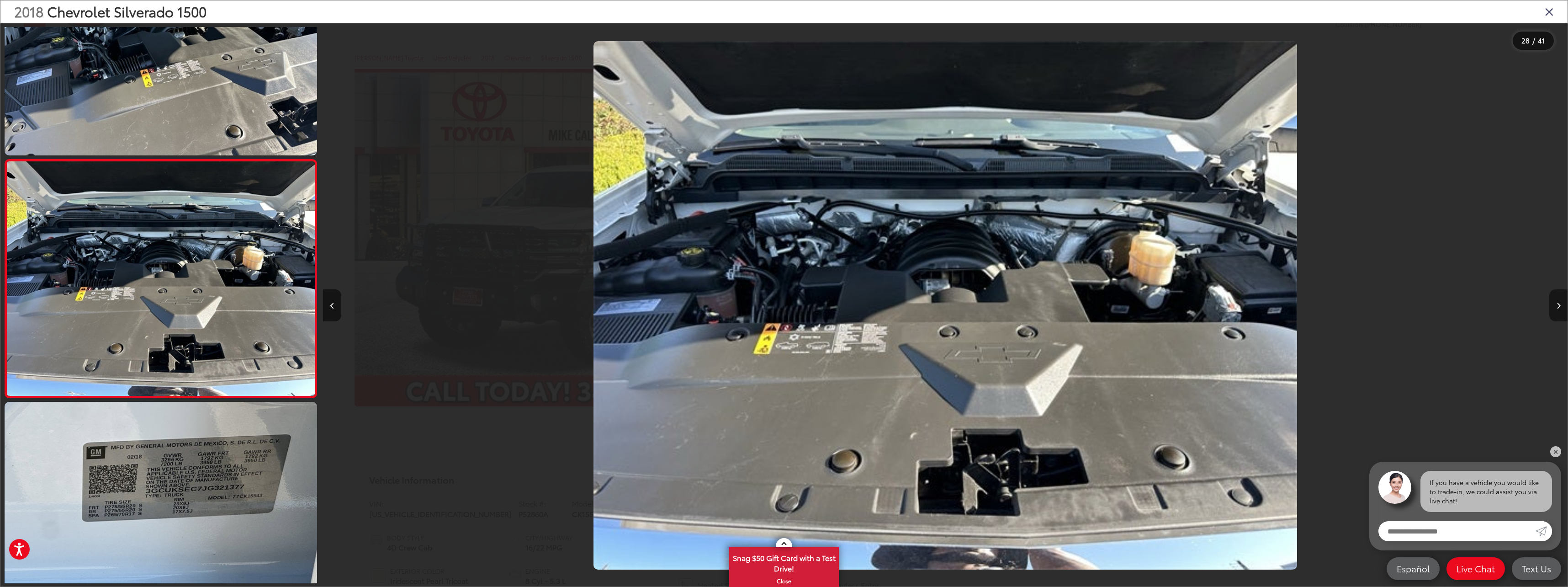
click at [1554, 314] on button "Next image" at bounding box center [1558, 306] width 18 height 32
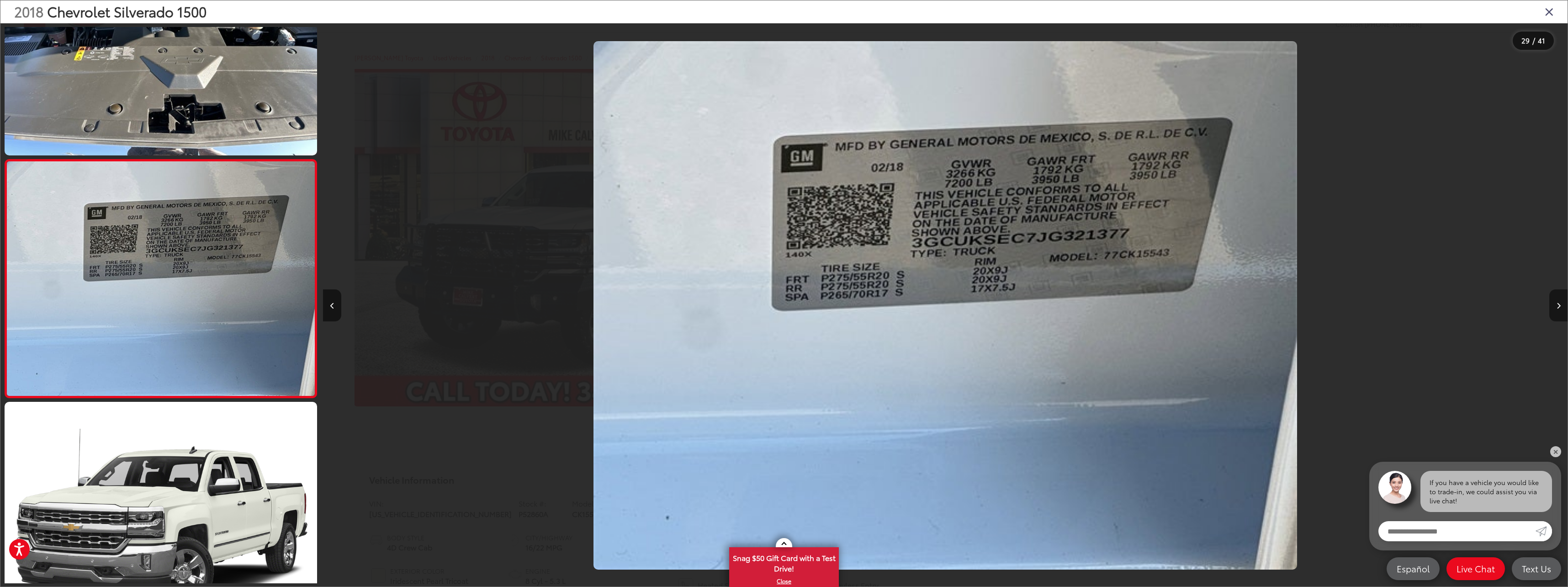
click at [1554, 314] on button "Next image" at bounding box center [1558, 306] width 18 height 32
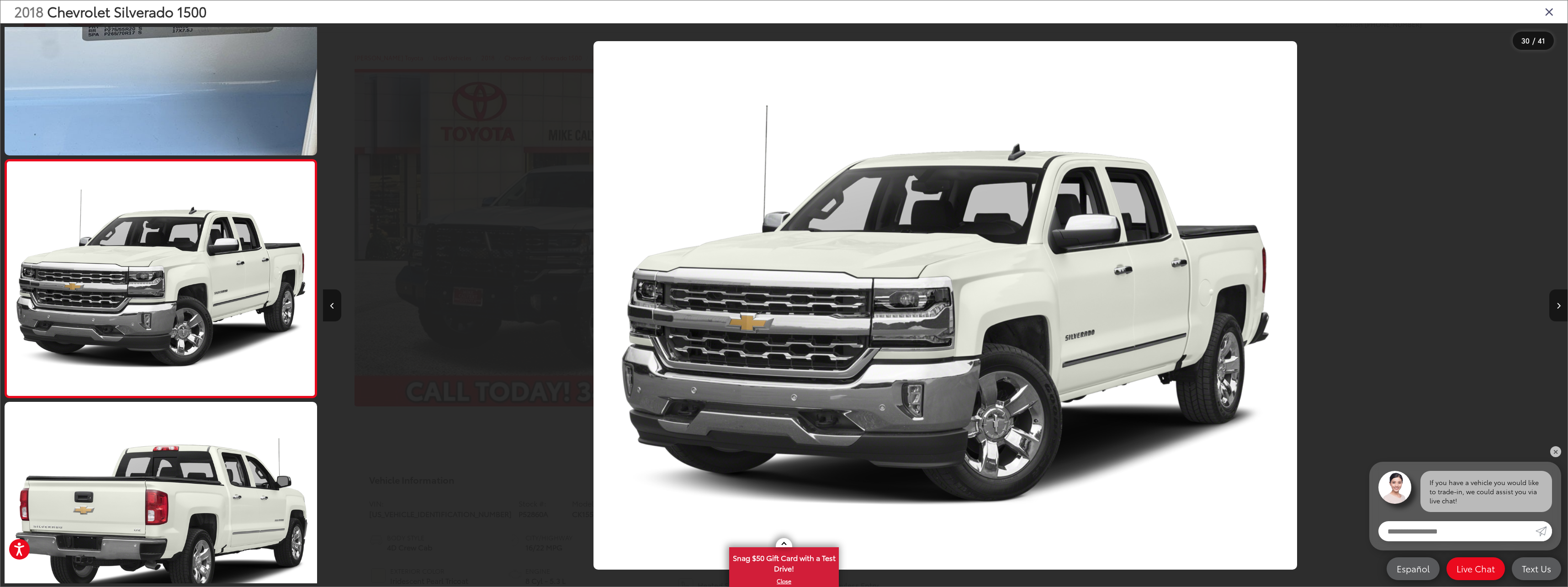
click at [1554, 314] on button "Next image" at bounding box center [1558, 306] width 18 height 32
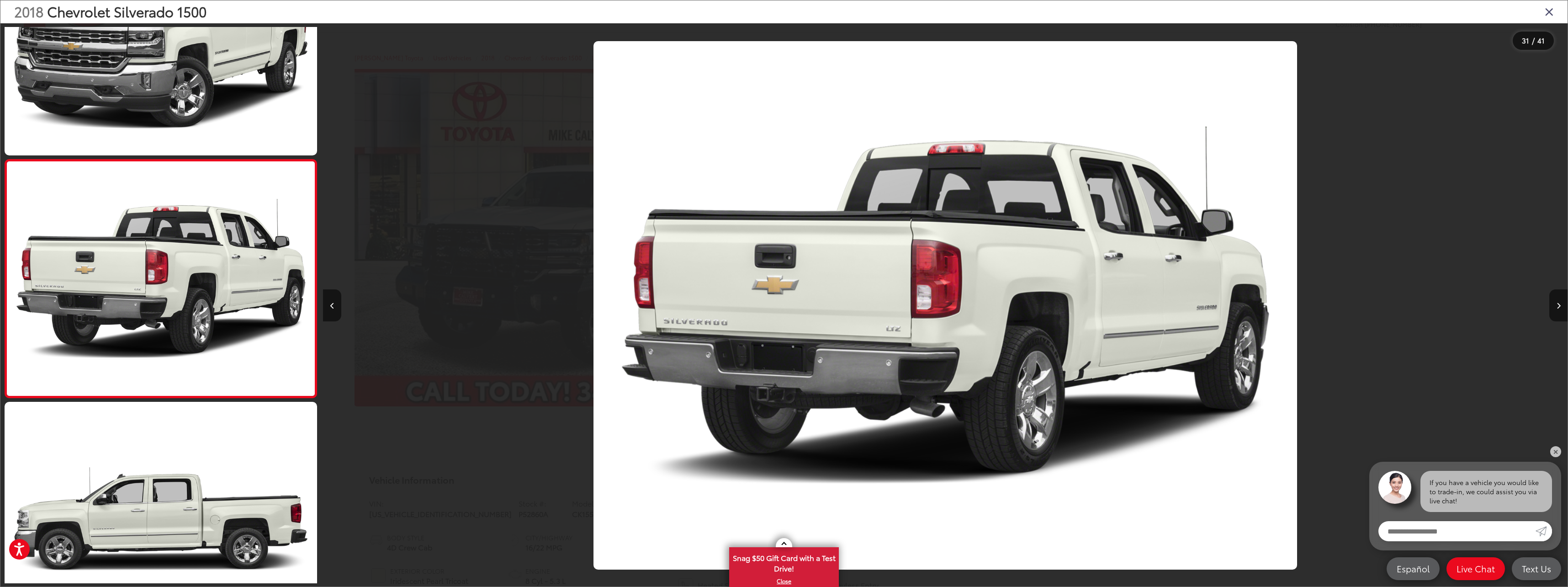
click at [1545, 11] on icon "Close gallery" at bounding box center [1549, 11] width 9 height 12
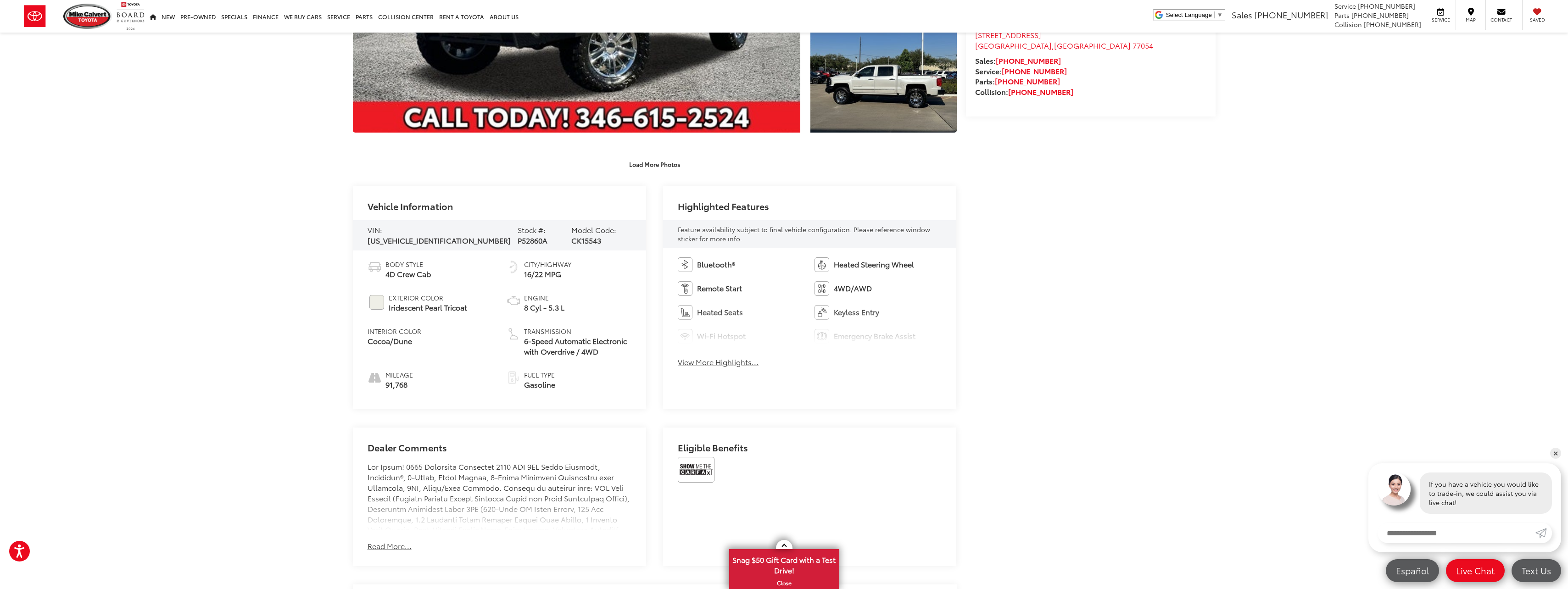
click at [693, 362] on button "View More Highlights..." at bounding box center [718, 362] width 81 height 11
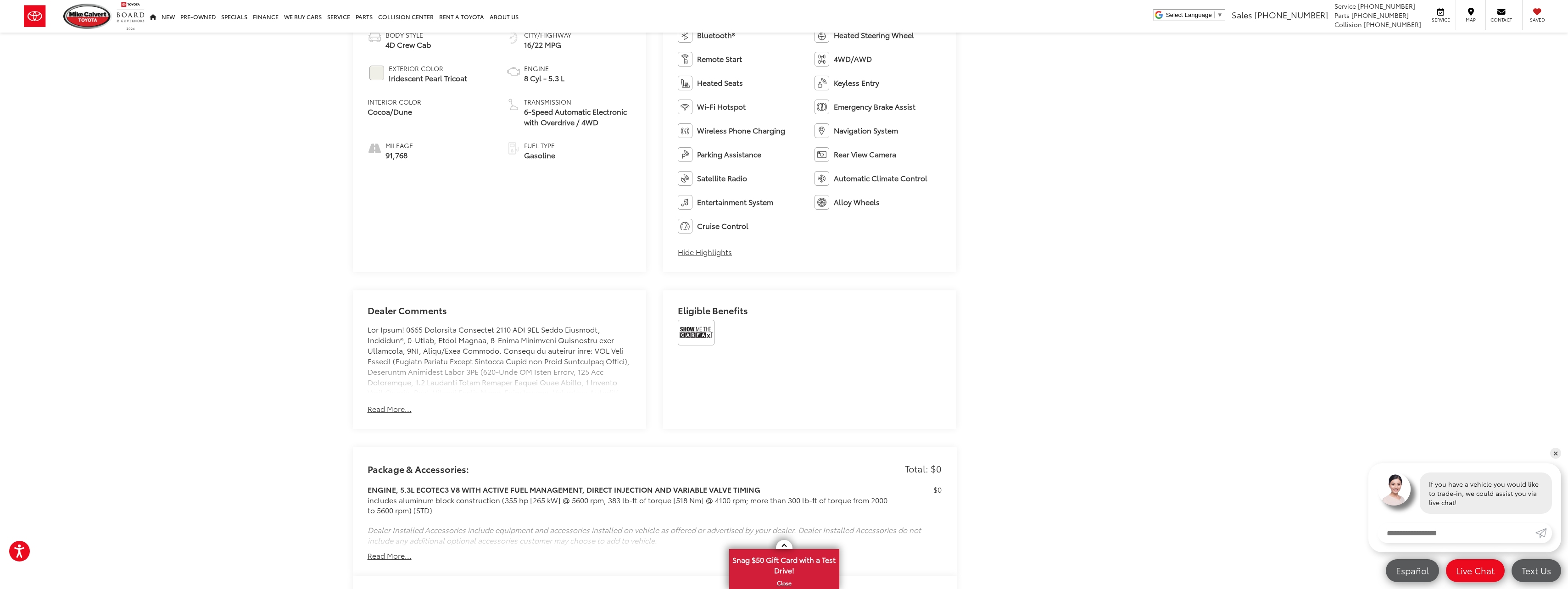
click at [400, 411] on button "Read More..." at bounding box center [390, 409] width 44 height 11
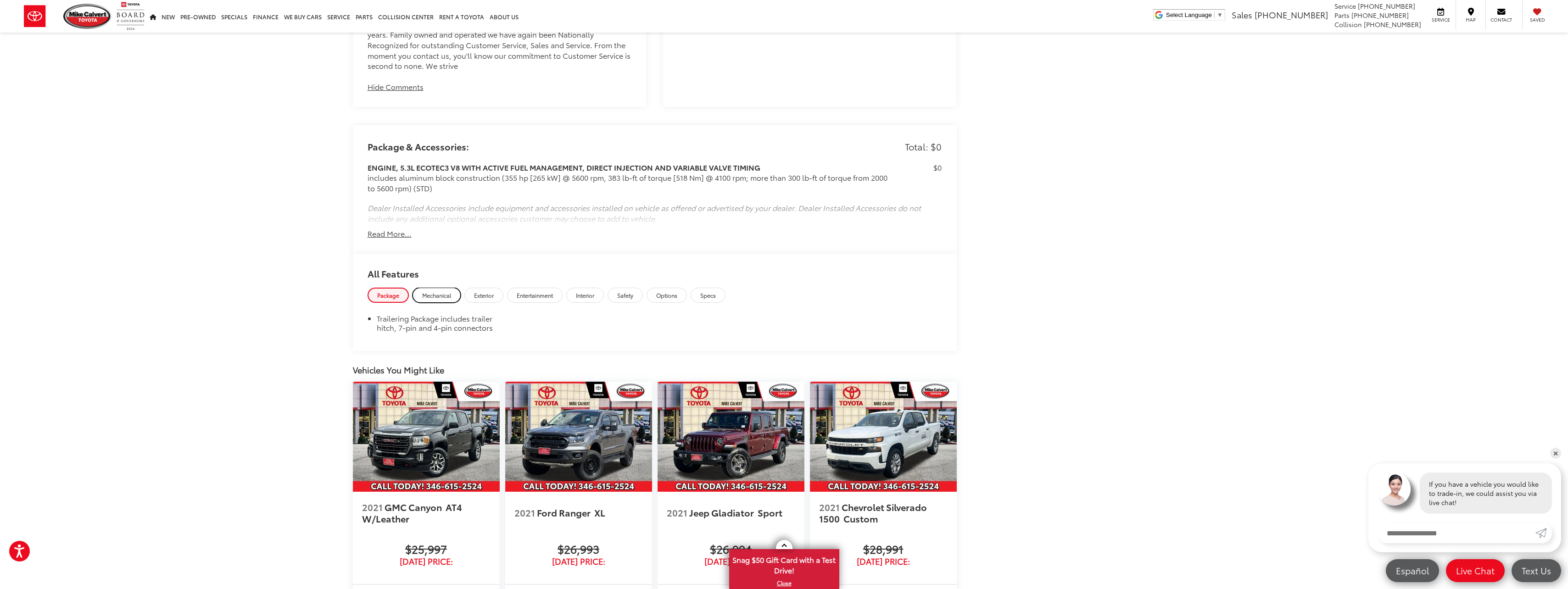
click at [443, 291] on span "Mechanical" at bounding box center [437, 295] width 29 height 8
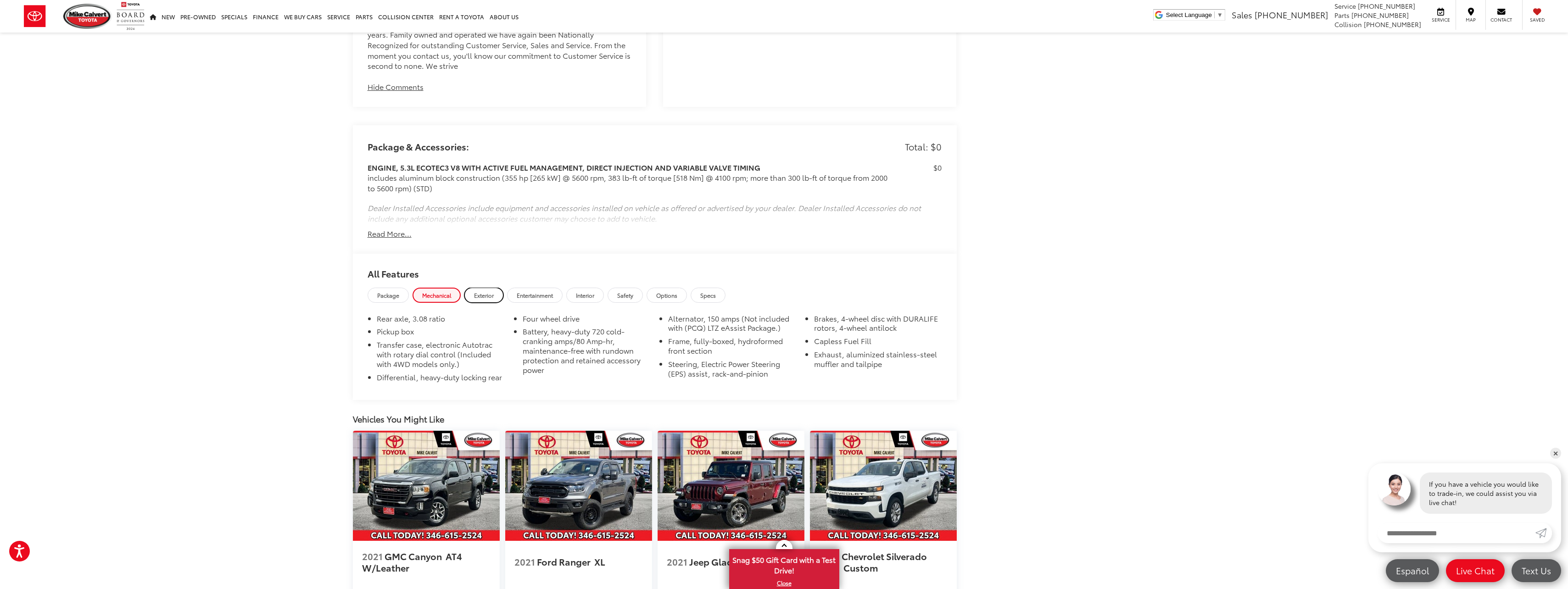
click at [493, 288] on link "Exterior" at bounding box center [484, 295] width 39 height 15
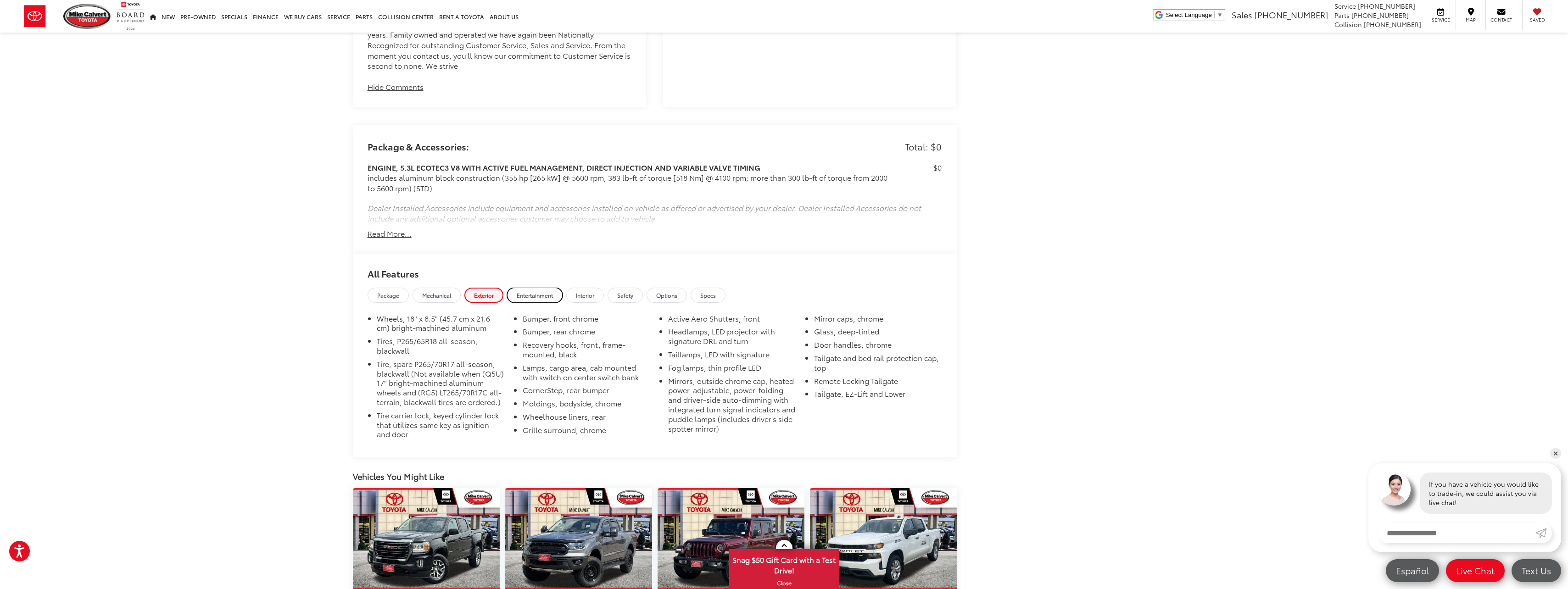
click at [523, 289] on link "Entertainment" at bounding box center [535, 295] width 56 height 15
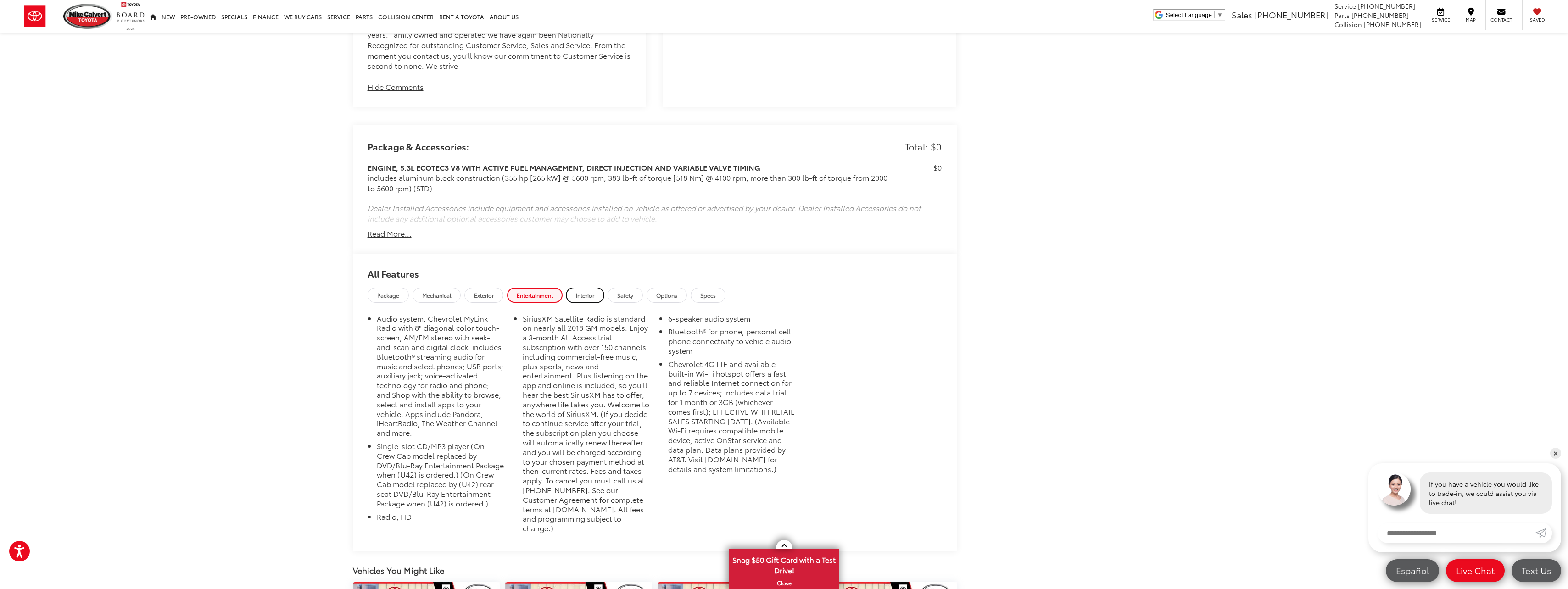
click at [576, 289] on link "Interior" at bounding box center [585, 295] width 38 height 15
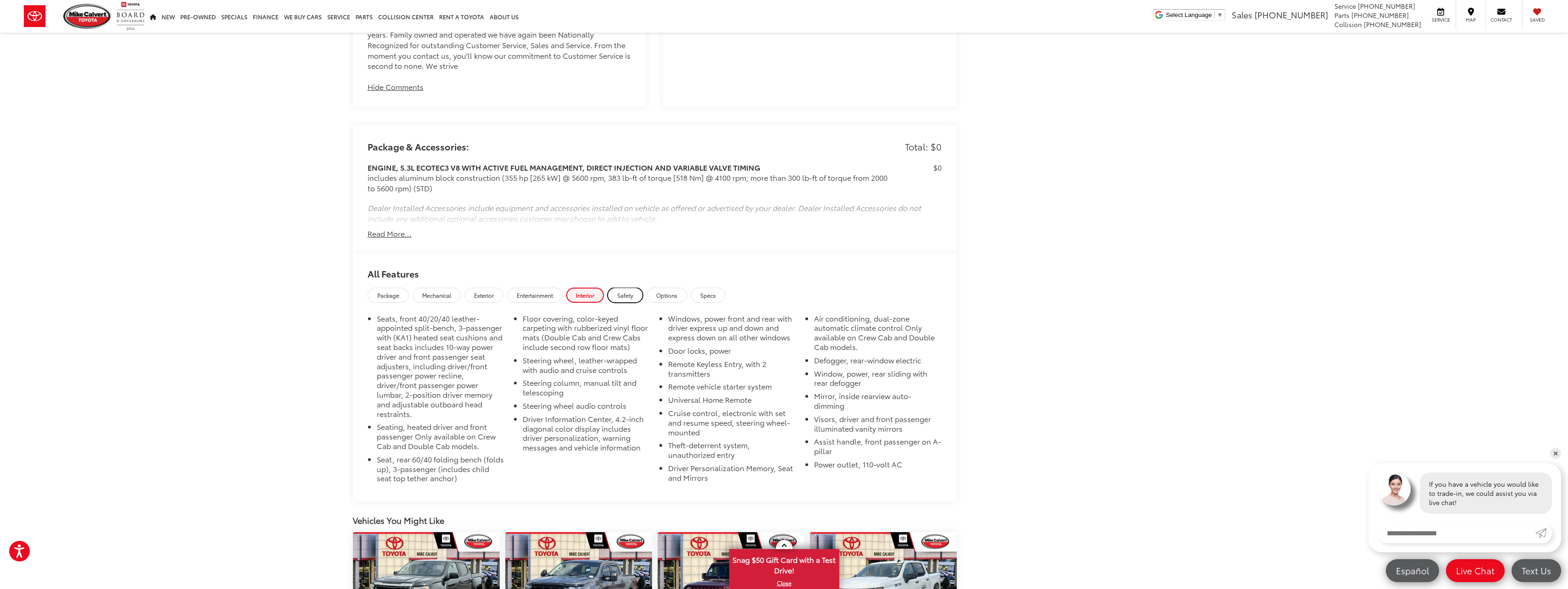
click at [632, 288] on link "Safety" at bounding box center [625, 295] width 35 height 15
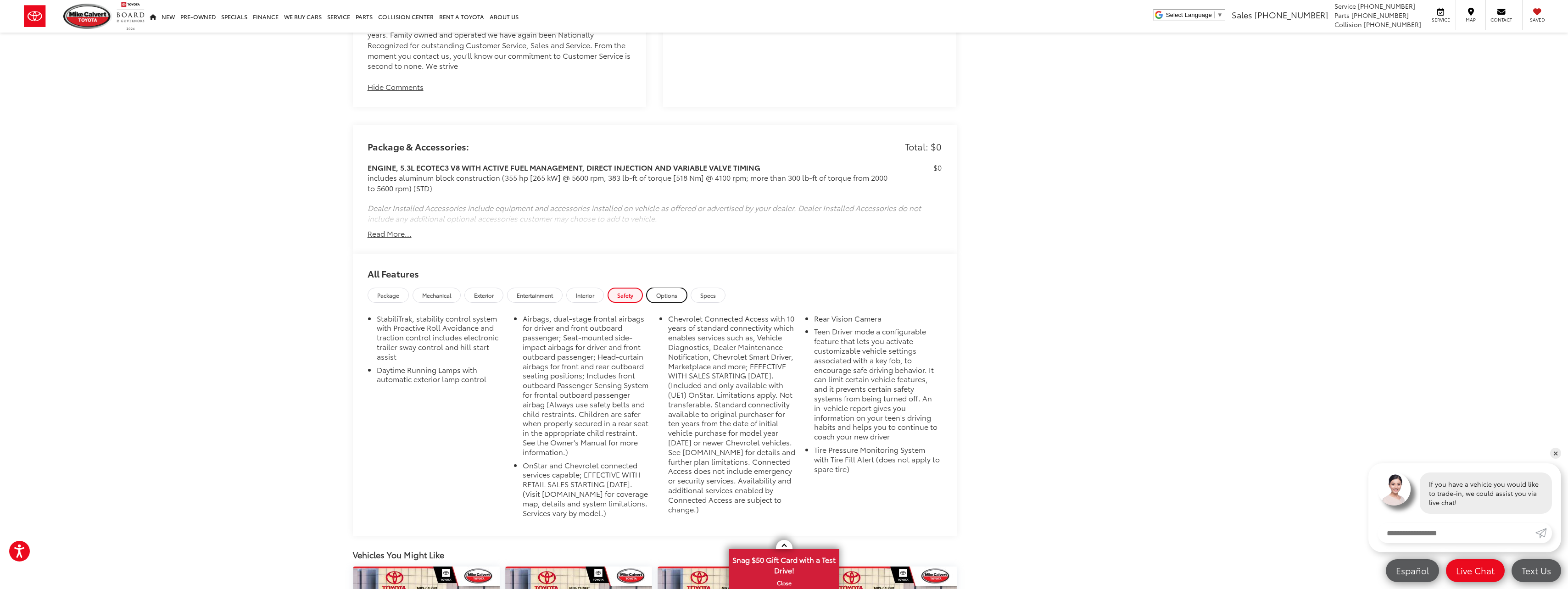
click at [661, 291] on span "Options" at bounding box center [667, 295] width 21 height 8
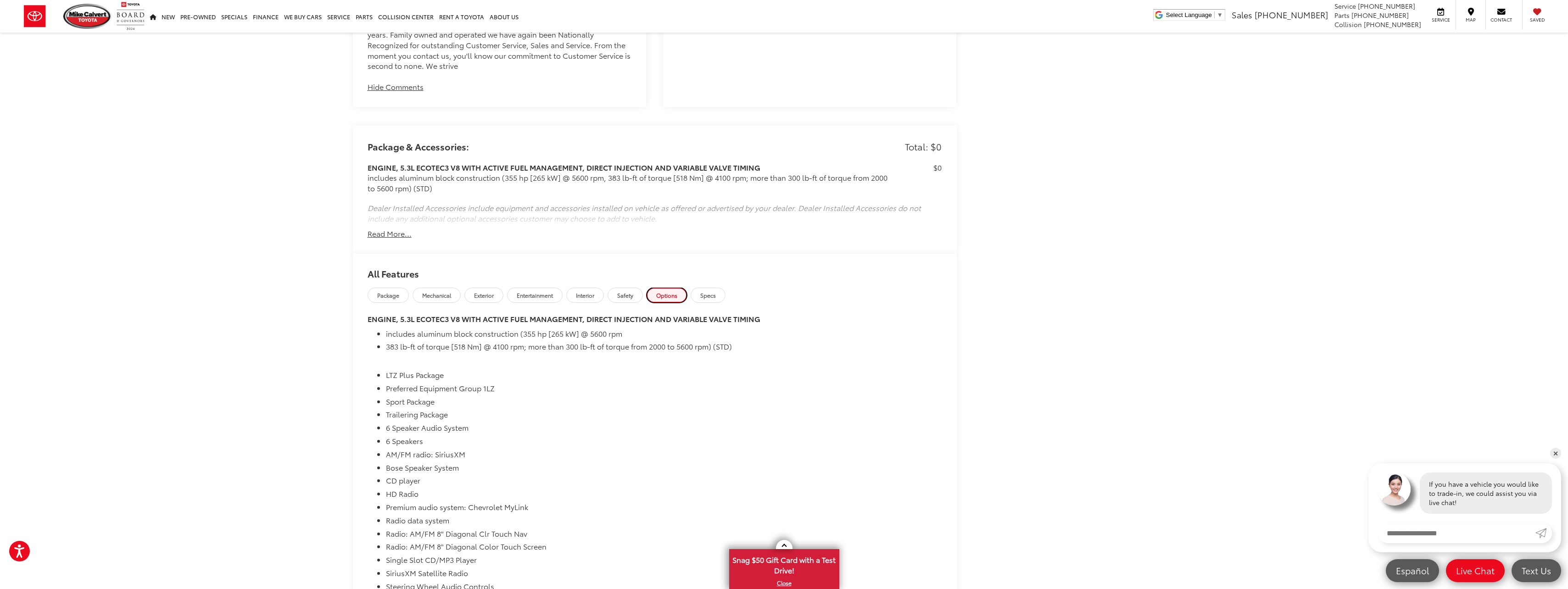
scroll to position [1193, 0]
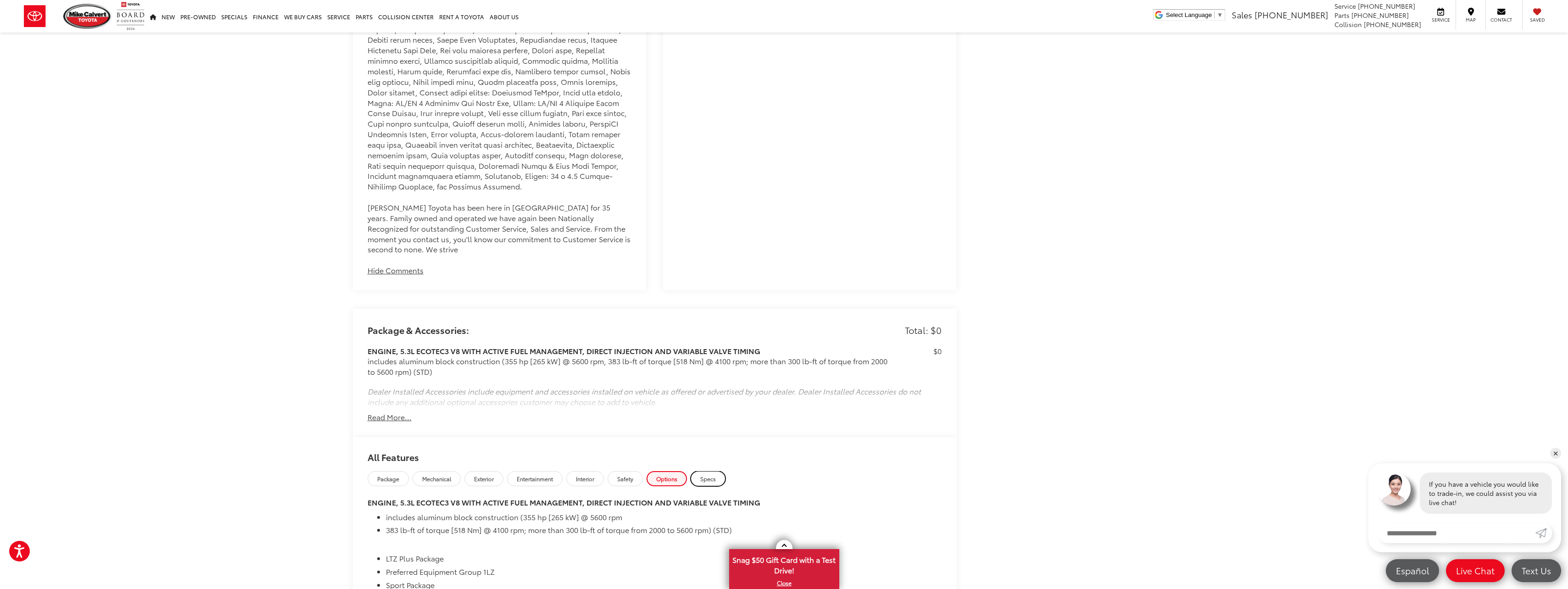
click at [713, 473] on link "Specs" at bounding box center [708, 479] width 35 height 15
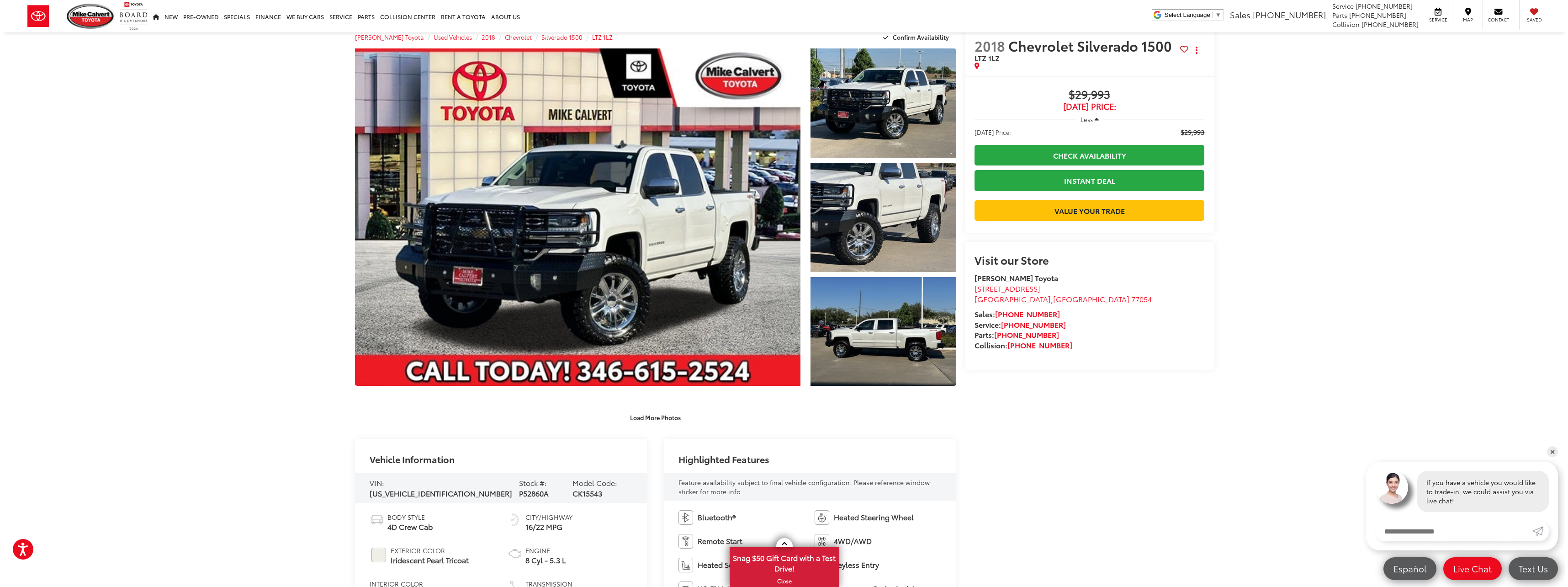
scroll to position [0, 0]
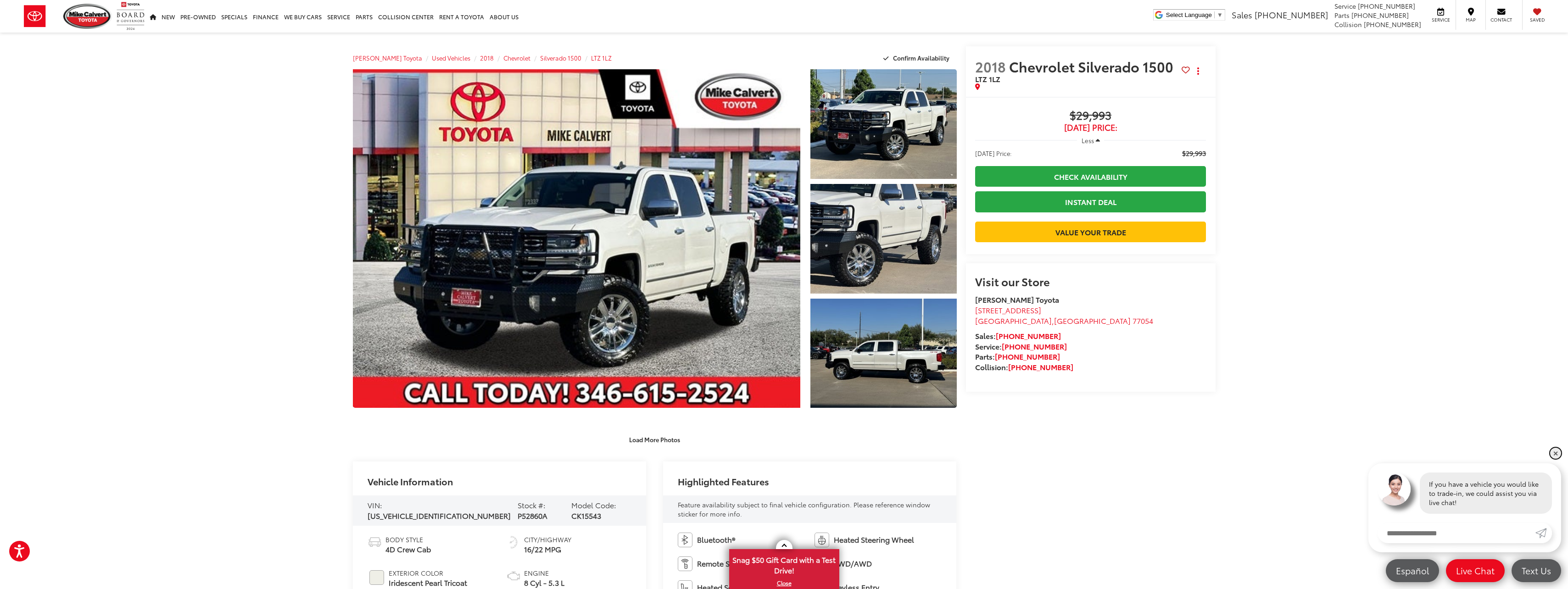
click at [1555, 449] on link "✕" at bounding box center [1555, 453] width 11 height 11
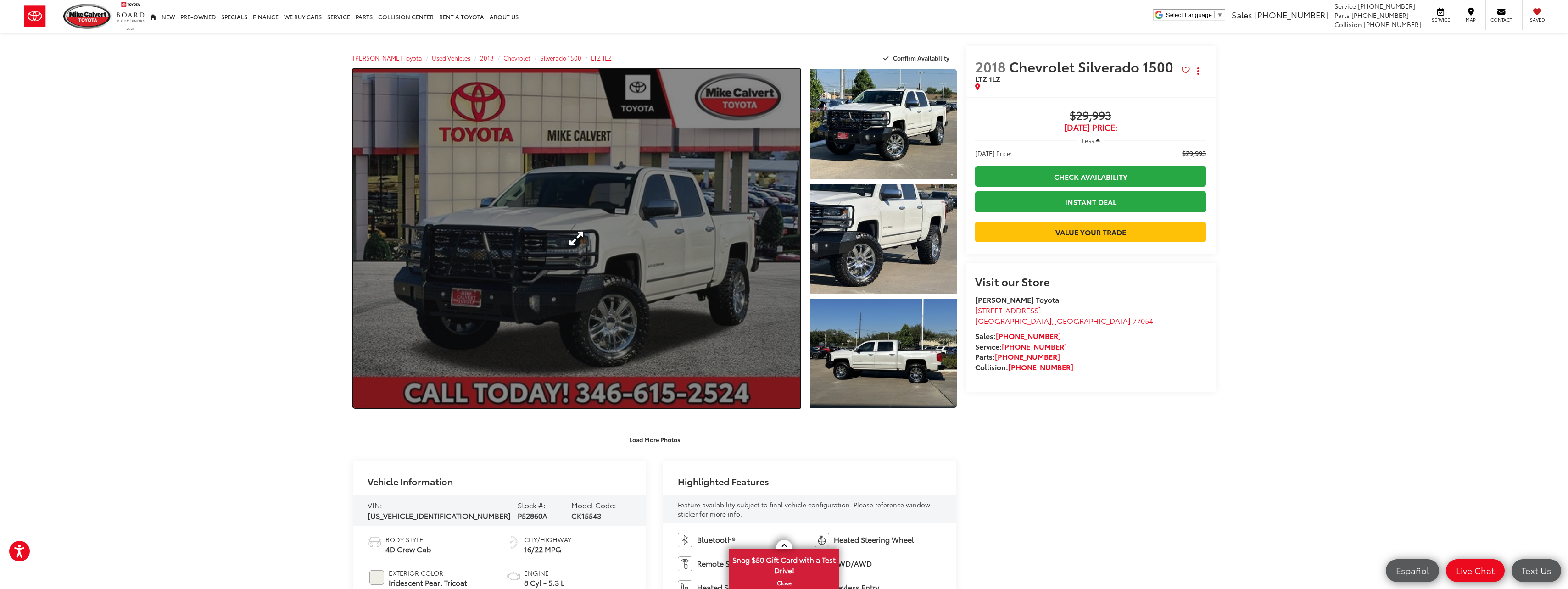
click at [565, 286] on link "Expand Photo 0" at bounding box center [576, 239] width 448 height 338
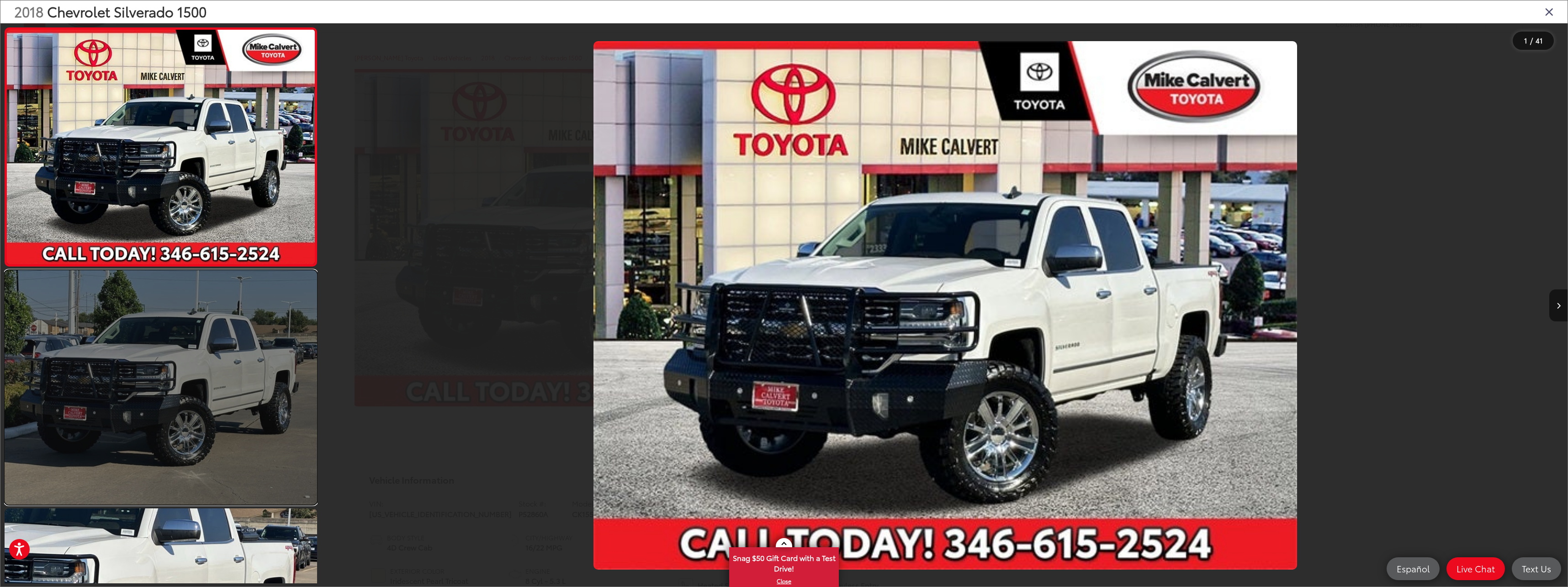
click at [231, 339] on link at bounding box center [161, 388] width 313 height 235
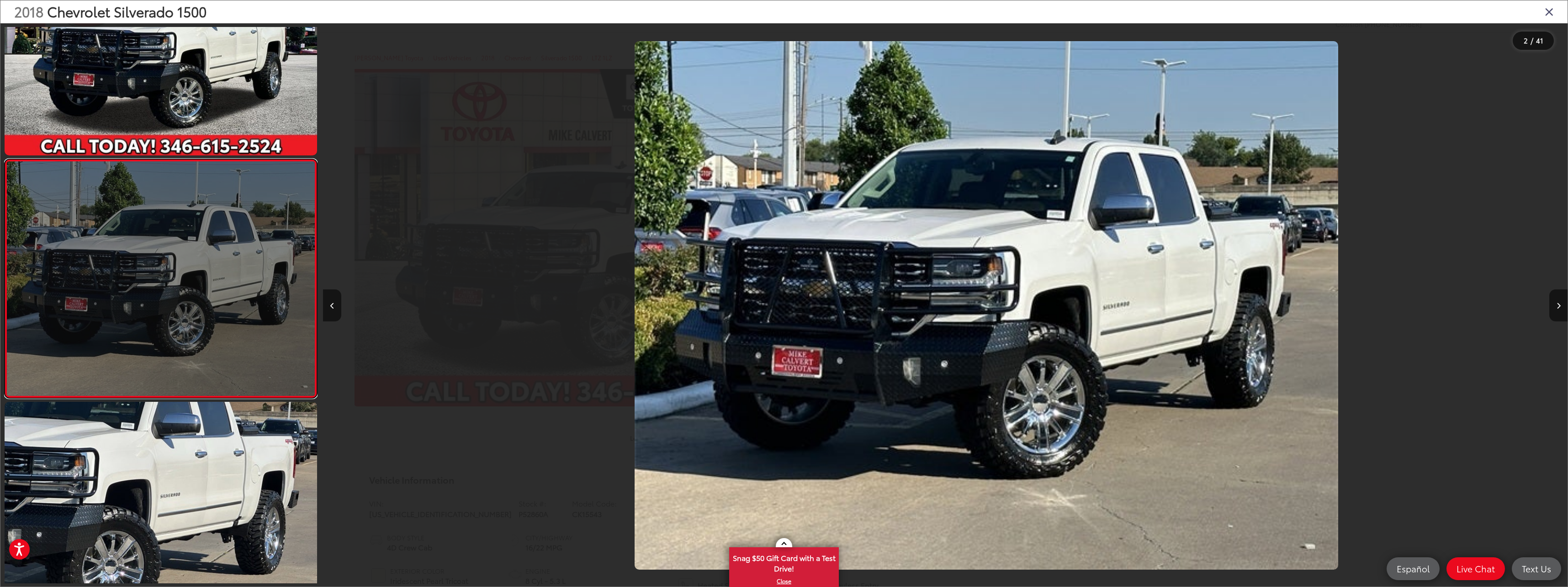
scroll to position [0, 1245]
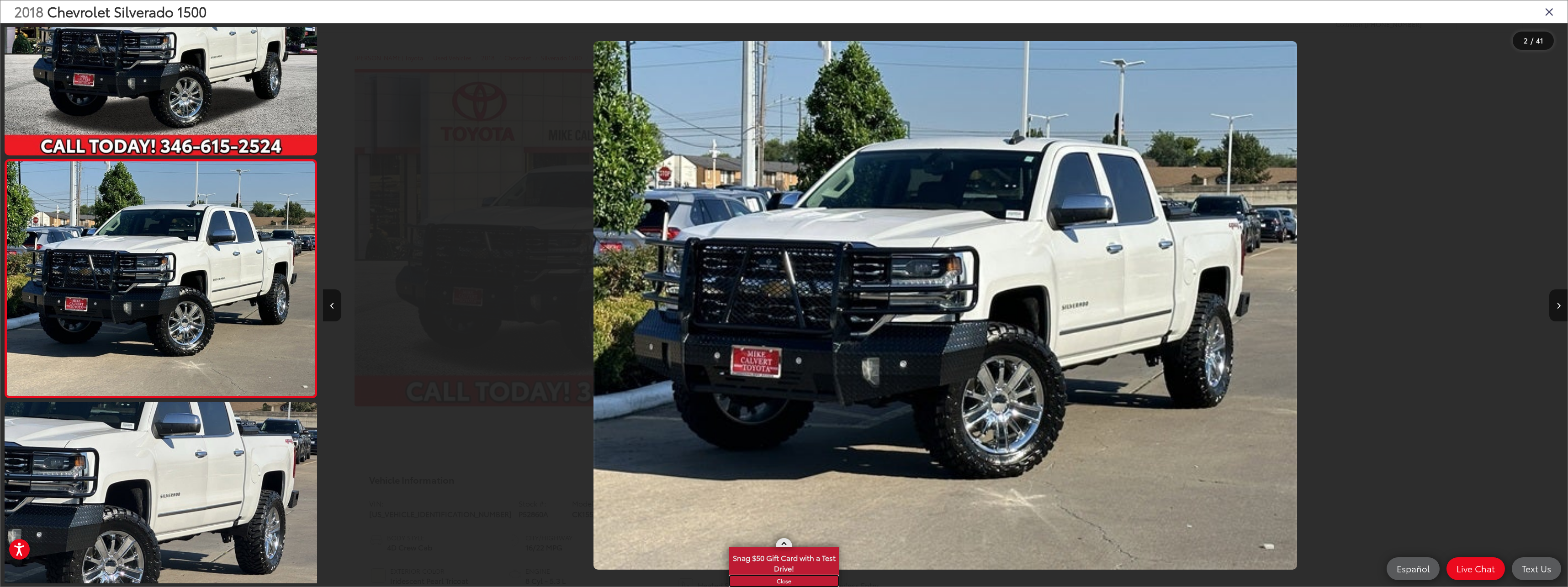
click at [786, 580] on link "X" at bounding box center [784, 580] width 108 height 10
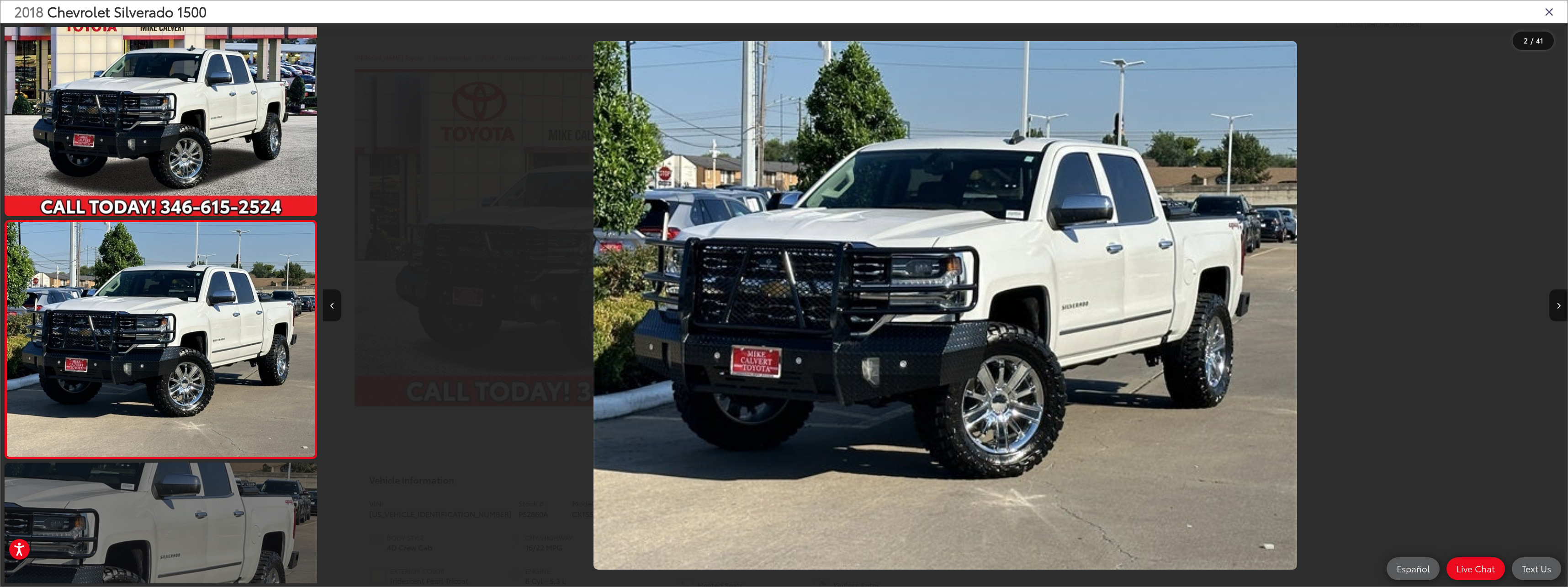
scroll to position [0, 0]
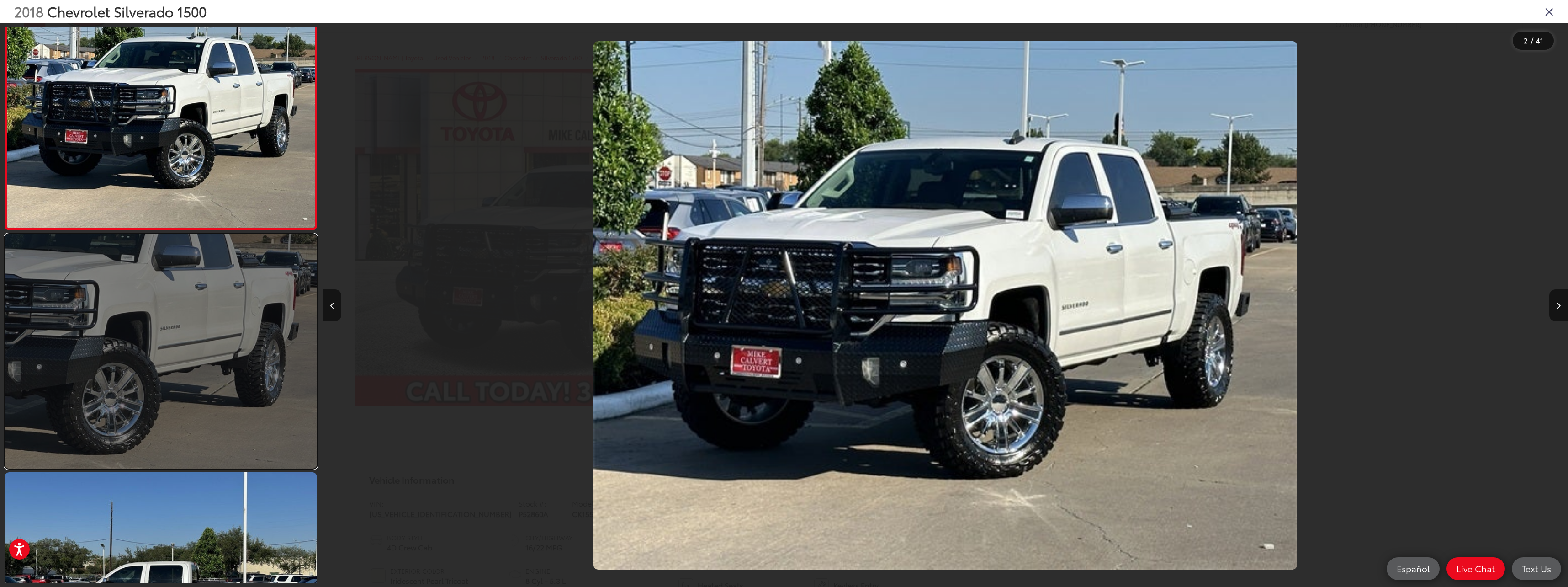
click at [226, 386] on link at bounding box center [161, 351] width 313 height 235
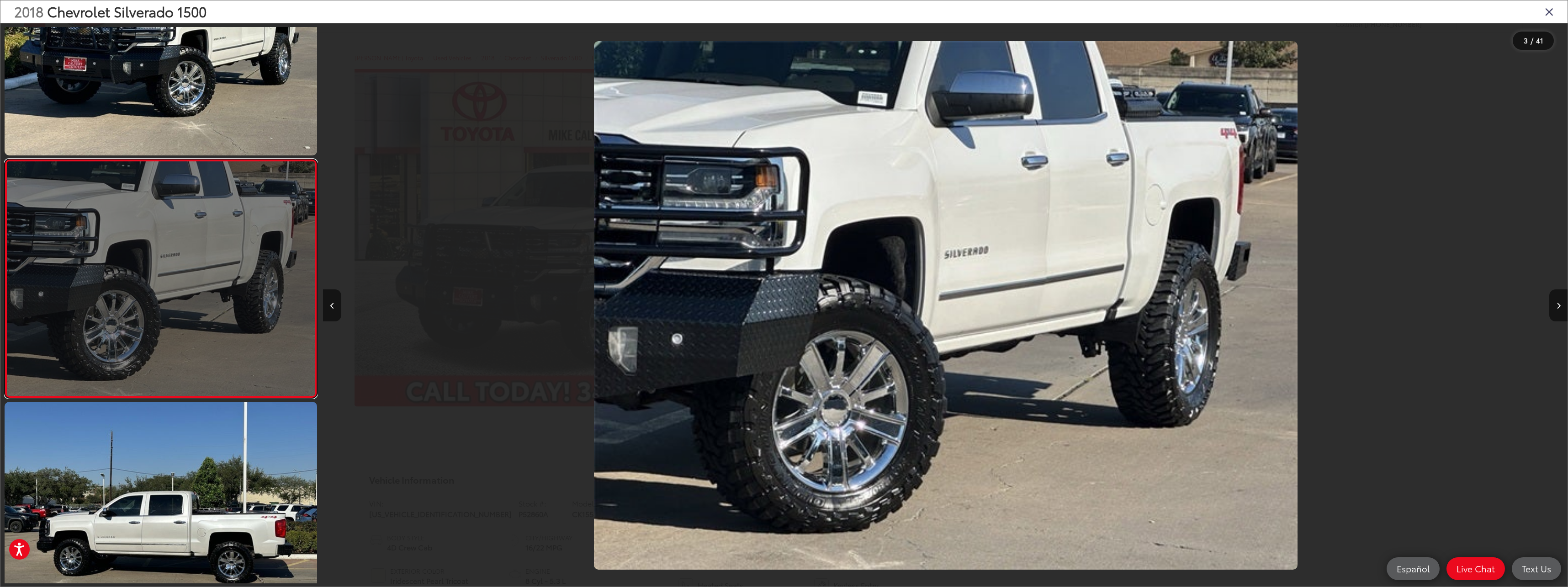
scroll to position [0, 2489]
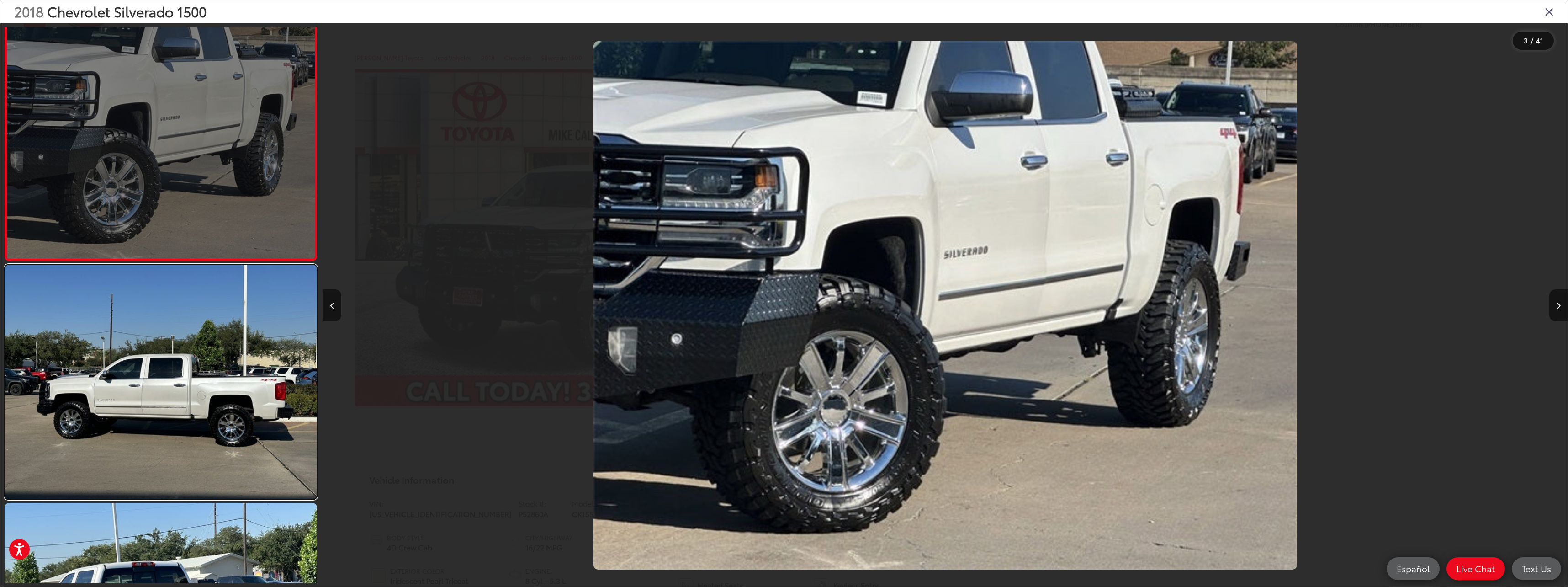
click at [226, 386] on link at bounding box center [161, 382] width 313 height 235
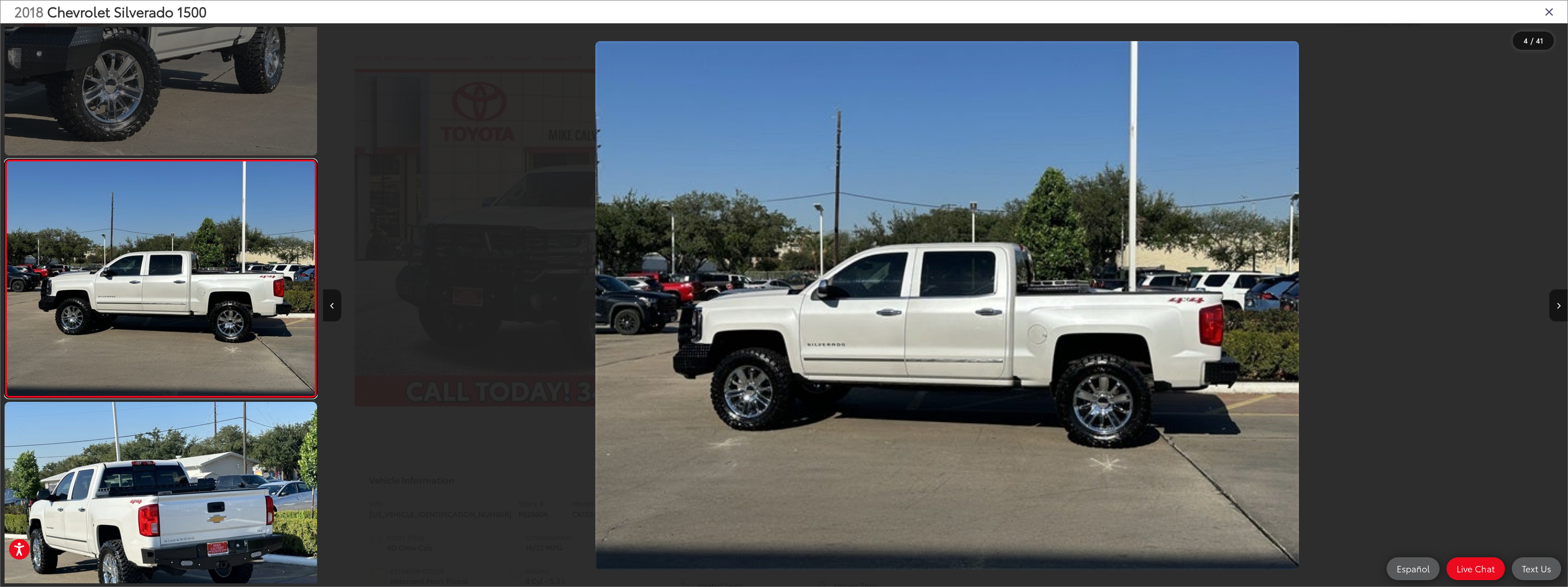
scroll to position [0, 3734]
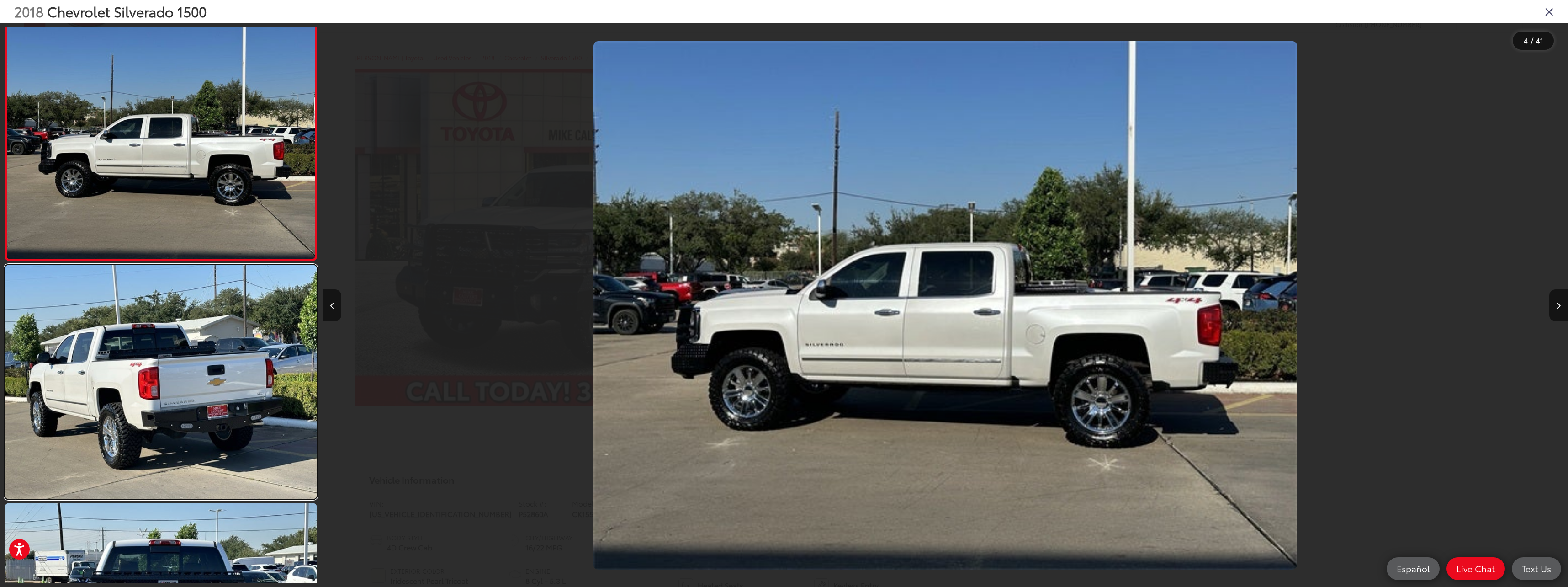
click at [226, 386] on link at bounding box center [161, 382] width 313 height 235
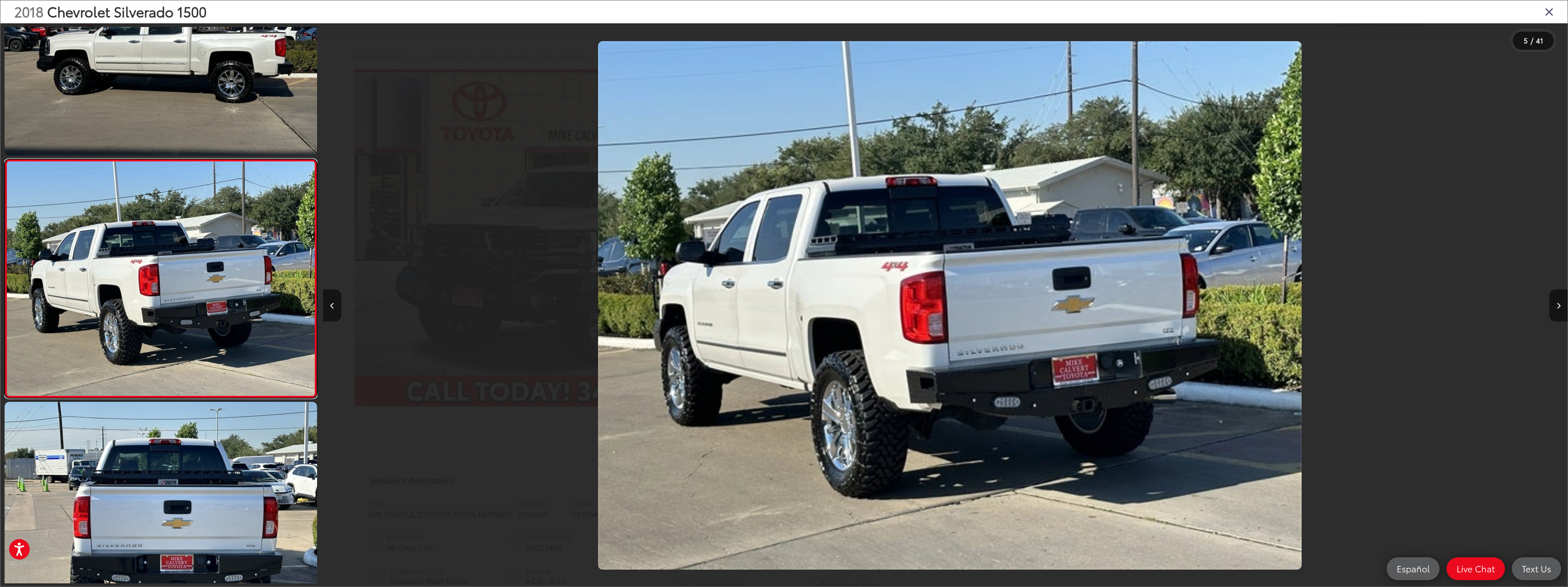
scroll to position [0, 4978]
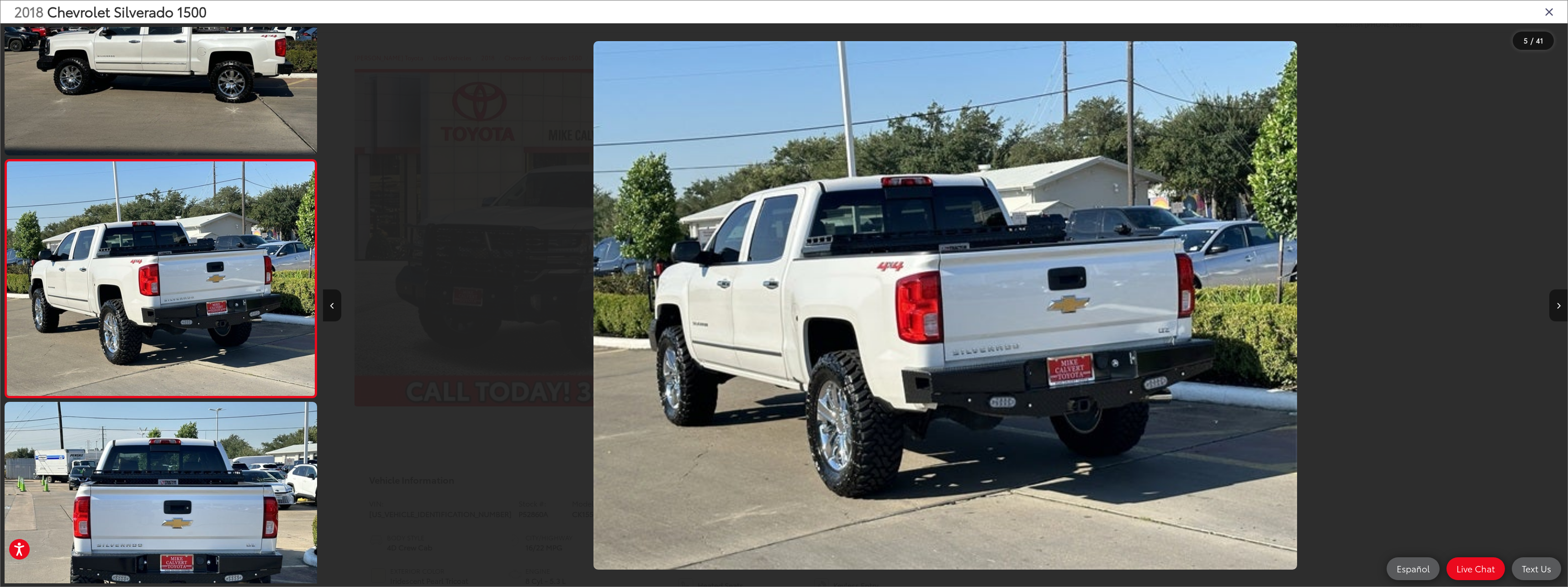
click at [1557, 309] on icon "Next image" at bounding box center [1558, 306] width 4 height 7
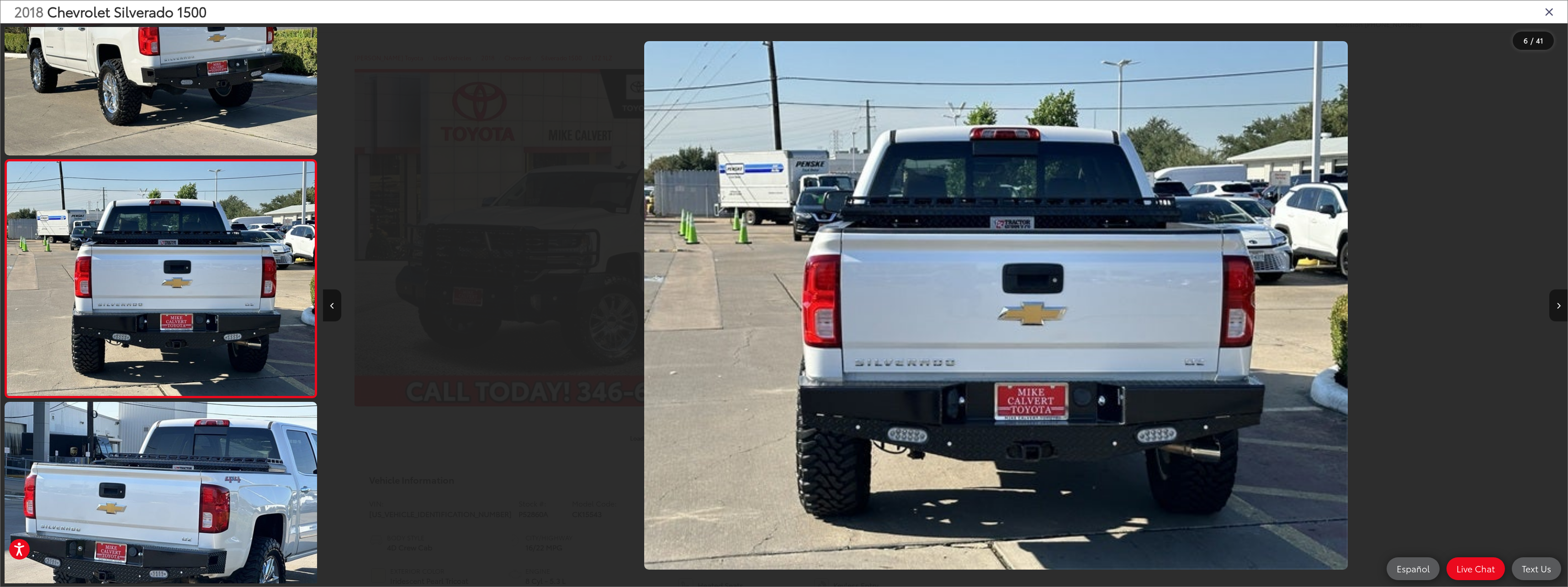
scroll to position [0, 6223]
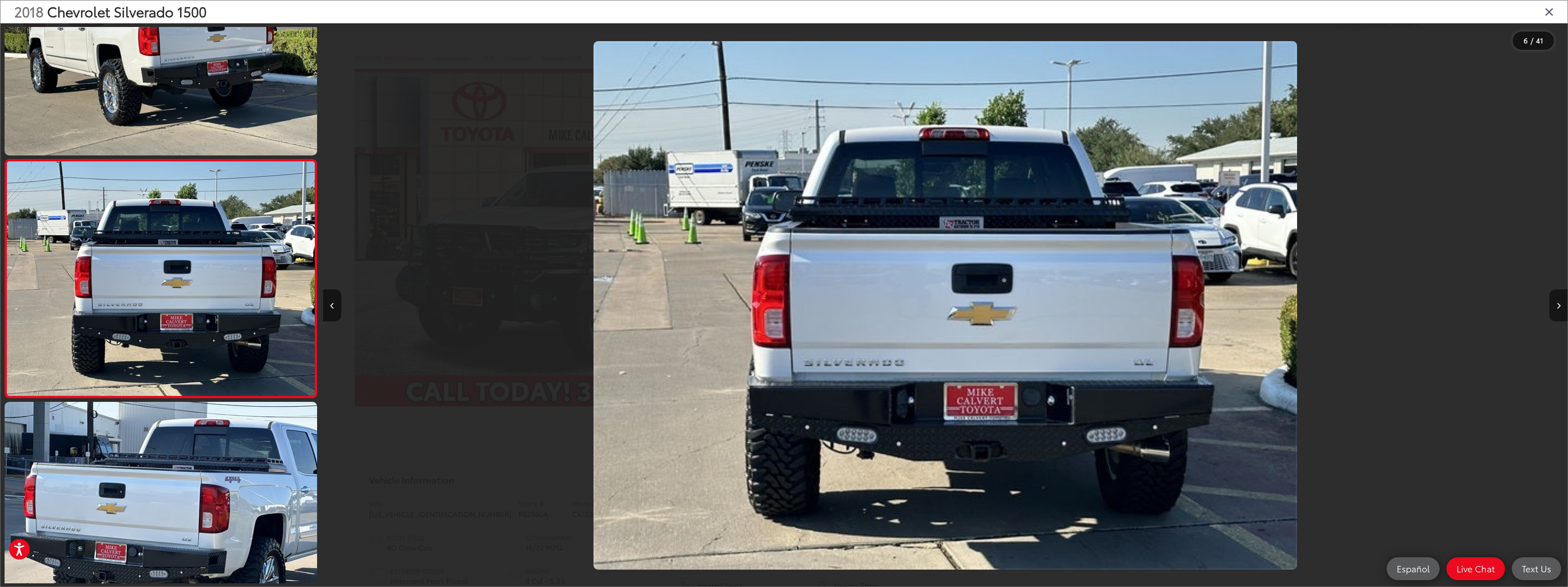
click at [1557, 309] on icon "Next image" at bounding box center [1558, 306] width 4 height 7
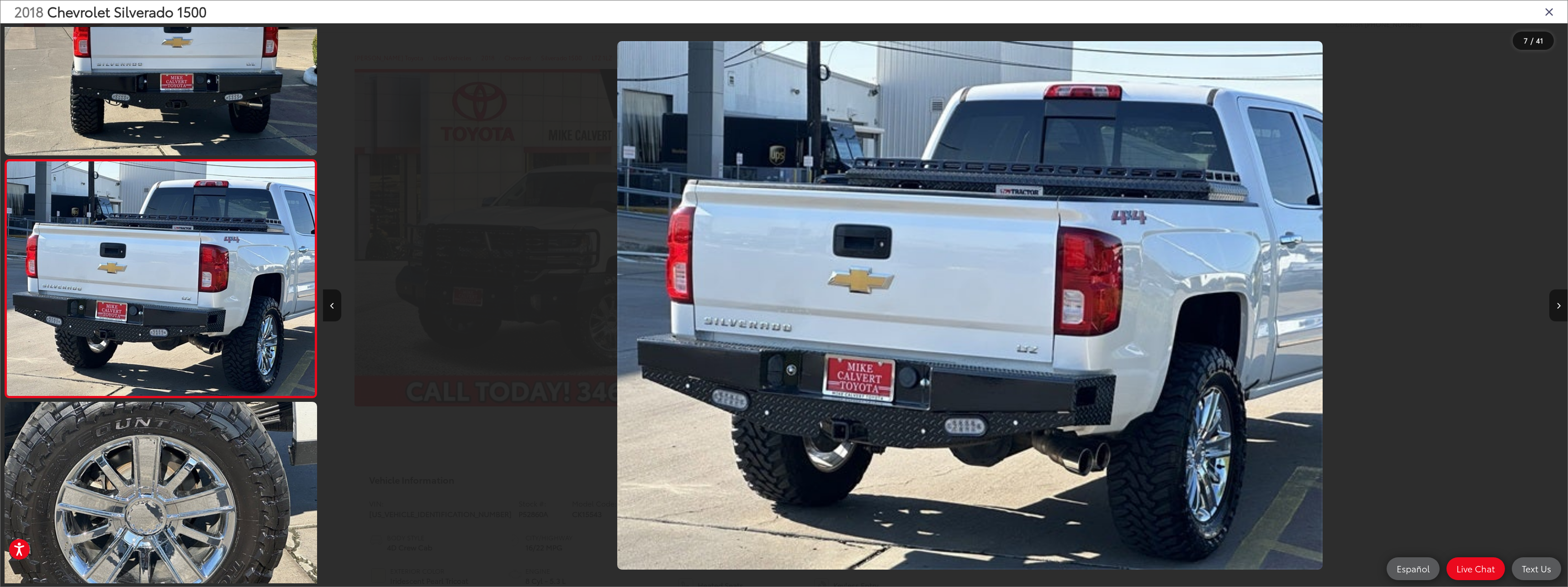
scroll to position [0, 7468]
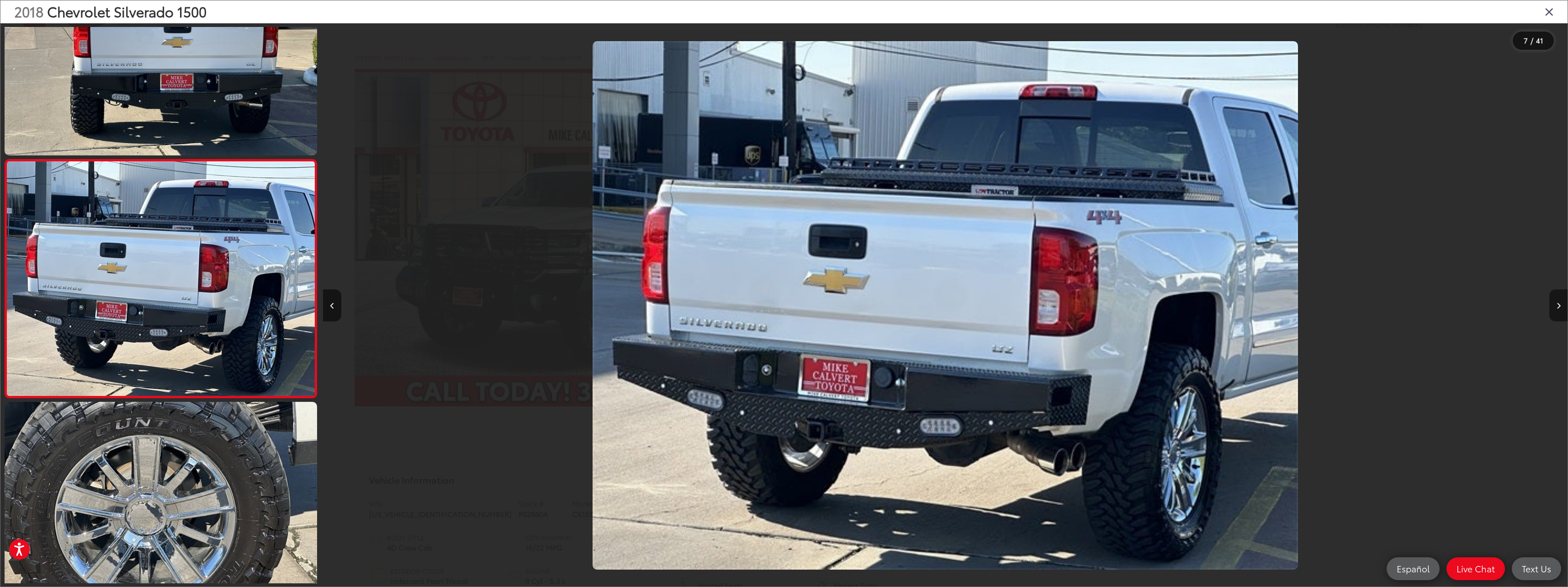
click at [1557, 309] on icon "Next image" at bounding box center [1558, 306] width 4 height 7
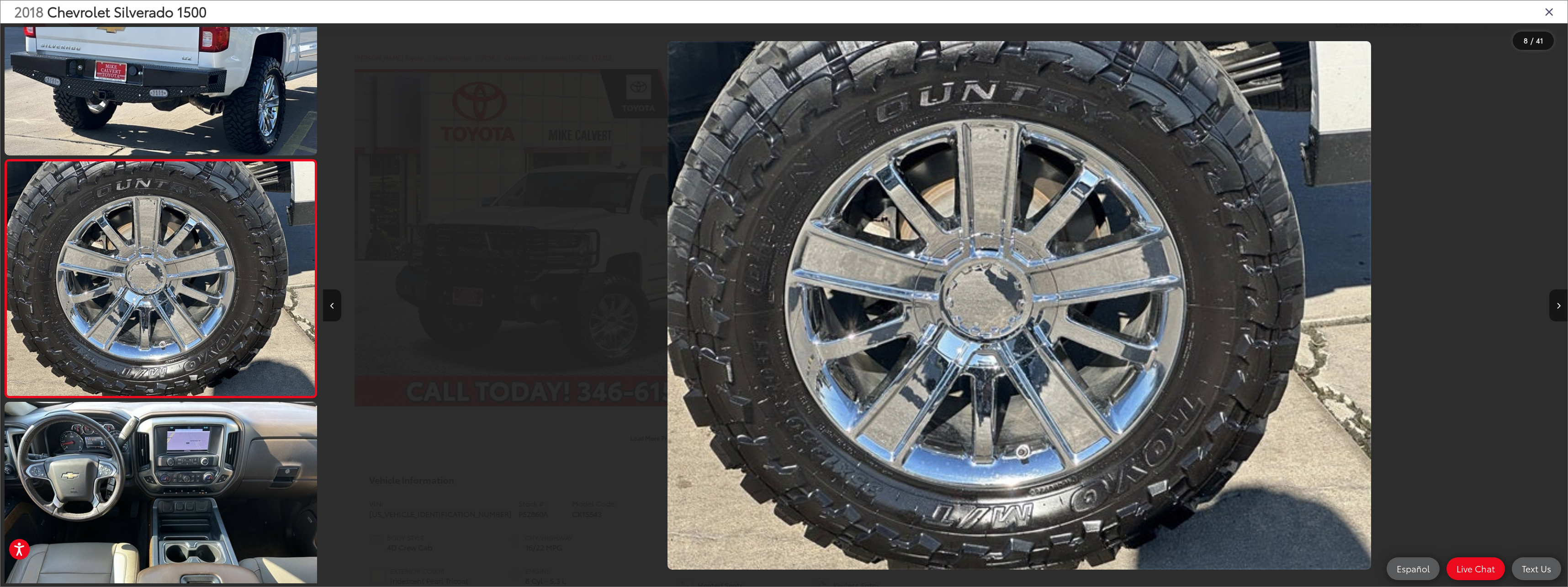
scroll to position [0, 8712]
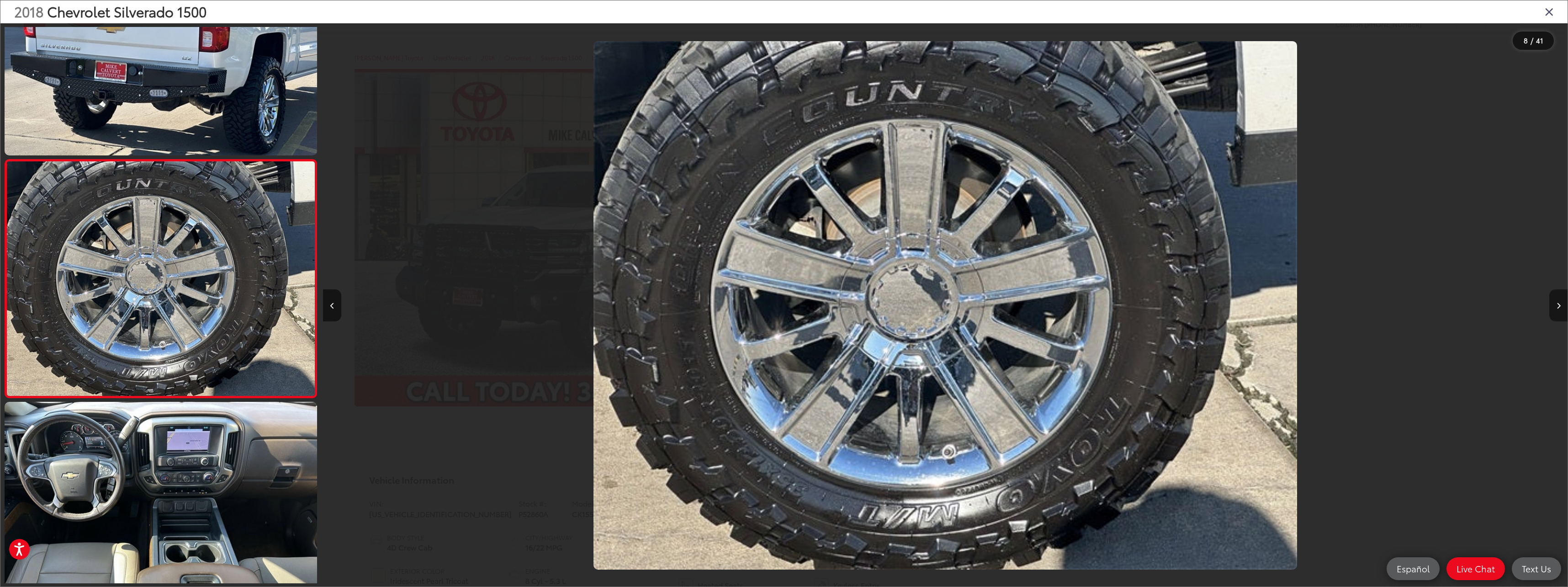
click at [1557, 309] on icon "Next image" at bounding box center [1558, 306] width 4 height 7
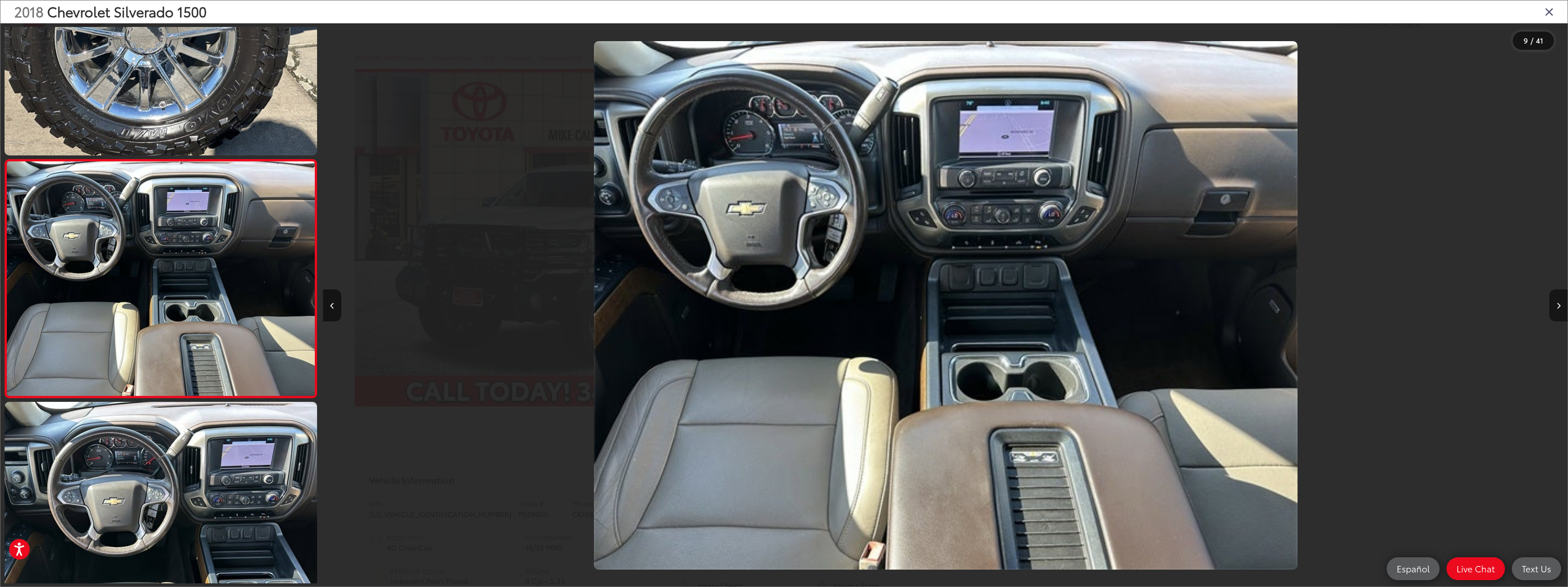
scroll to position [0, 9956]
click at [1557, 309] on icon "Next image" at bounding box center [1558, 306] width 4 height 7
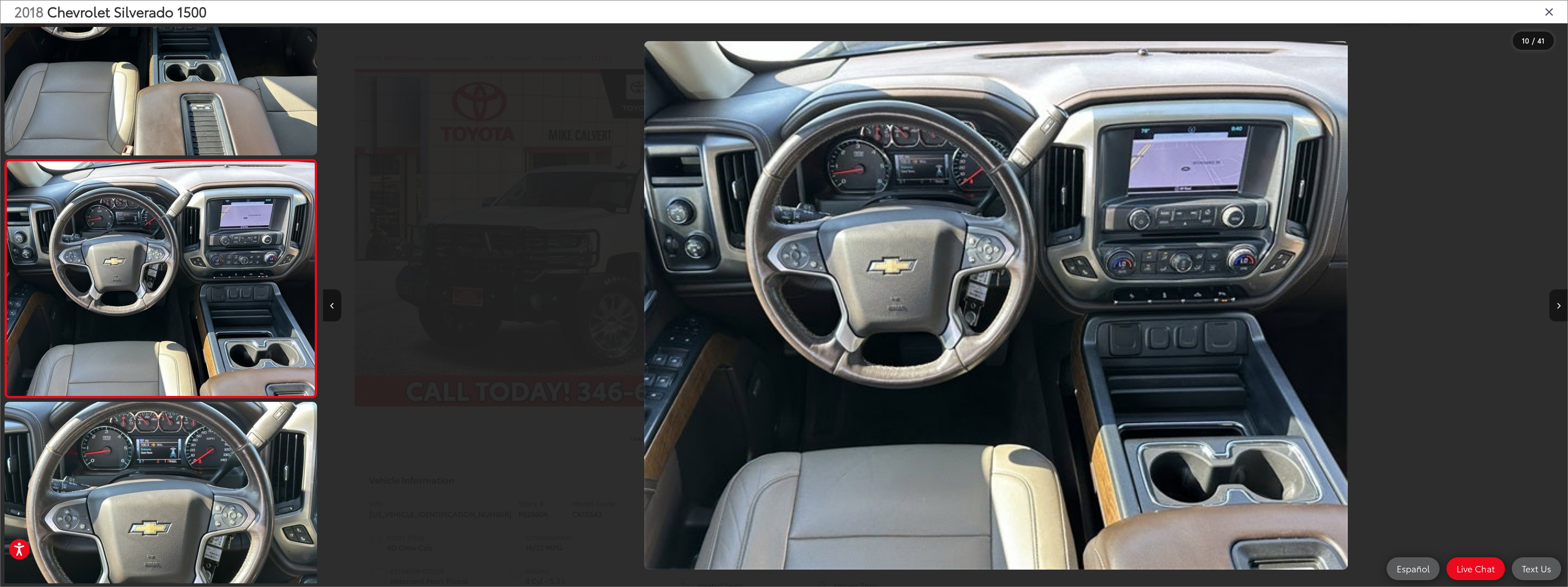
scroll to position [0, 11201]
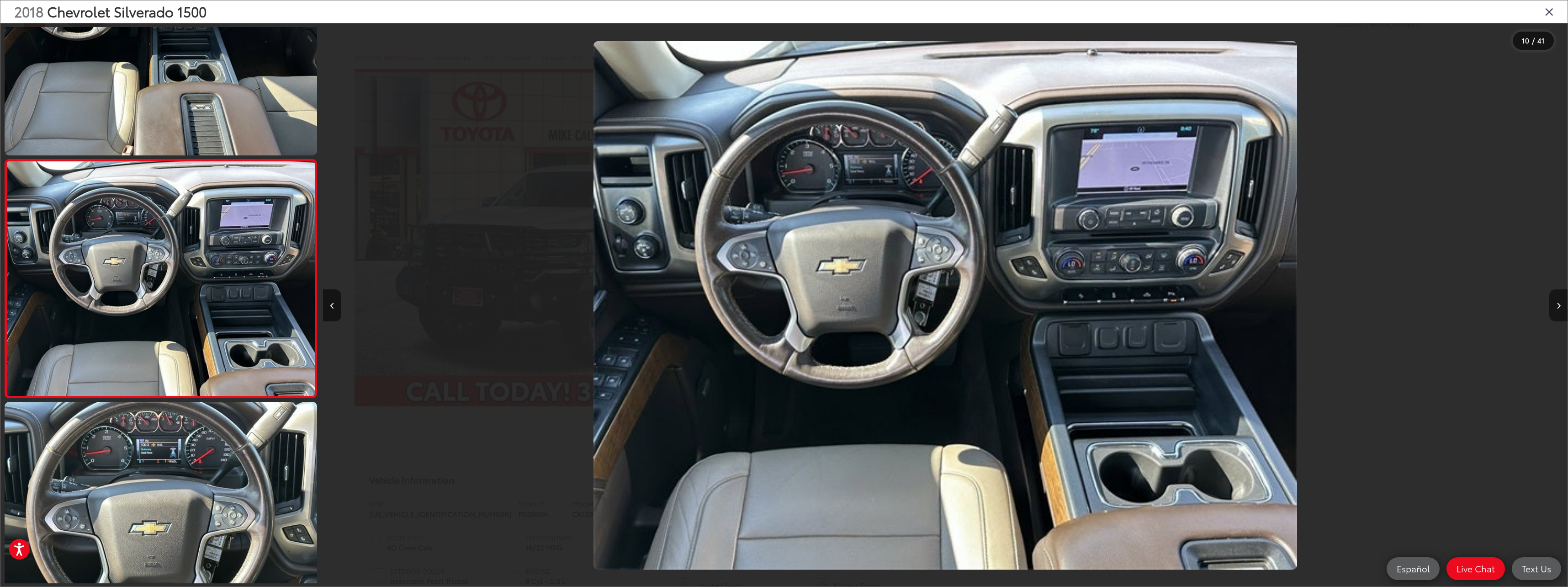
click at [1557, 309] on icon "Next image" at bounding box center [1558, 306] width 4 height 7
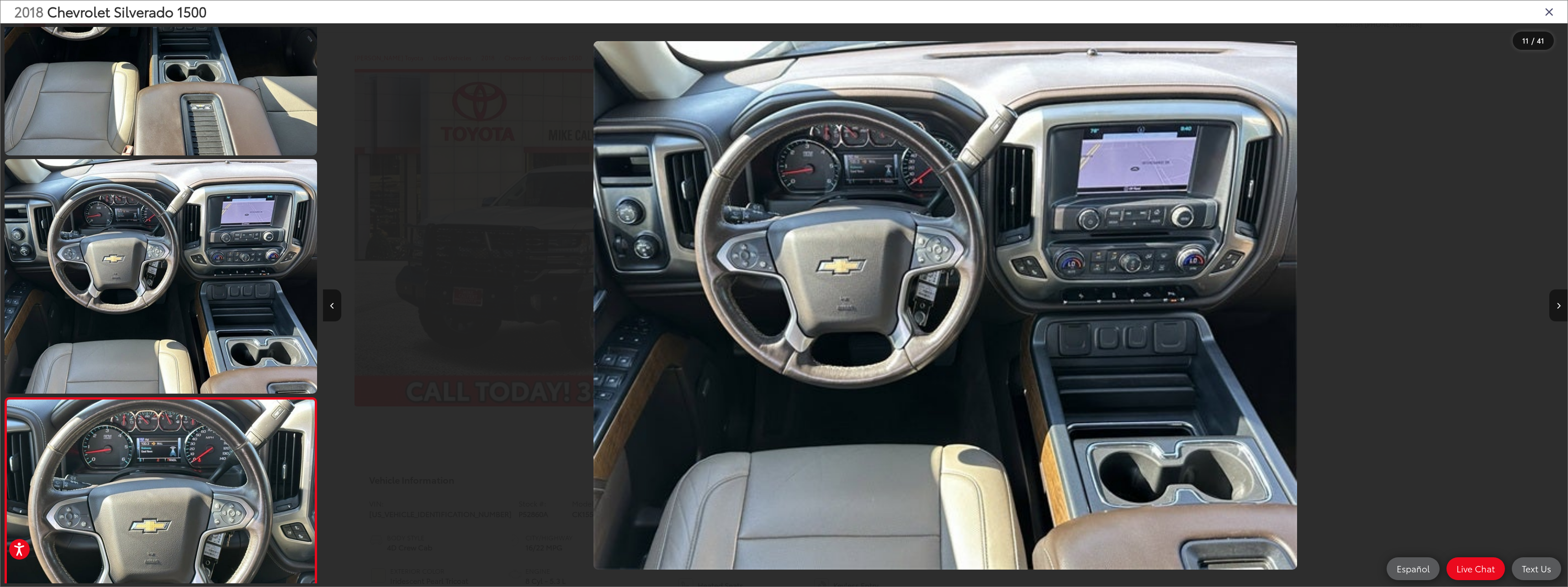
scroll to position [0, 11481]
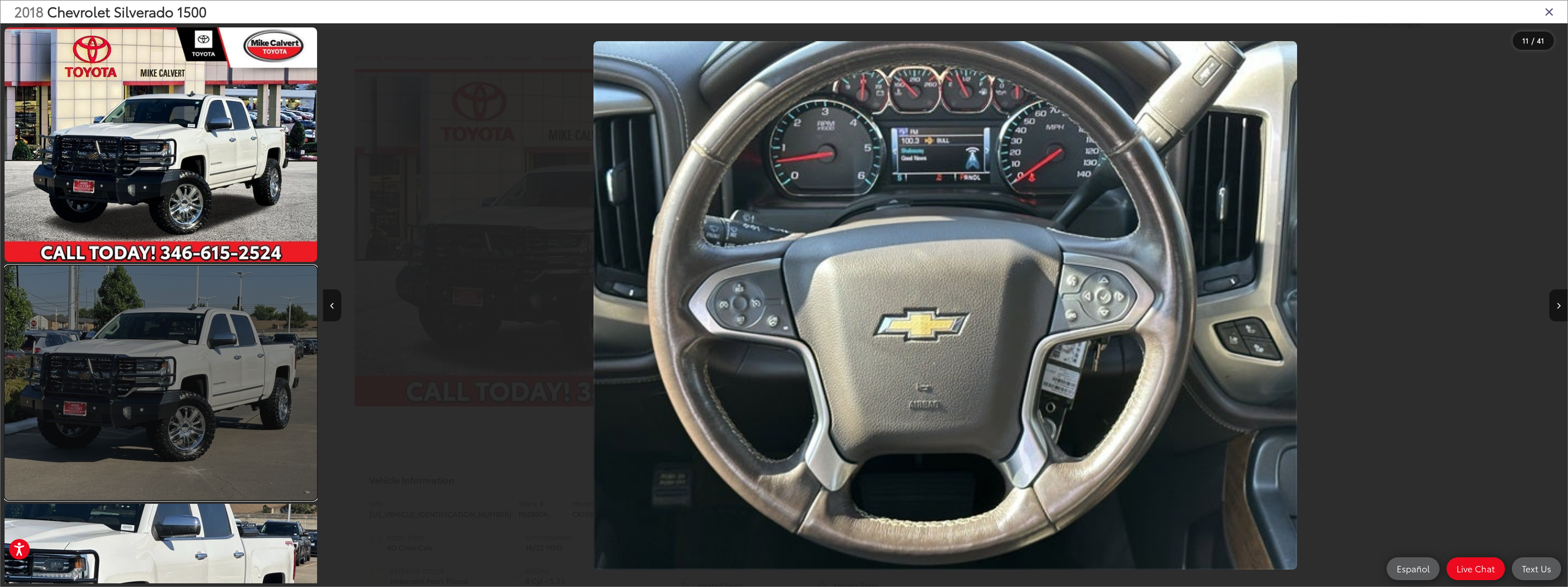
click at [107, 398] on link at bounding box center [161, 383] width 313 height 235
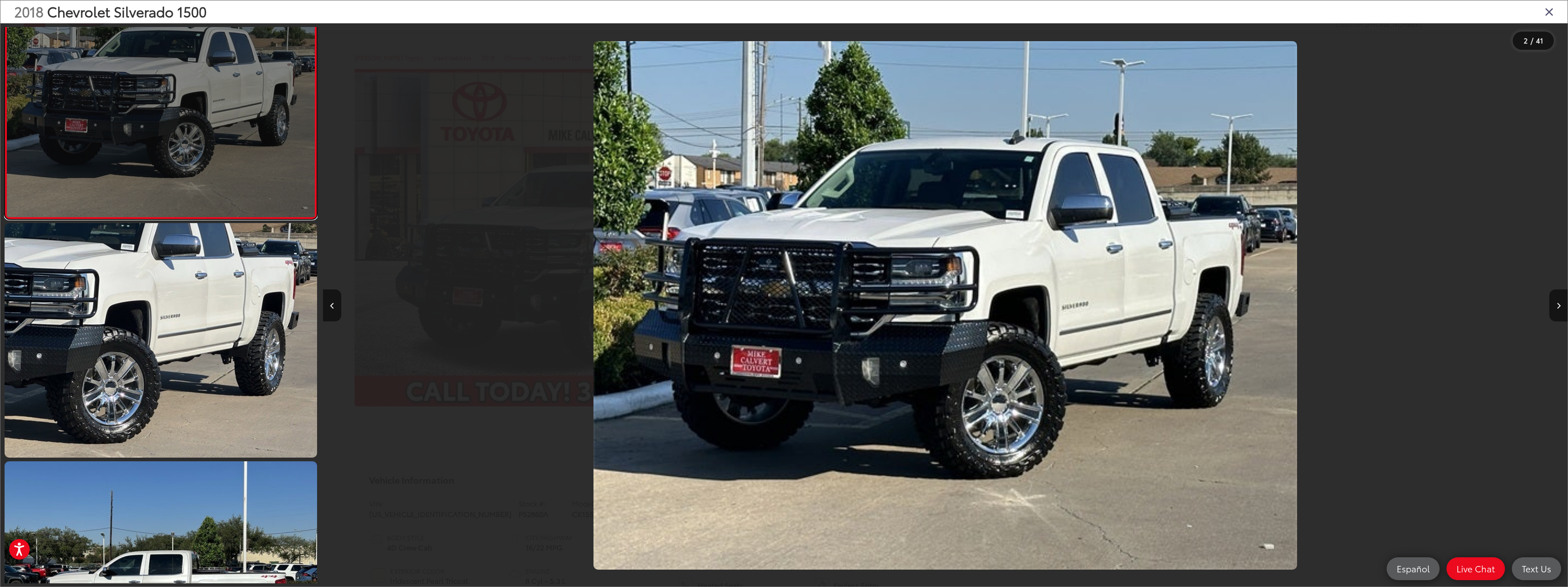
scroll to position [290, 0]
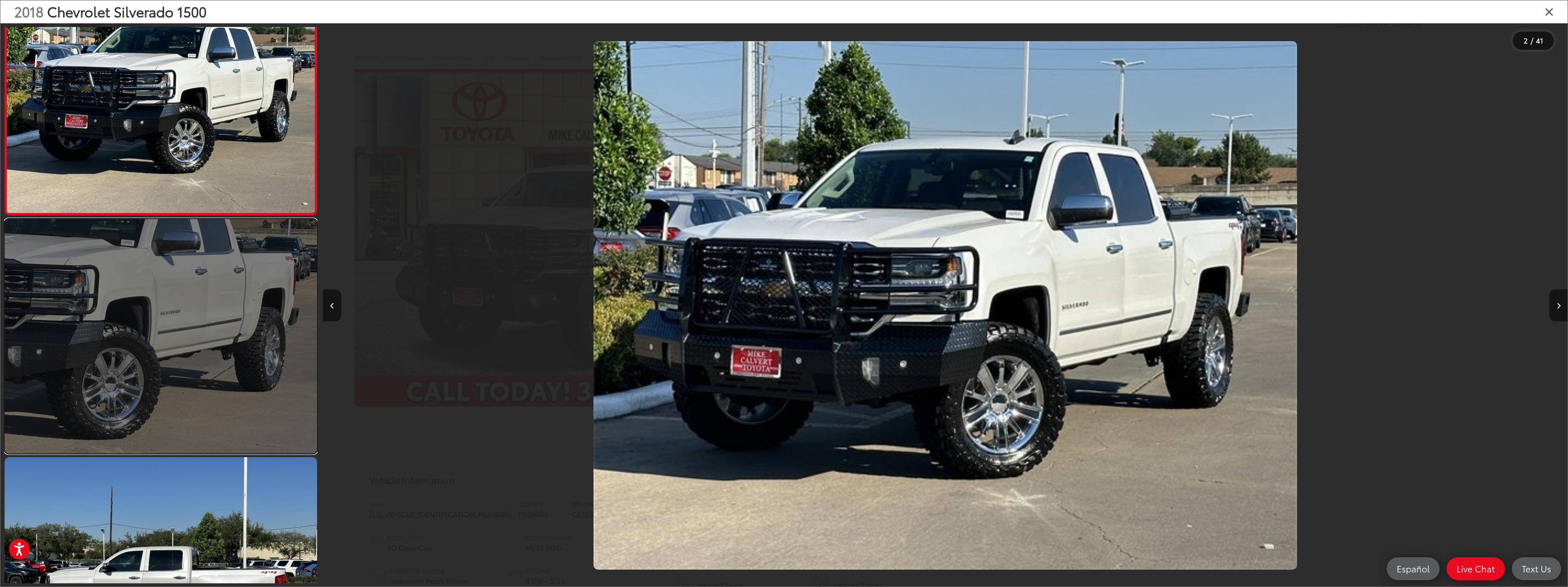
click at [233, 259] on link at bounding box center [161, 336] width 313 height 235
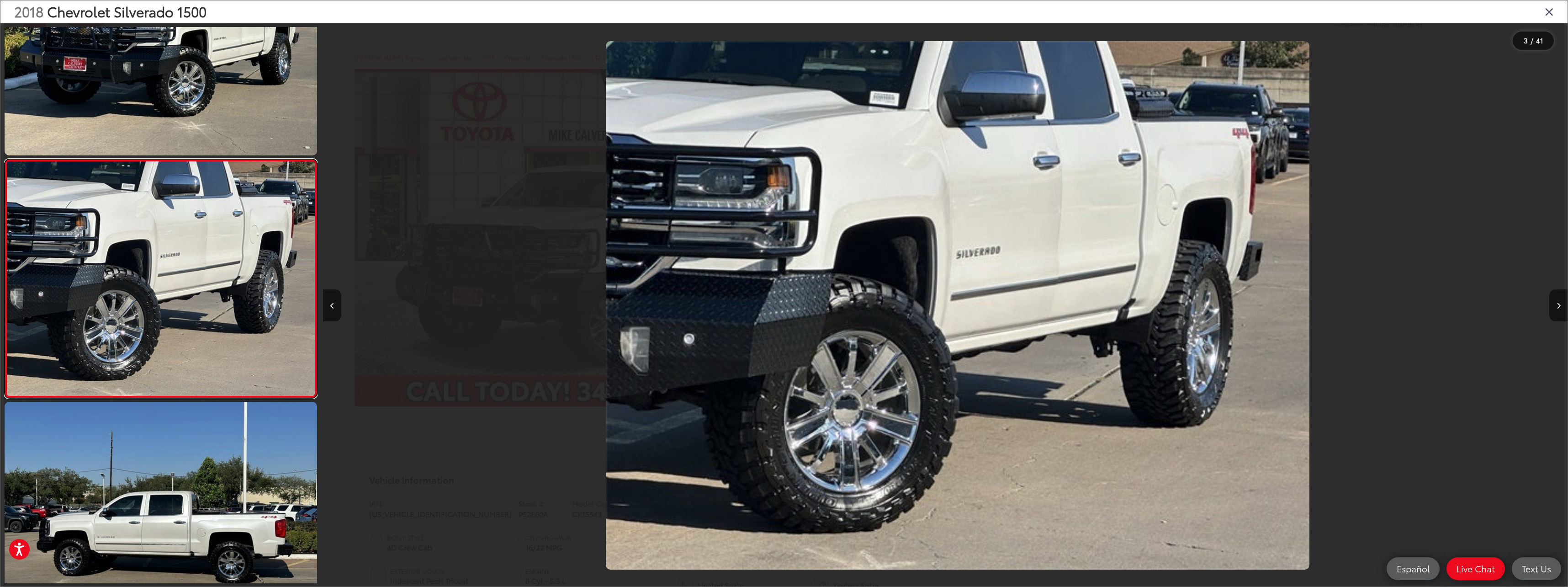
scroll to position [0, 2489]
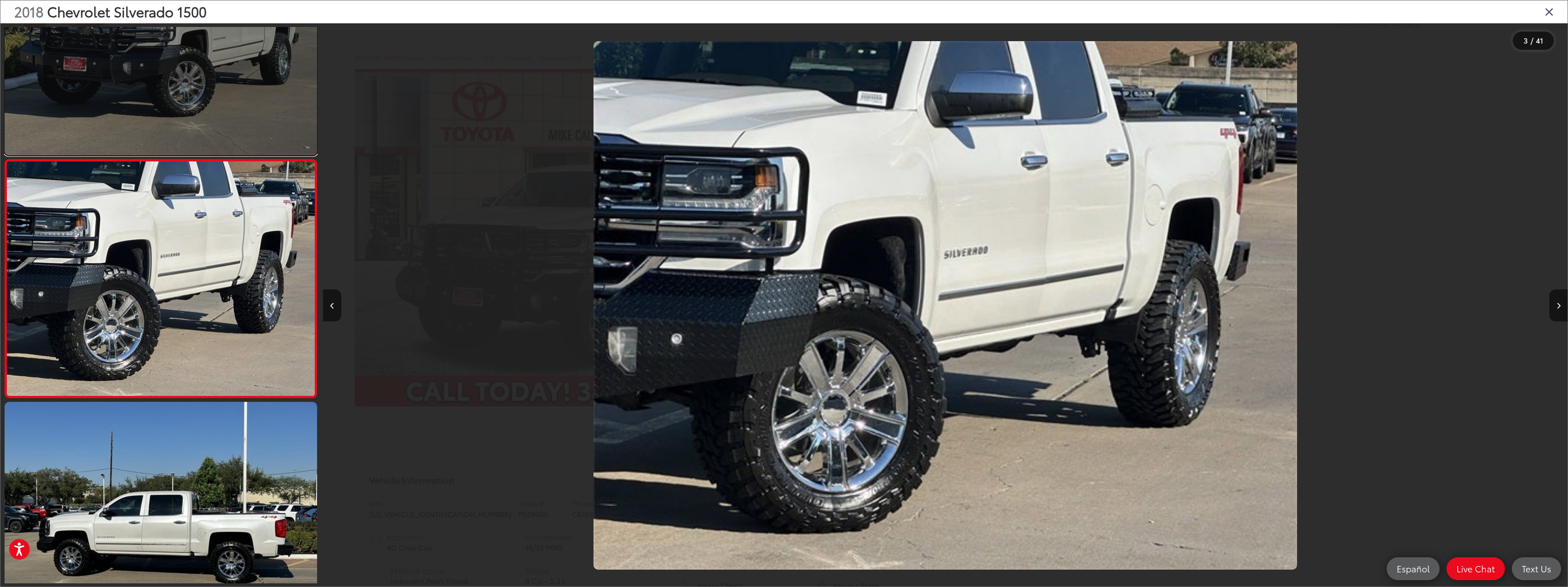
click at [186, 94] on link at bounding box center [161, 38] width 313 height 235
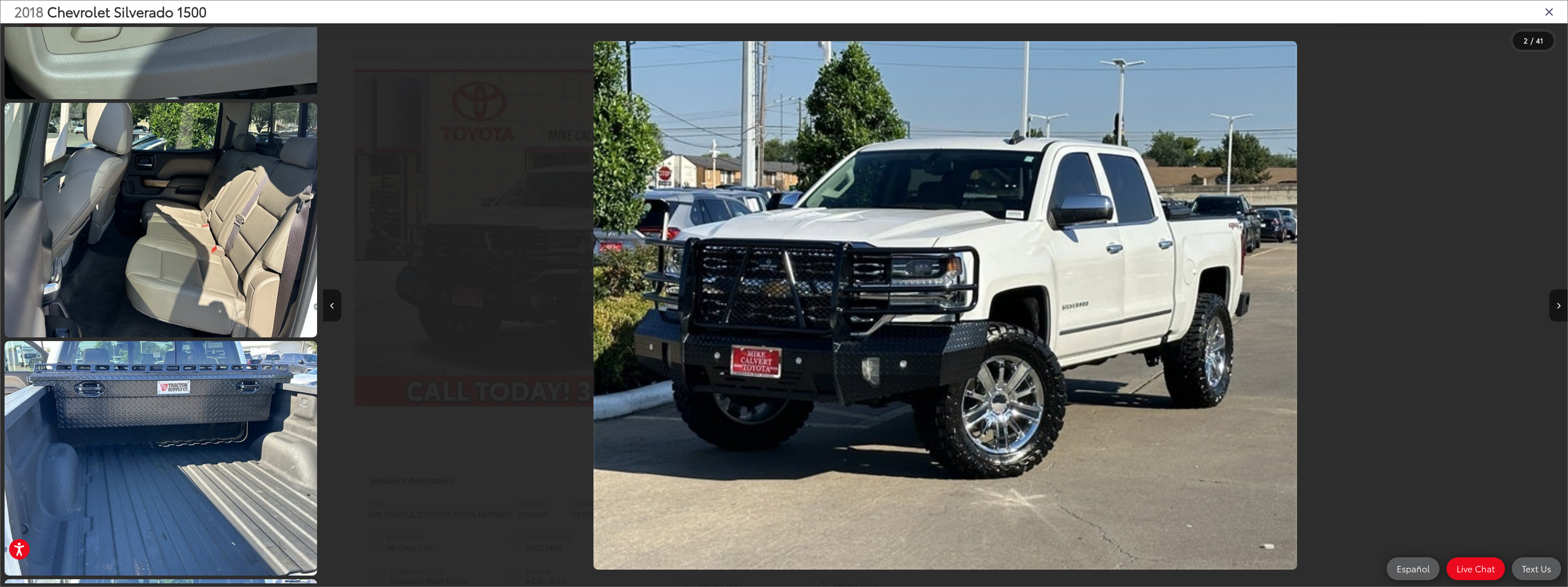
scroll to position [5410, 0]
